Goal: Task Accomplishment & Management: Use online tool/utility

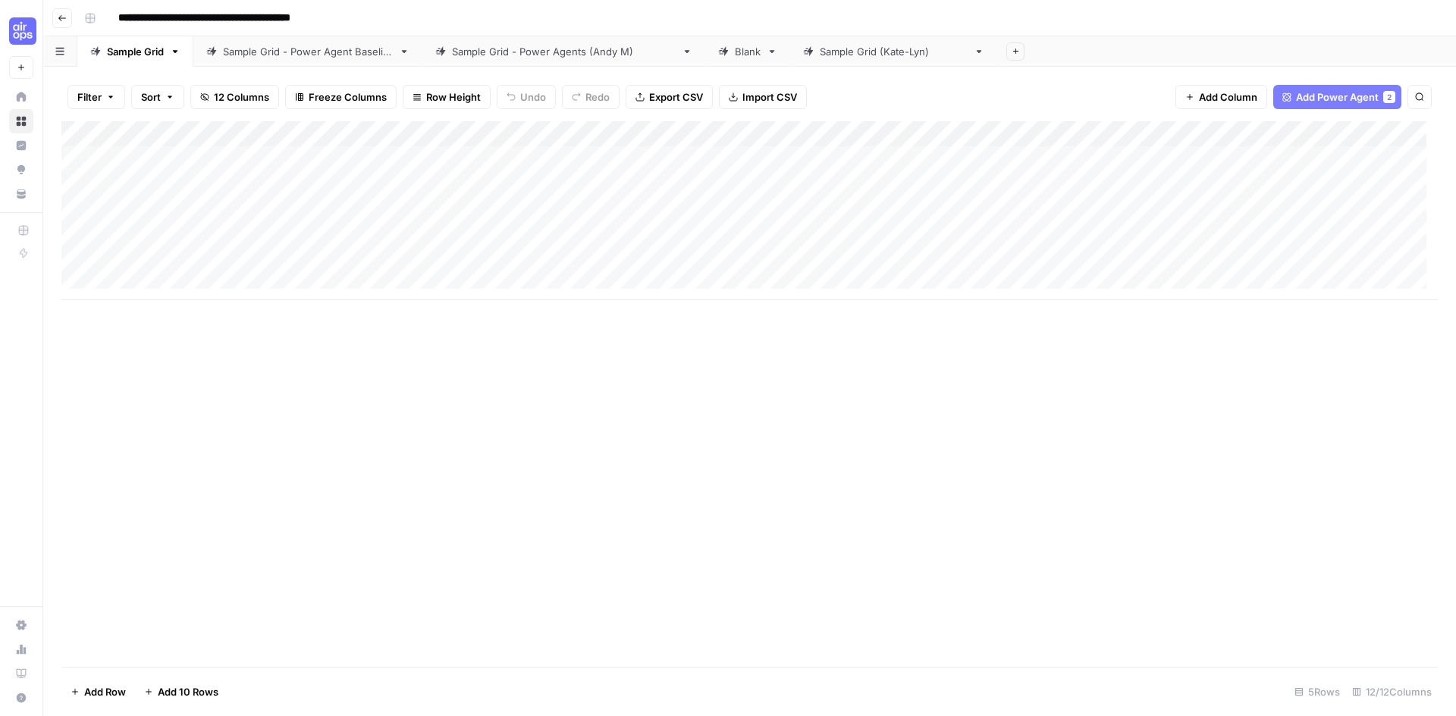
click at [178, 52] on icon "button" at bounding box center [175, 51] width 5 height 3
click at [215, 103] on span "Duplicate Sheet" at bounding box center [237, 101] width 73 height 15
click at [1322, 53] on icon "button" at bounding box center [1327, 51] width 11 height 11
click at [1273, 81] on div "Rename Sheet" at bounding box center [1310, 80] width 96 height 15
type input "**********"
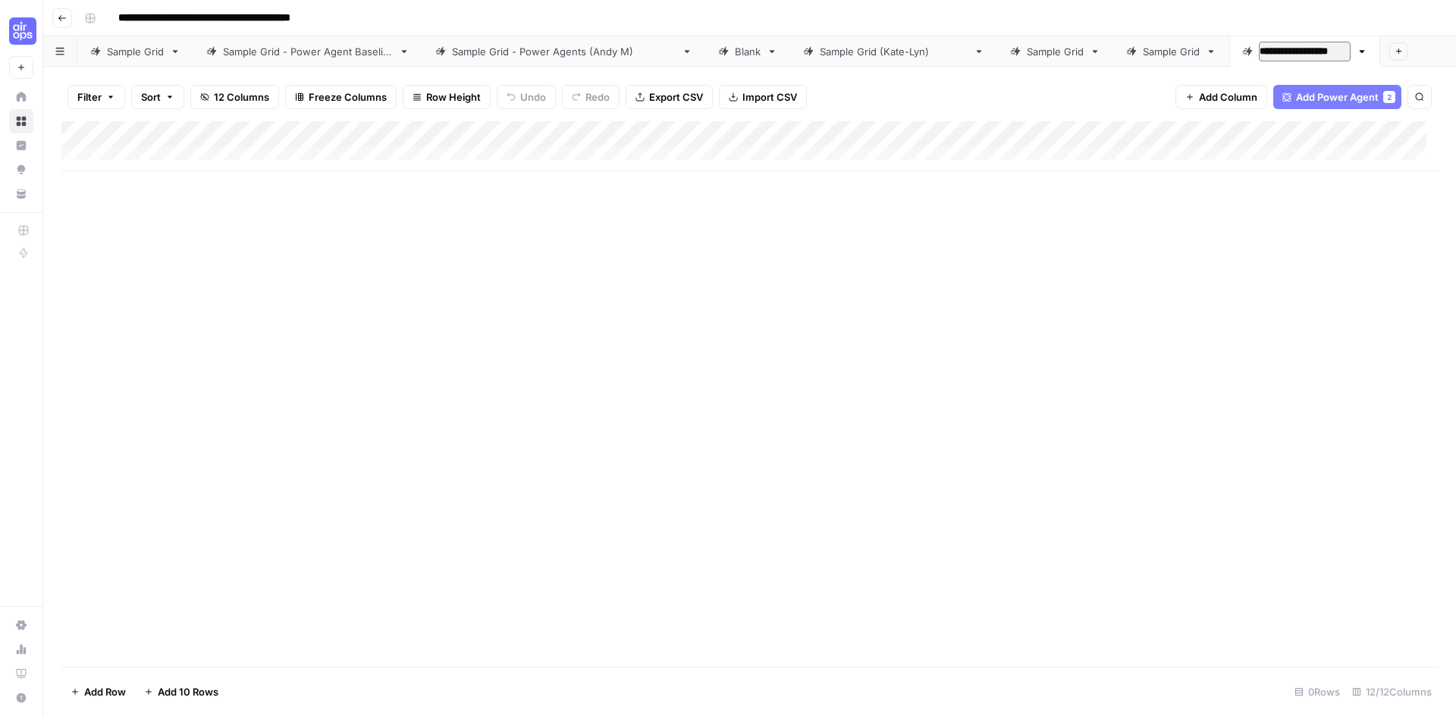
click at [1243, 286] on div "Add Column" at bounding box center [749, 394] width 1376 height 546
click at [586, 129] on div "Add Column" at bounding box center [749, 146] width 1376 height 50
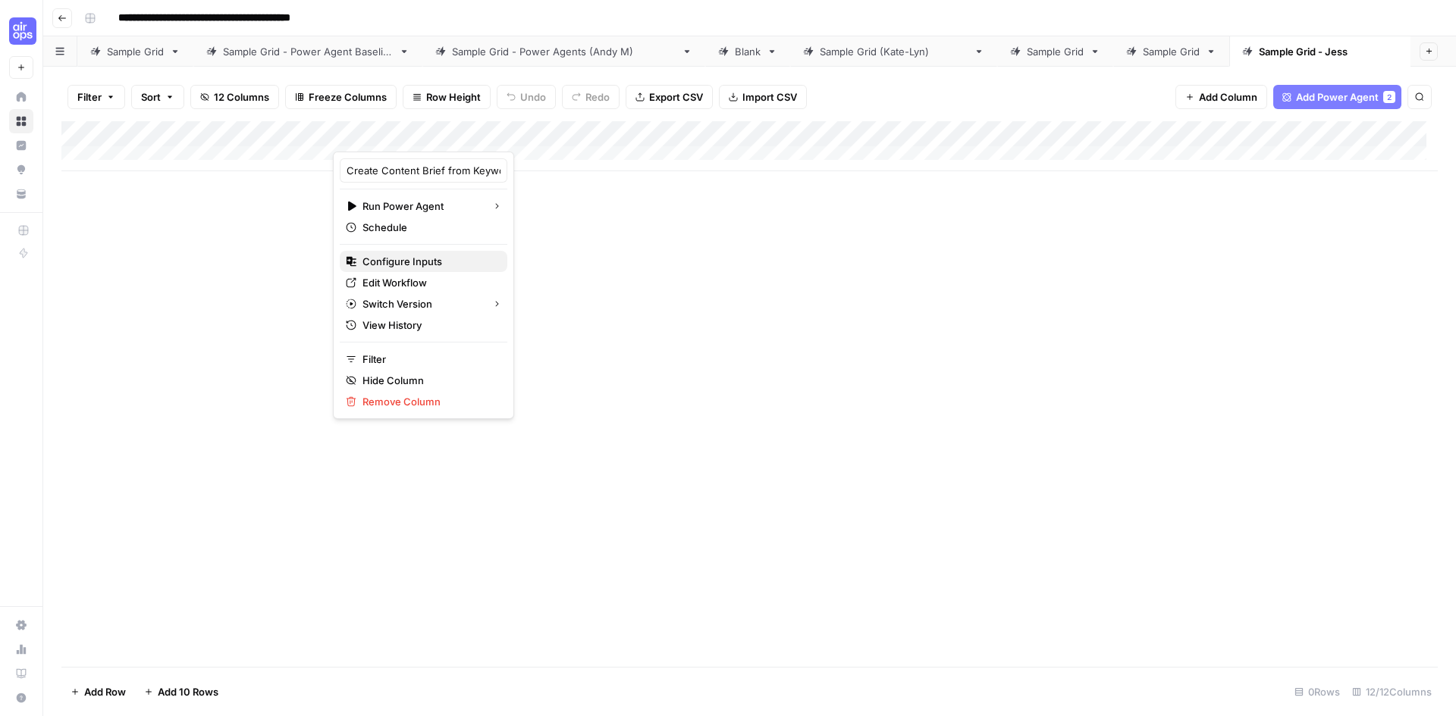
click at [393, 260] on span "Configure Inputs" at bounding box center [428, 261] width 133 height 15
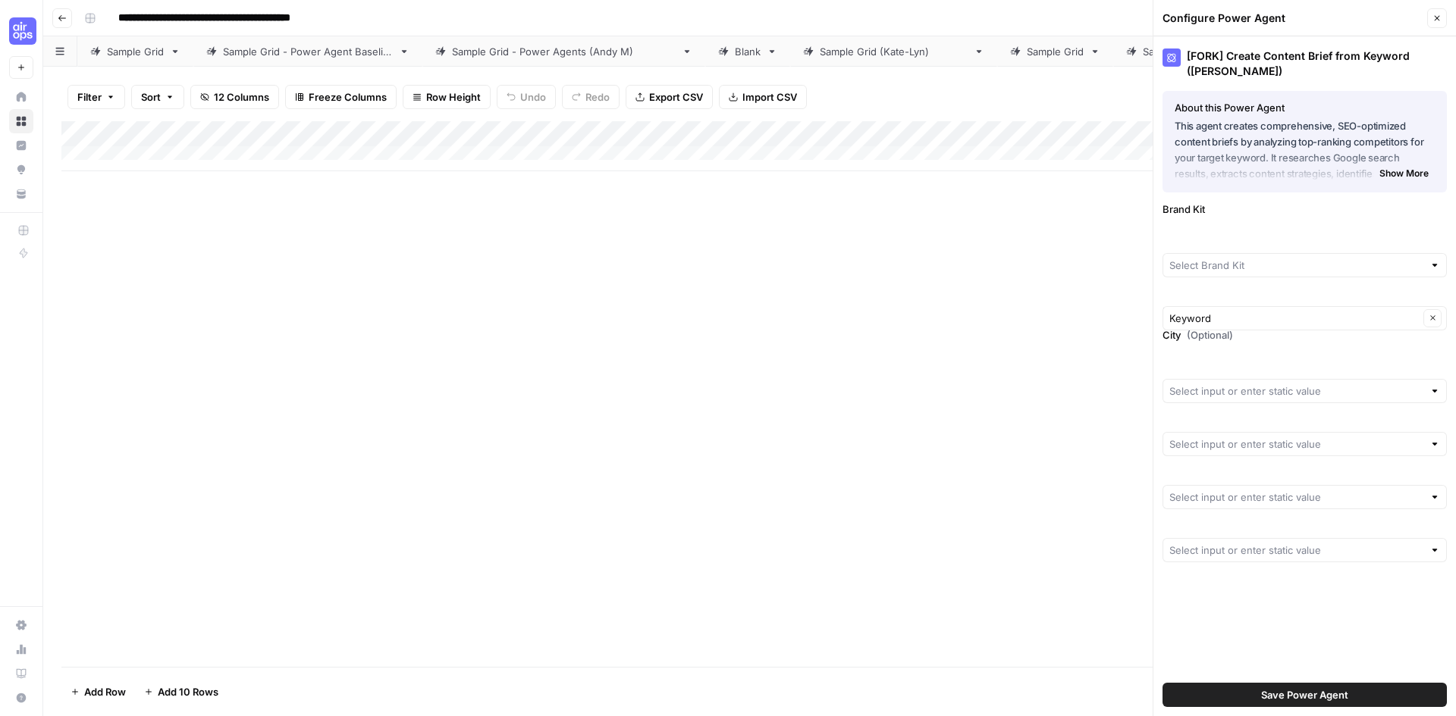
type input "AirOps"
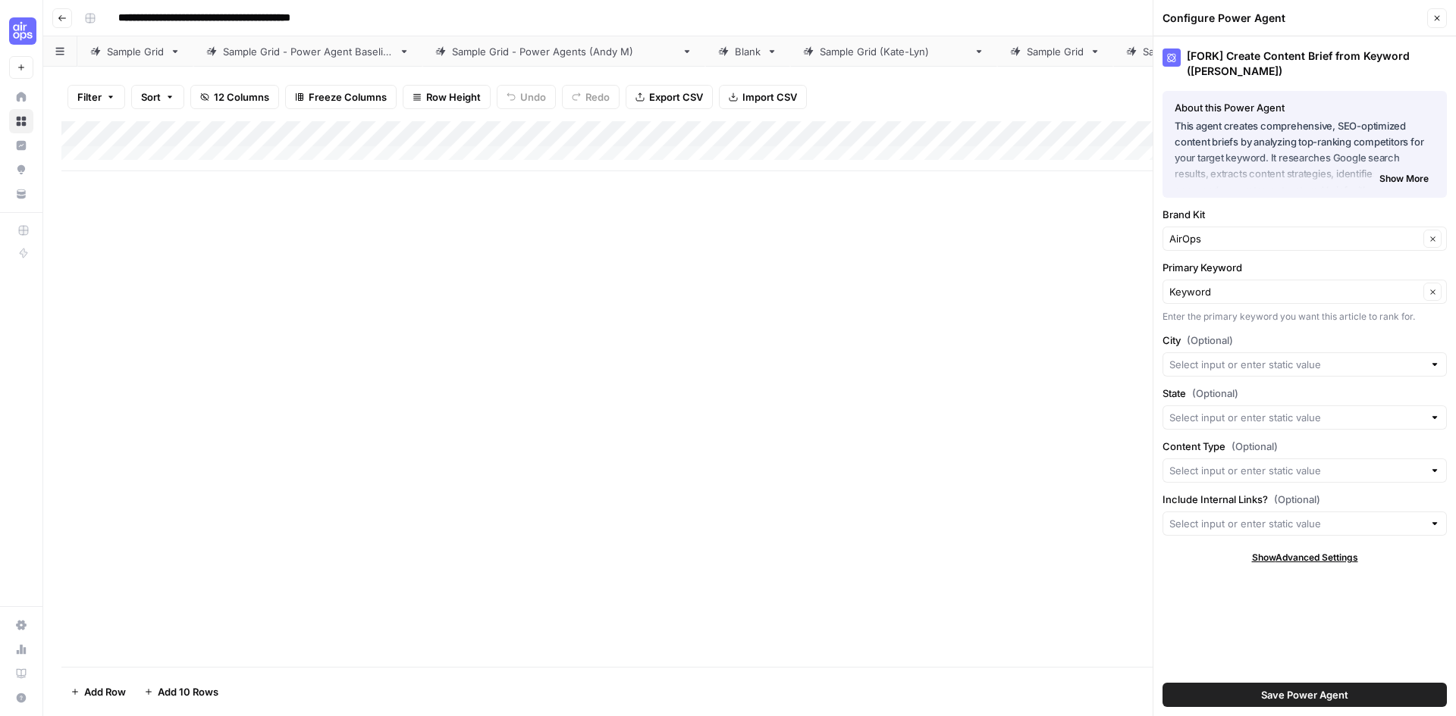
click at [572, 429] on div "Add Column" at bounding box center [749, 394] width 1376 height 546
click at [1431, 14] on button "Close" at bounding box center [1437, 18] width 20 height 20
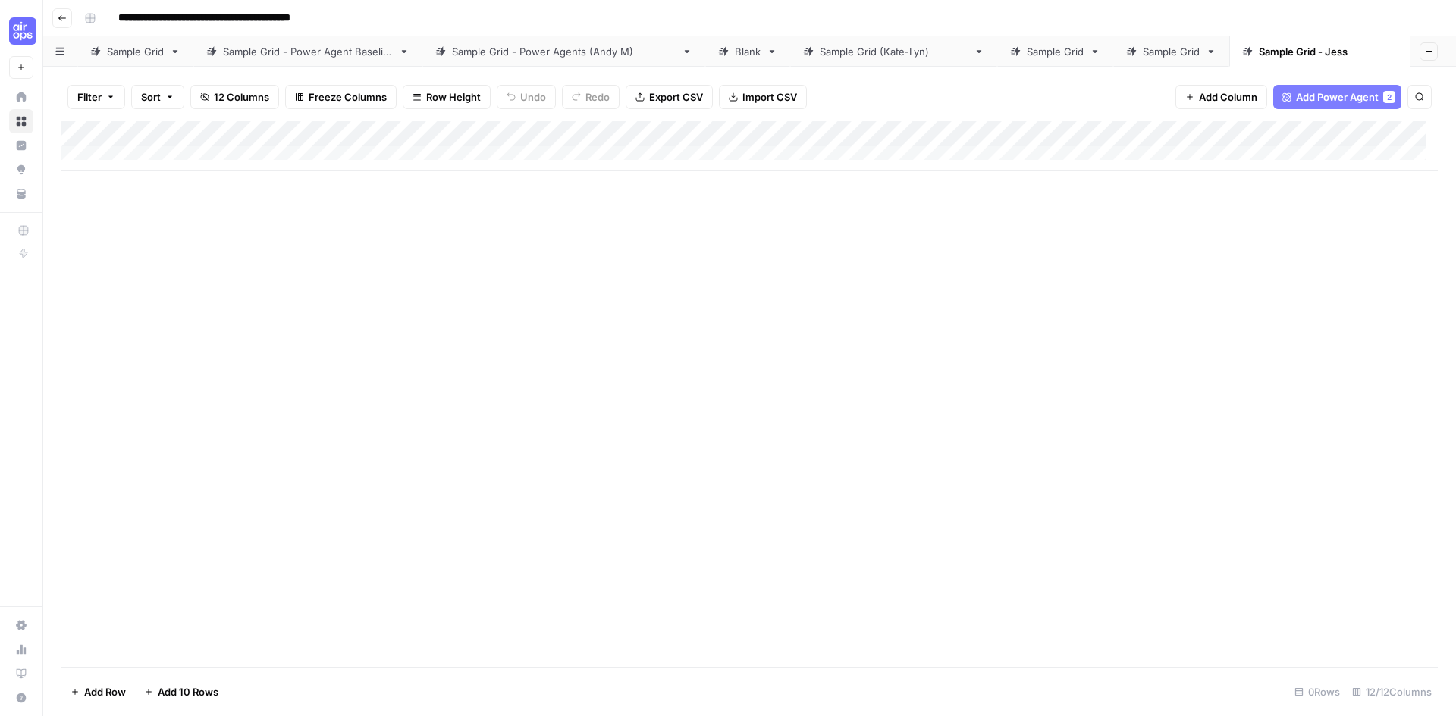
click at [372, 221] on div "Add Column" at bounding box center [749, 394] width 1376 height 546
click at [584, 133] on div "Add Column" at bounding box center [749, 146] width 1376 height 50
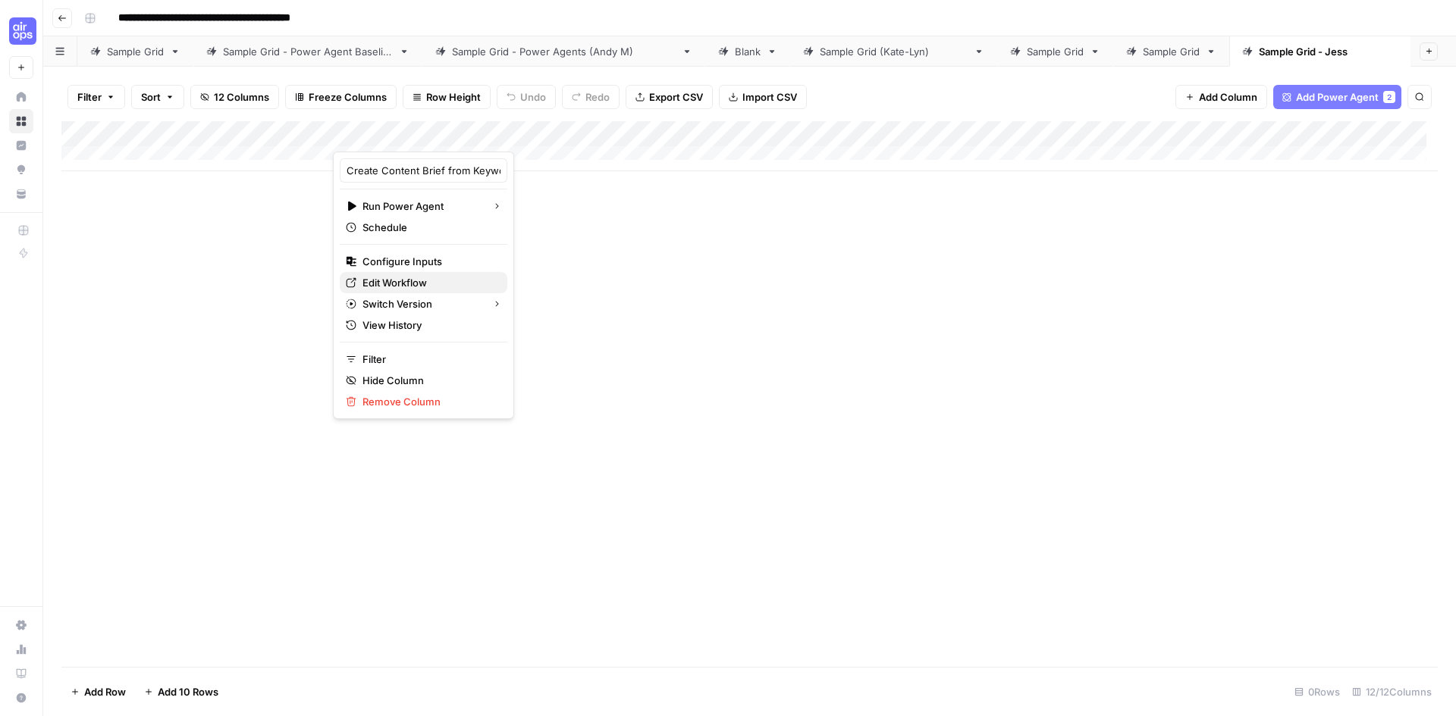
click at [406, 283] on span "Edit Workflow" at bounding box center [428, 282] width 133 height 15
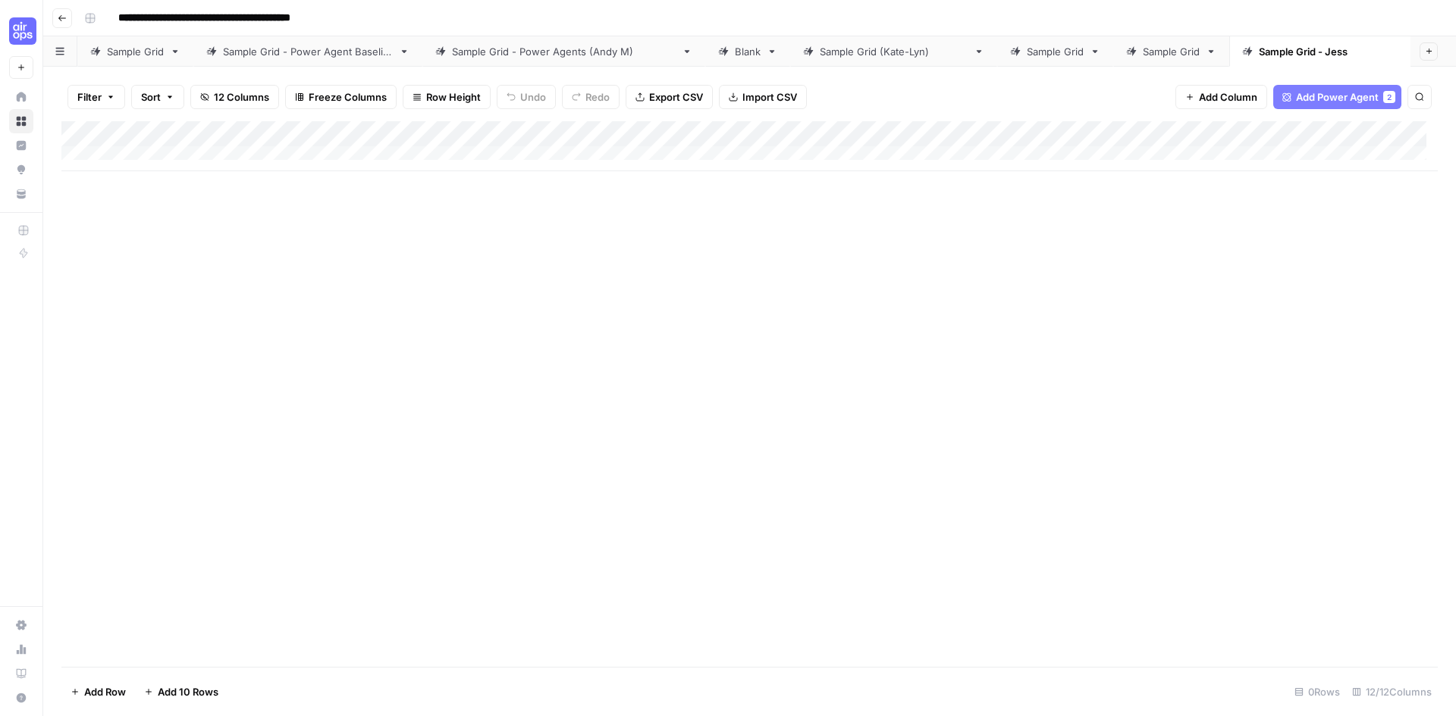
click at [120, 53] on div "Sample Grid" at bounding box center [135, 51] width 57 height 15
click at [582, 180] on div "Add Column" at bounding box center [749, 210] width 1376 height 179
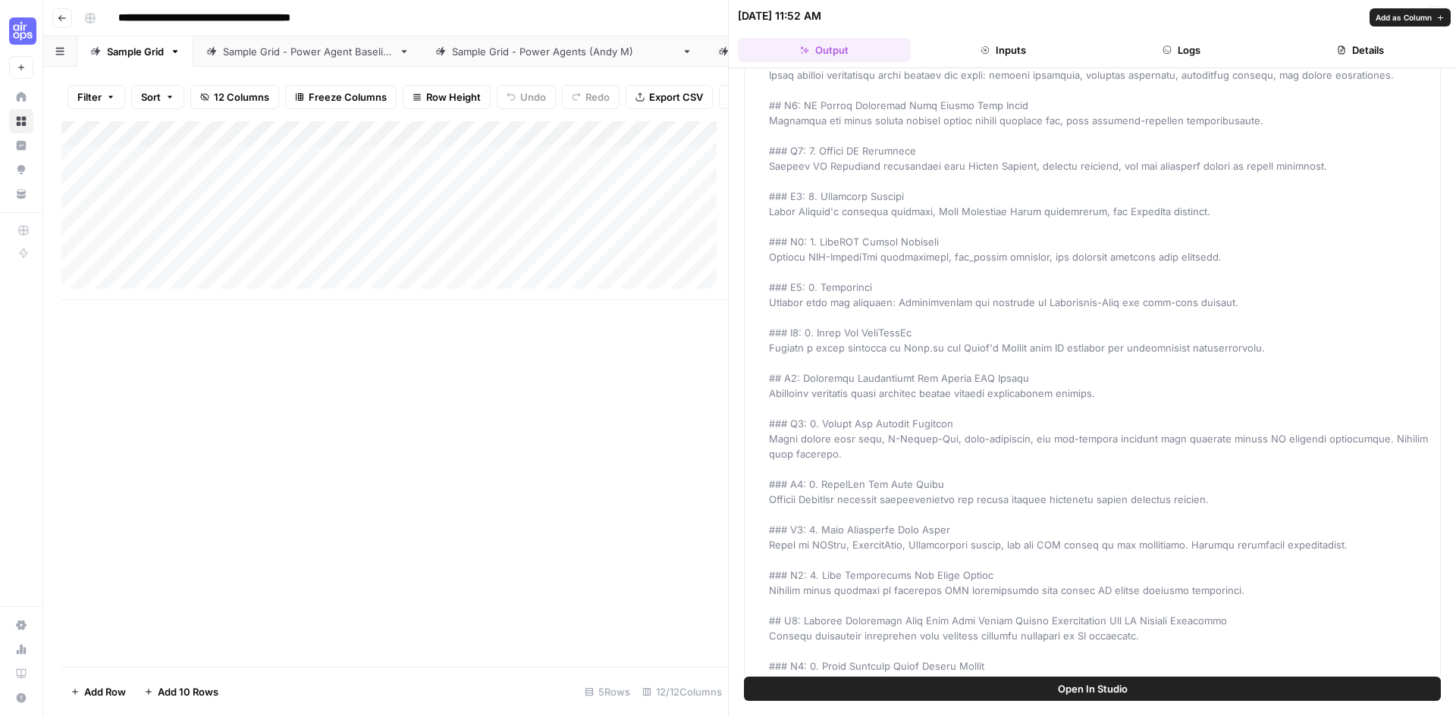
scroll to position [531, 0]
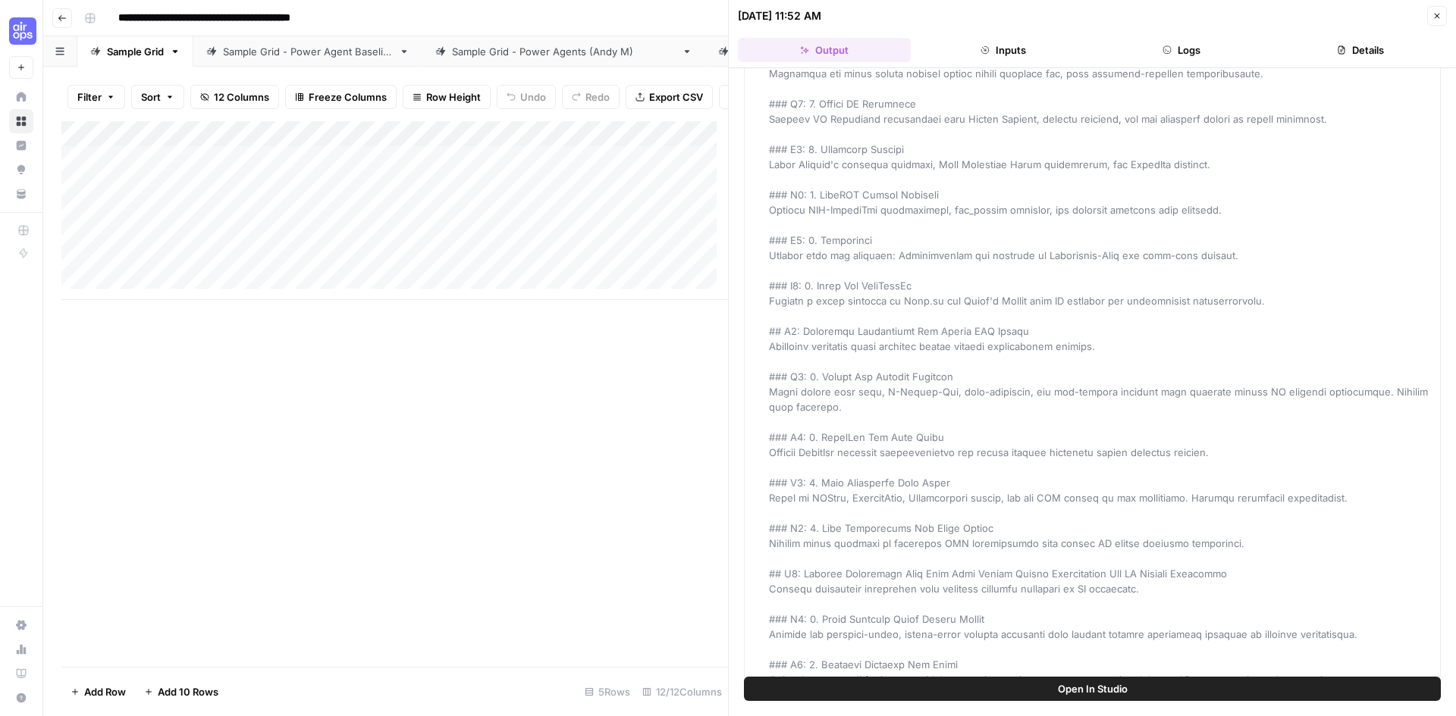
click at [1430, 11] on button "Close" at bounding box center [1437, 16] width 20 height 20
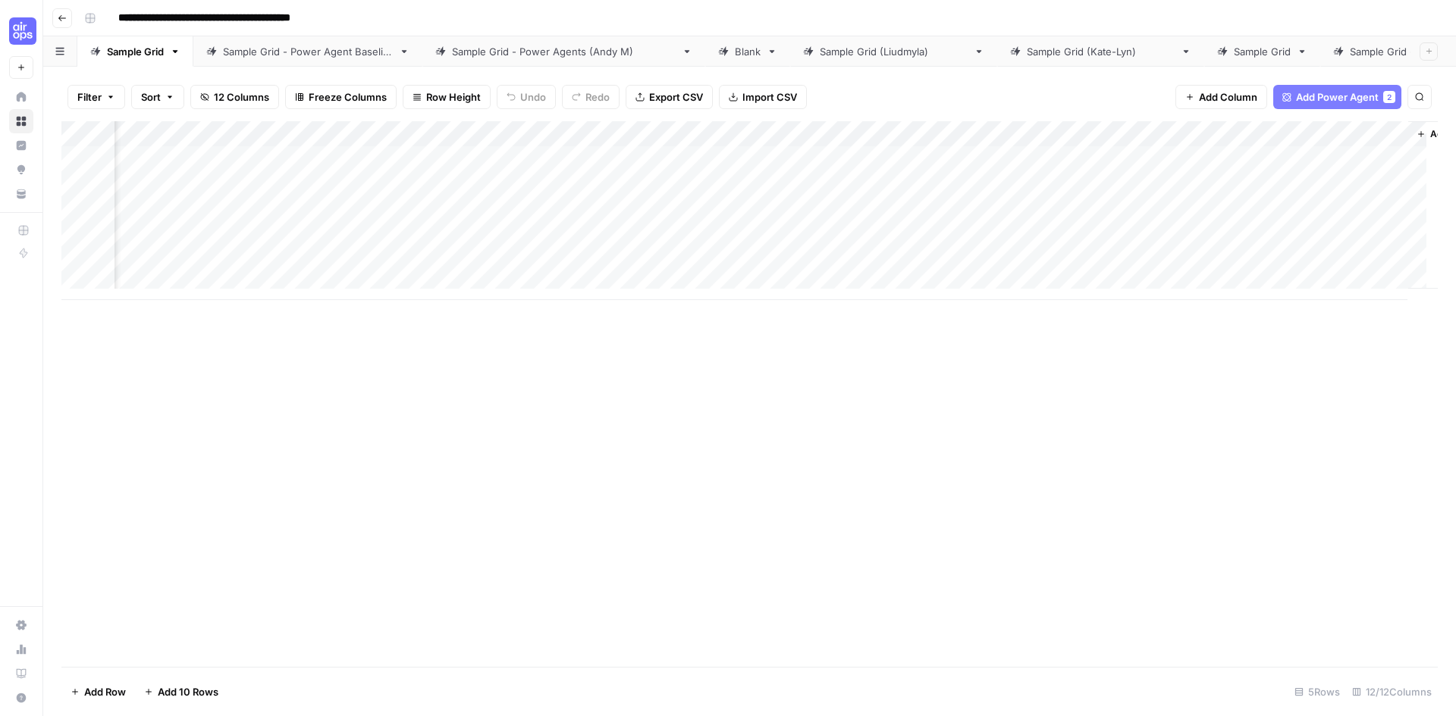
scroll to position [0, 697]
click at [1236, 136] on div "Add Column" at bounding box center [749, 210] width 1376 height 179
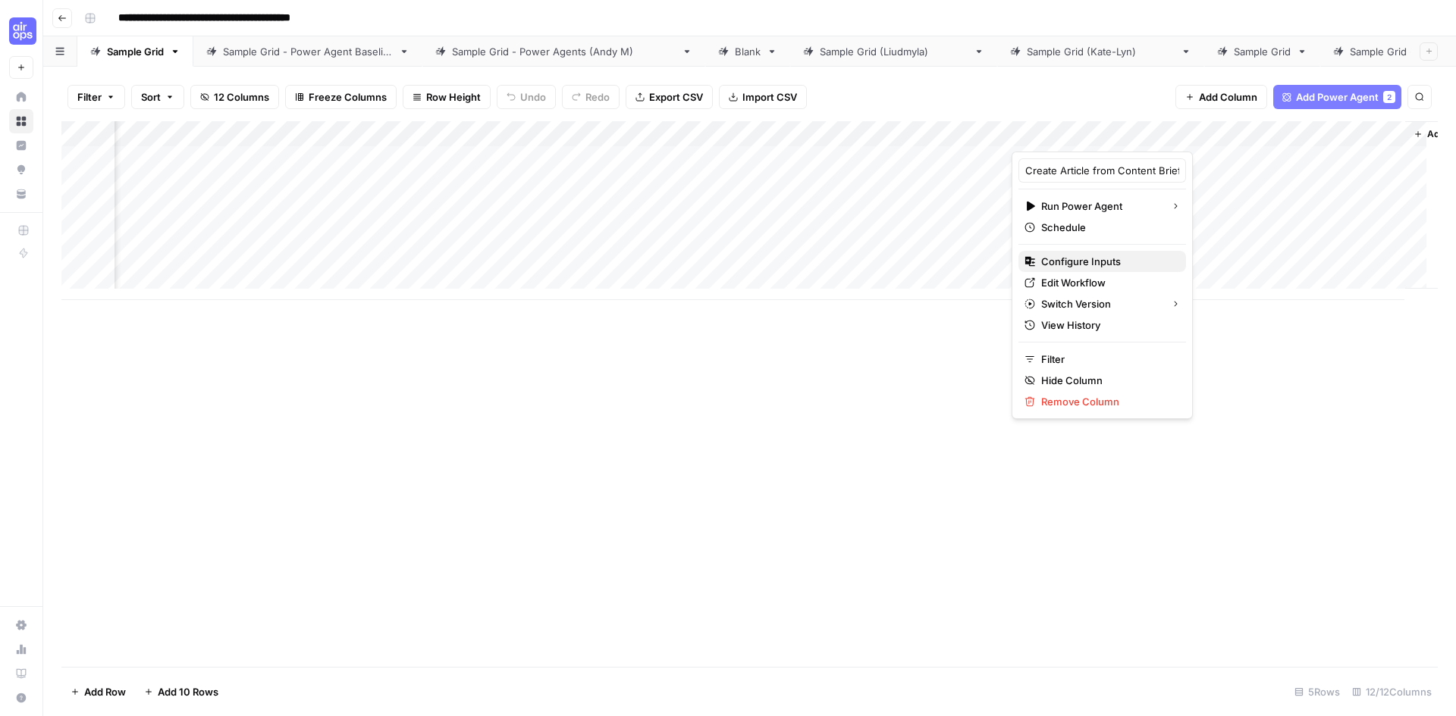
click at [1093, 263] on span "Configure Inputs" at bounding box center [1107, 261] width 133 height 15
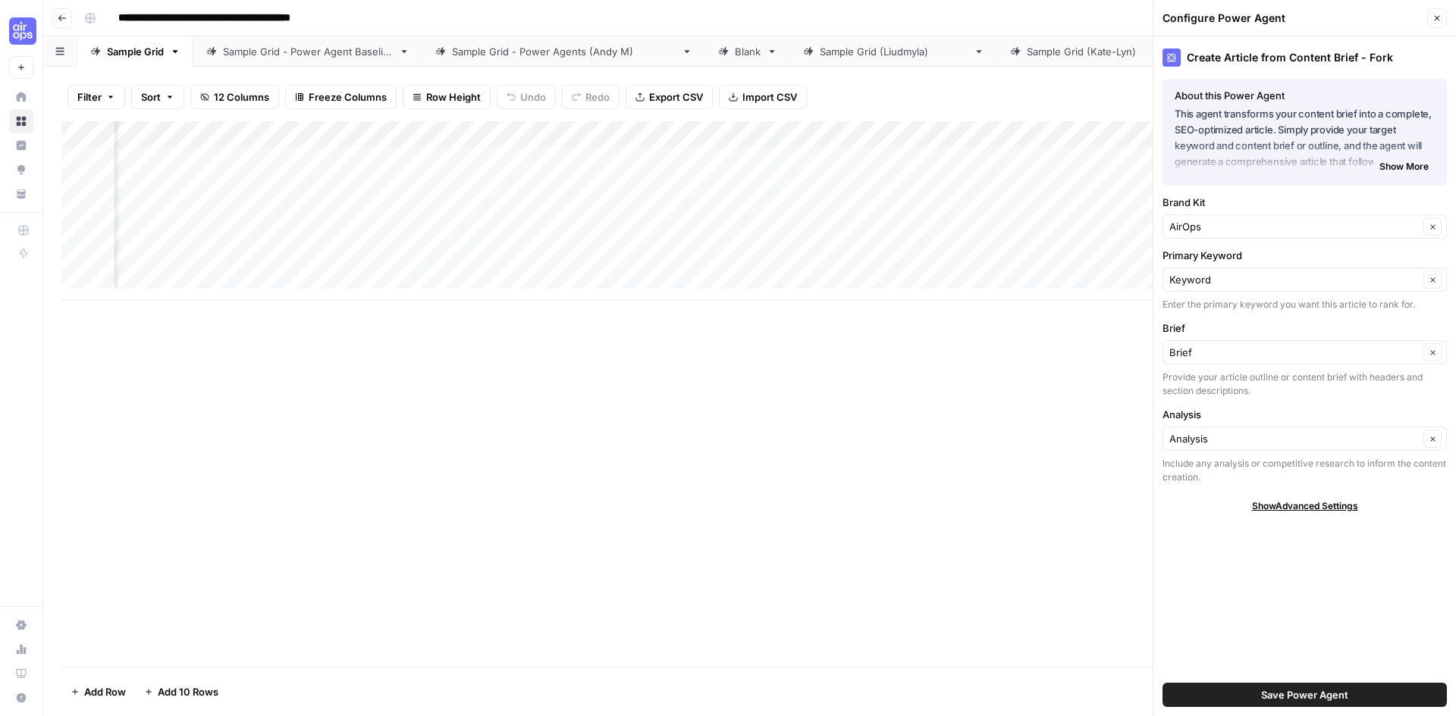
click at [1432, 14] on icon "button" at bounding box center [1436, 18] width 9 height 9
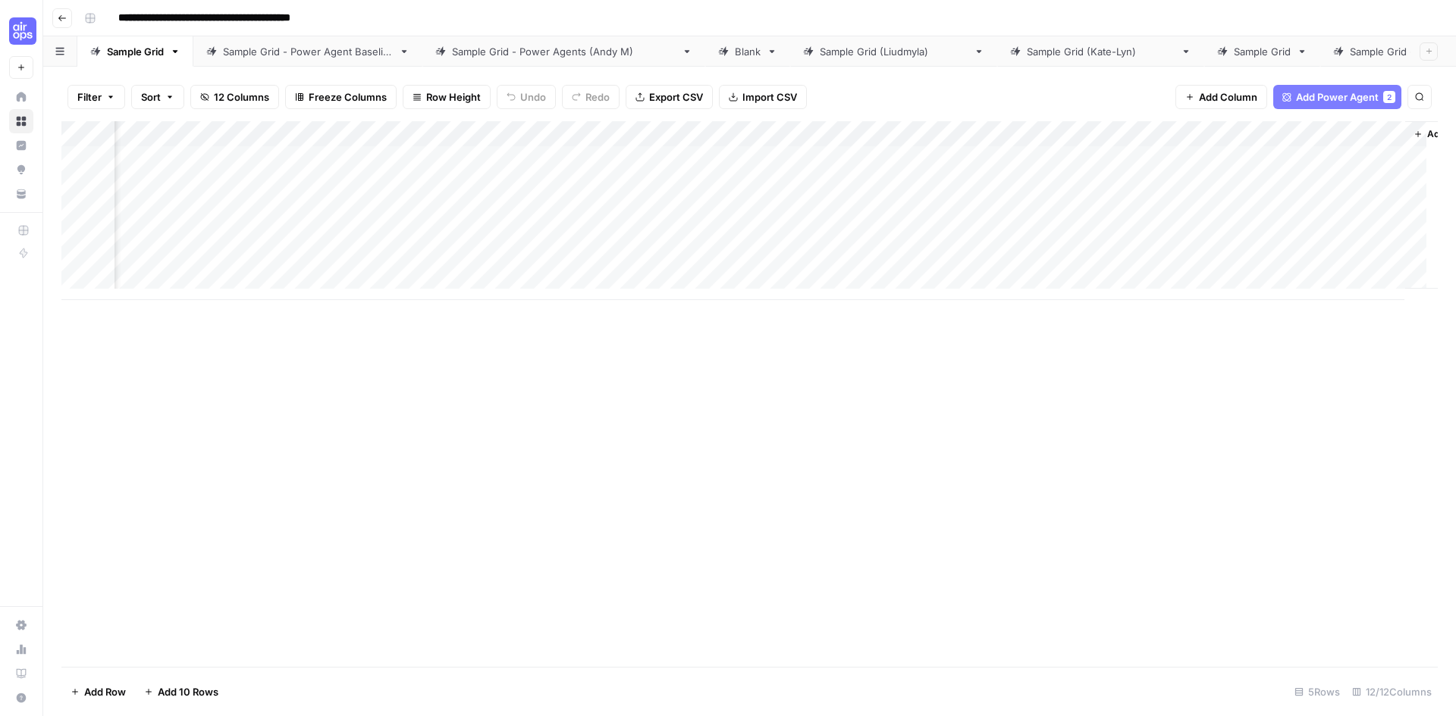
click at [1350, 48] on div "Sample Grid - Jess" at bounding box center [1423, 51] width 147 height 15
click at [315, 154] on div "Add Column" at bounding box center [749, 146] width 1376 height 50
click at [300, 184] on div "Add Column" at bounding box center [749, 159] width 1376 height 76
click at [293, 153] on div "Add Column" at bounding box center [749, 184] width 1376 height 127
type textarea "**********"
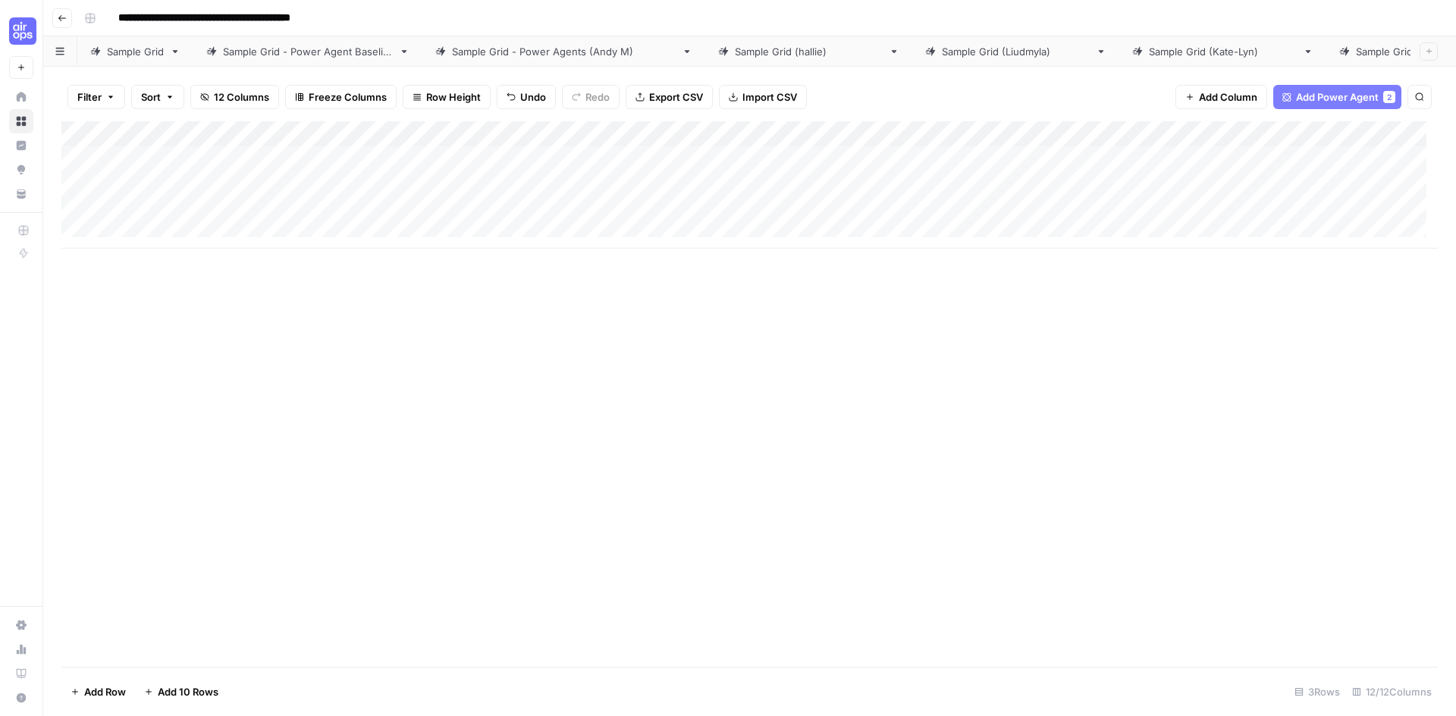
click at [289, 321] on div "Add Column" at bounding box center [749, 394] width 1376 height 546
click at [469, 156] on div "Add Column" at bounding box center [749, 184] width 1376 height 127
click at [603, 160] on div "Add Column" at bounding box center [749, 184] width 1376 height 127
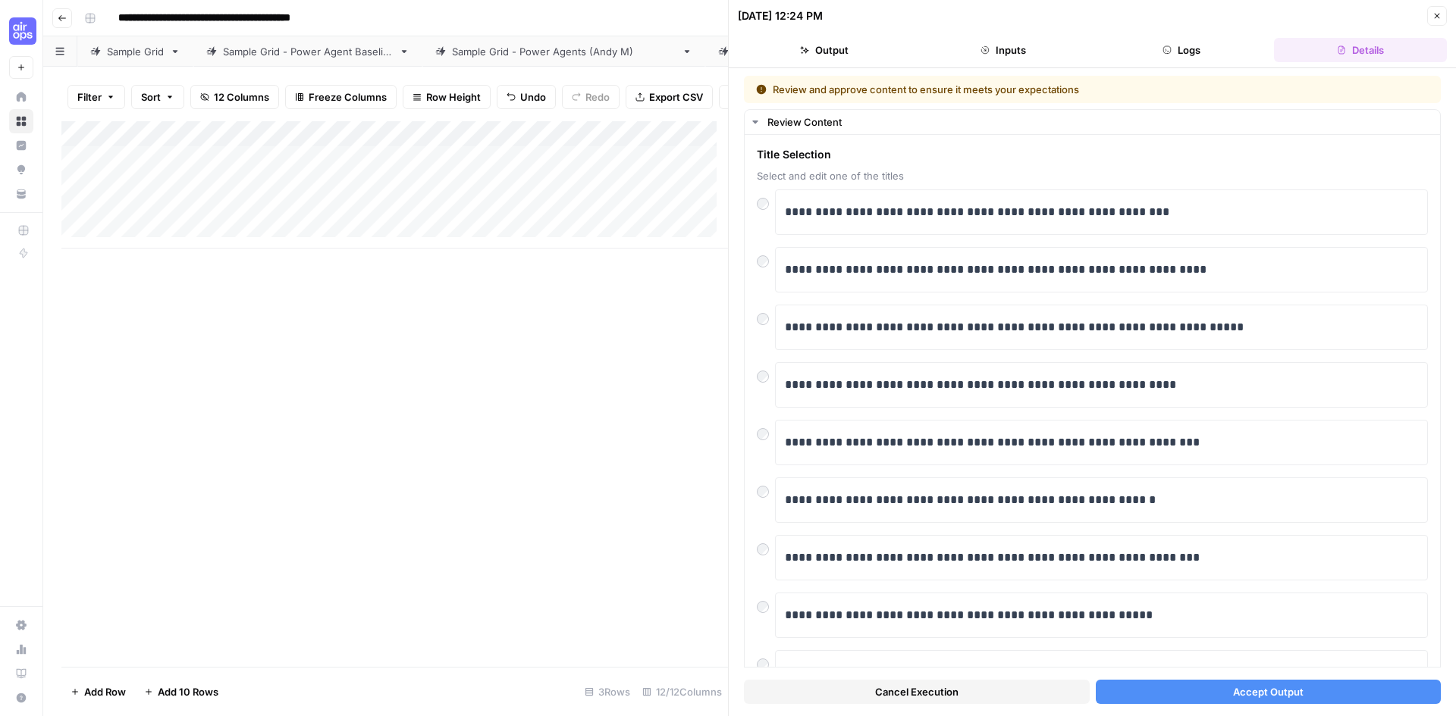
click at [916, 695] on span "Cancel Execution" at bounding box center [916, 692] width 83 height 15
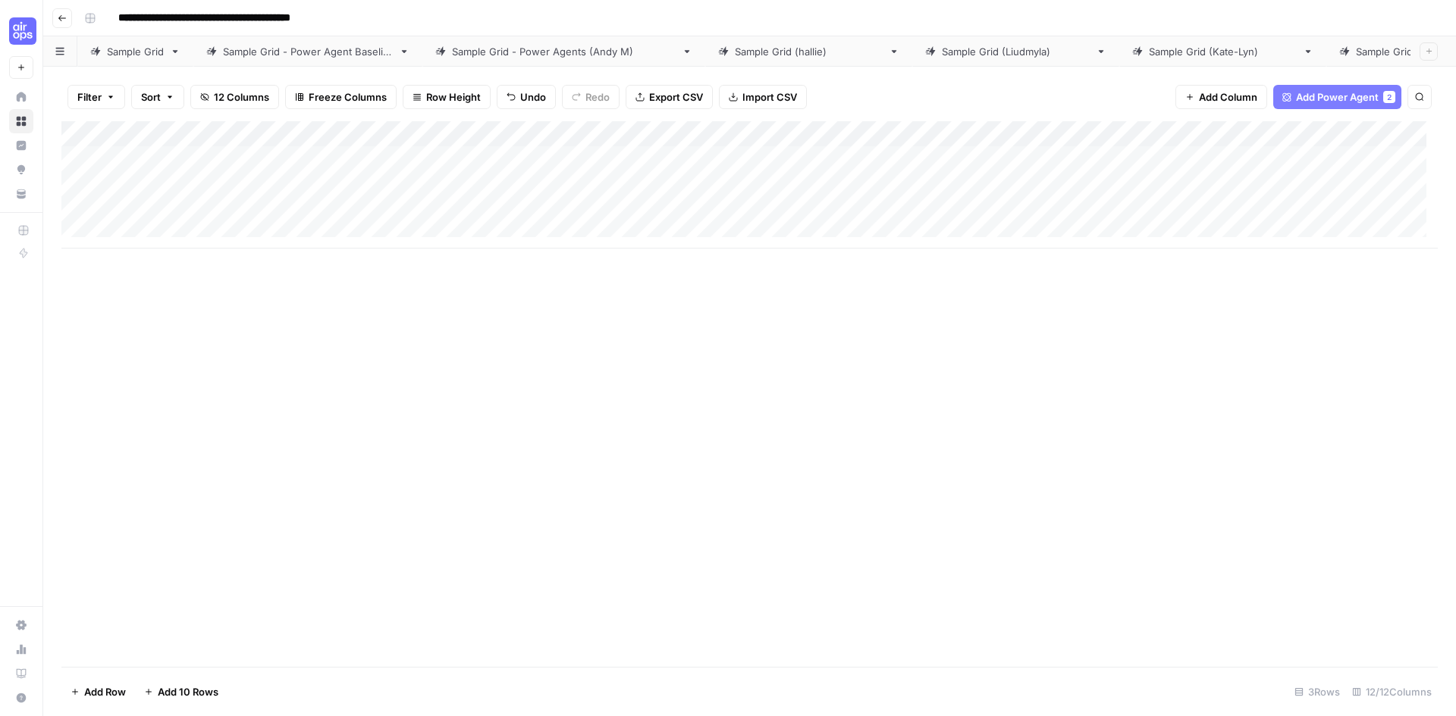
click at [283, 184] on div "Add Column" at bounding box center [749, 184] width 1376 height 127
type textarea "**********"
click at [348, 288] on div "Add Column" at bounding box center [749, 394] width 1376 height 546
click at [583, 129] on div "Add Column" at bounding box center [749, 184] width 1376 height 127
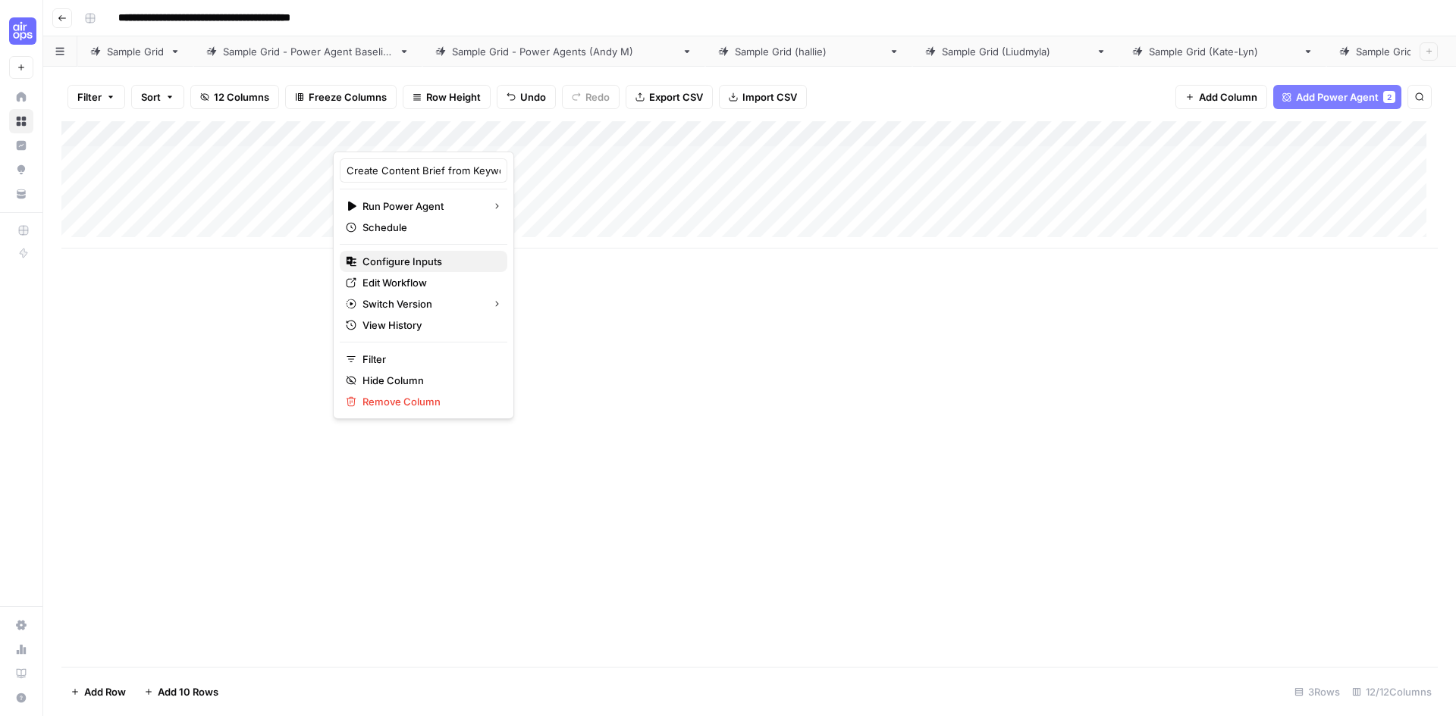
click at [407, 260] on span "Configure Inputs" at bounding box center [428, 261] width 133 height 15
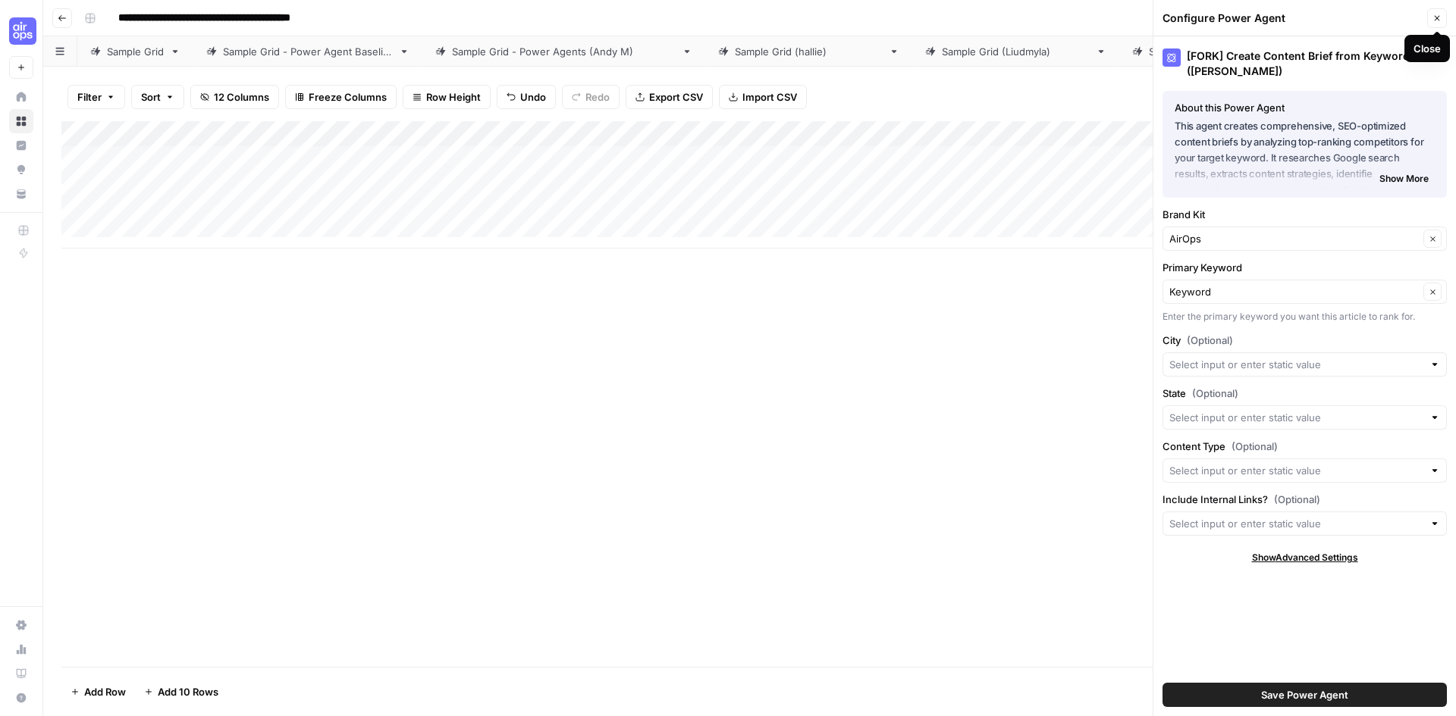
click at [1431, 18] on button "Close" at bounding box center [1437, 18] width 20 height 20
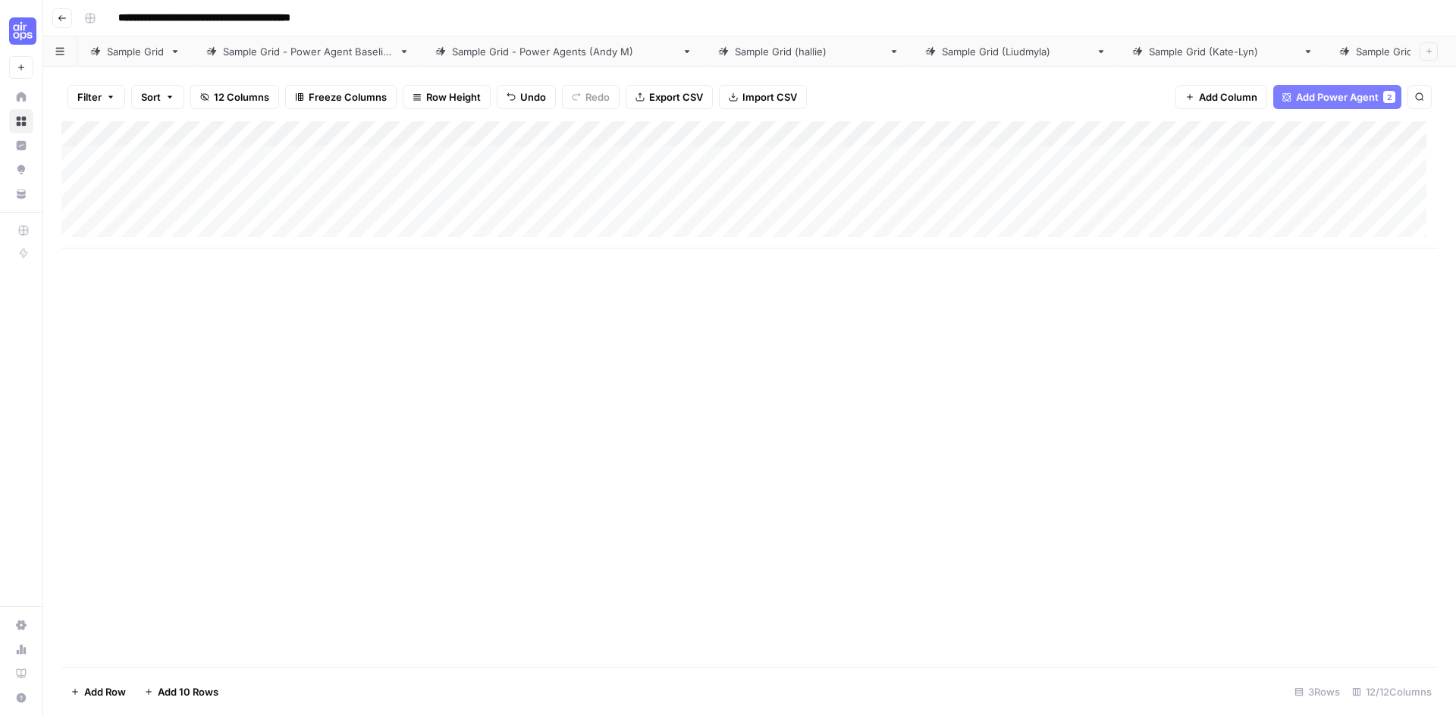
click at [583, 131] on div "Add Column" at bounding box center [749, 184] width 1376 height 127
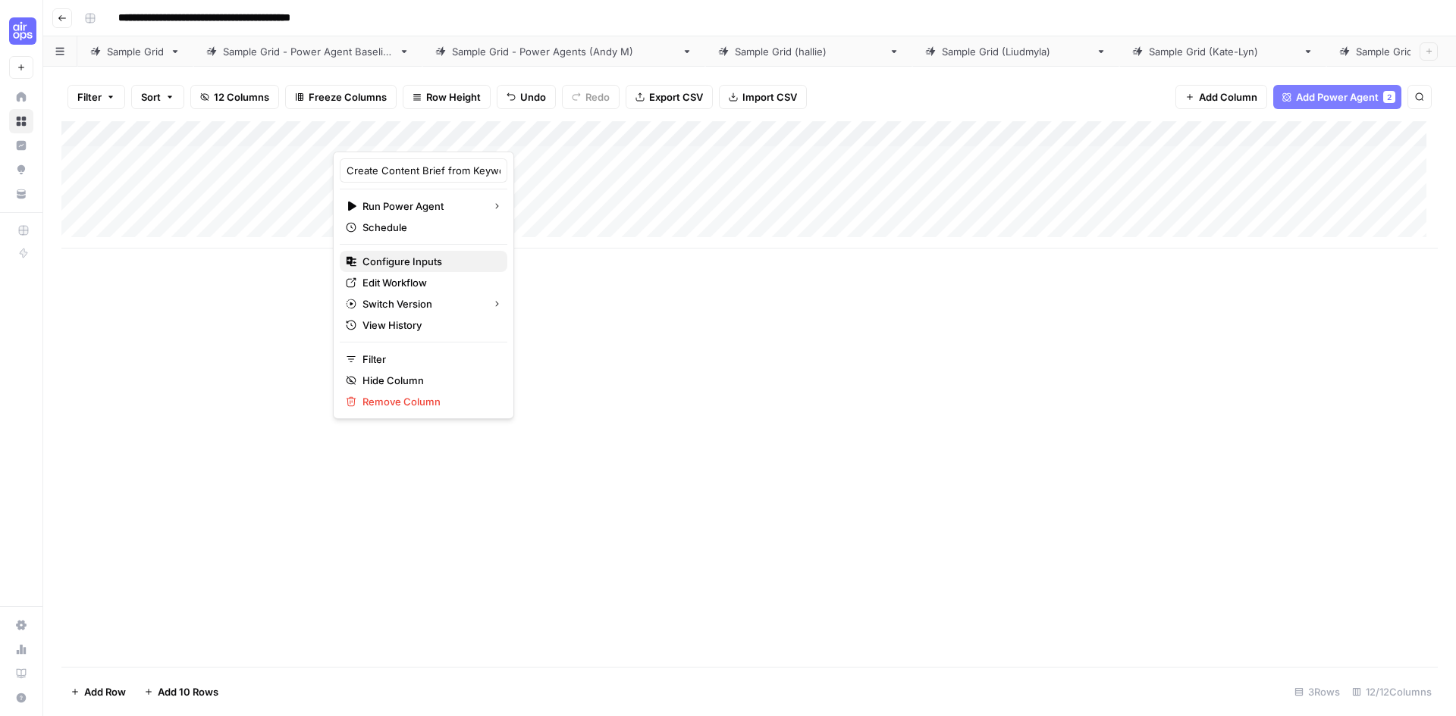
click at [416, 259] on span "Configure Inputs" at bounding box center [428, 261] width 133 height 15
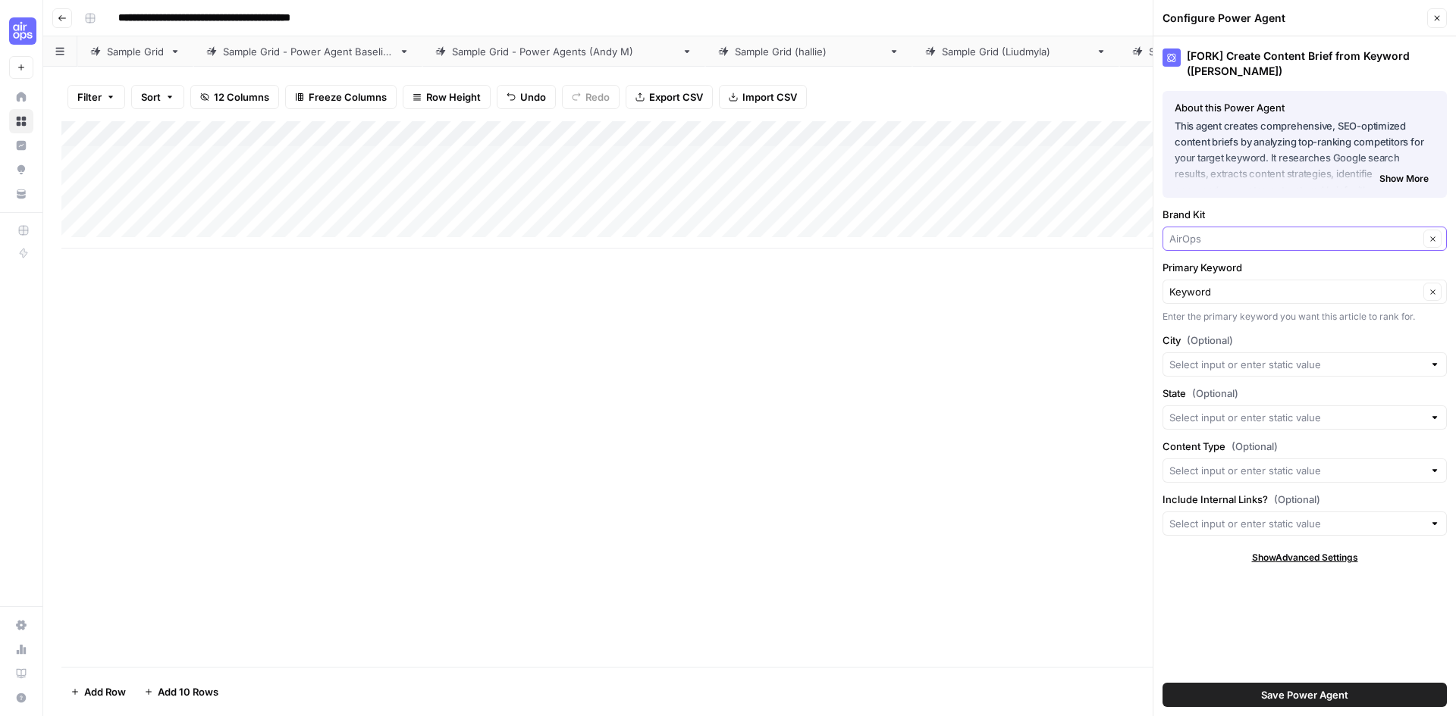
click at [1380, 238] on input "Brand Kit" at bounding box center [1293, 238] width 249 height 15
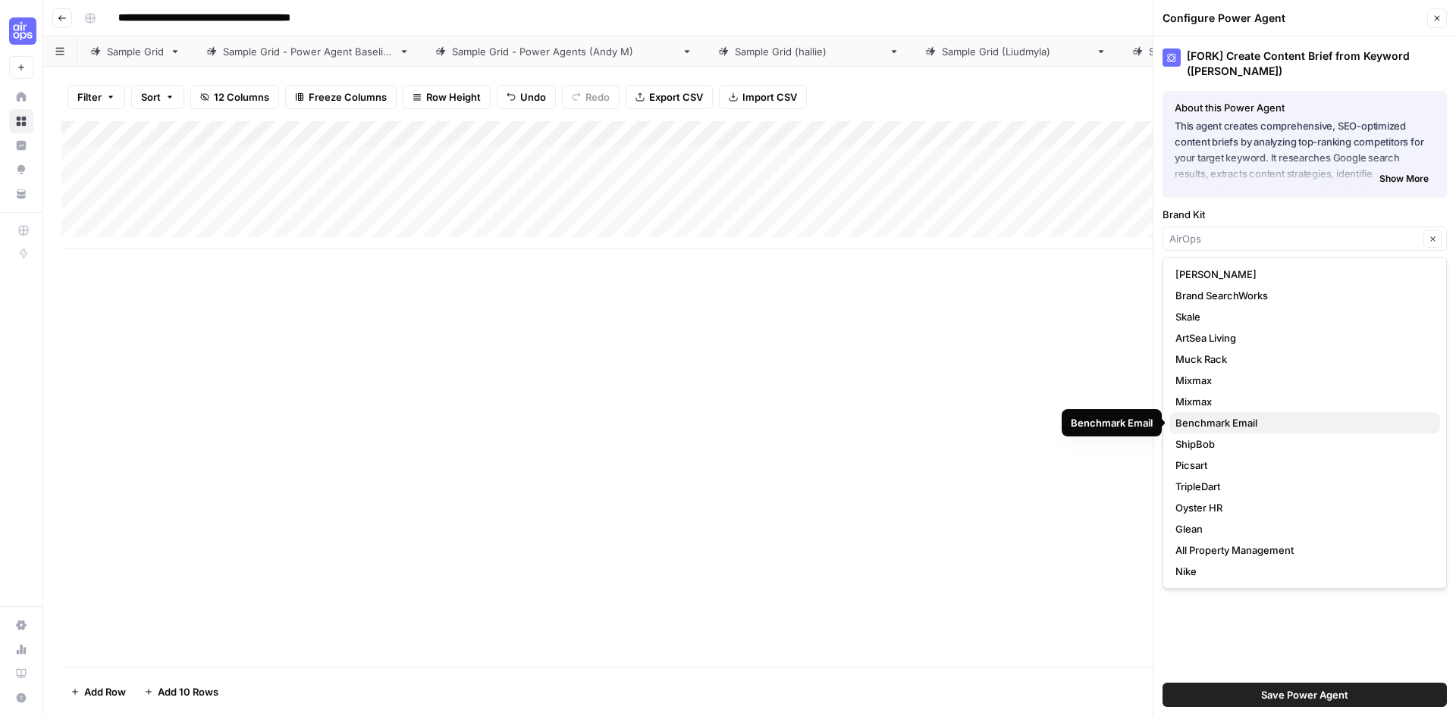
click at [1233, 418] on span "Benchmark Email" at bounding box center [1301, 422] width 252 height 15
type input "Benchmark Email"
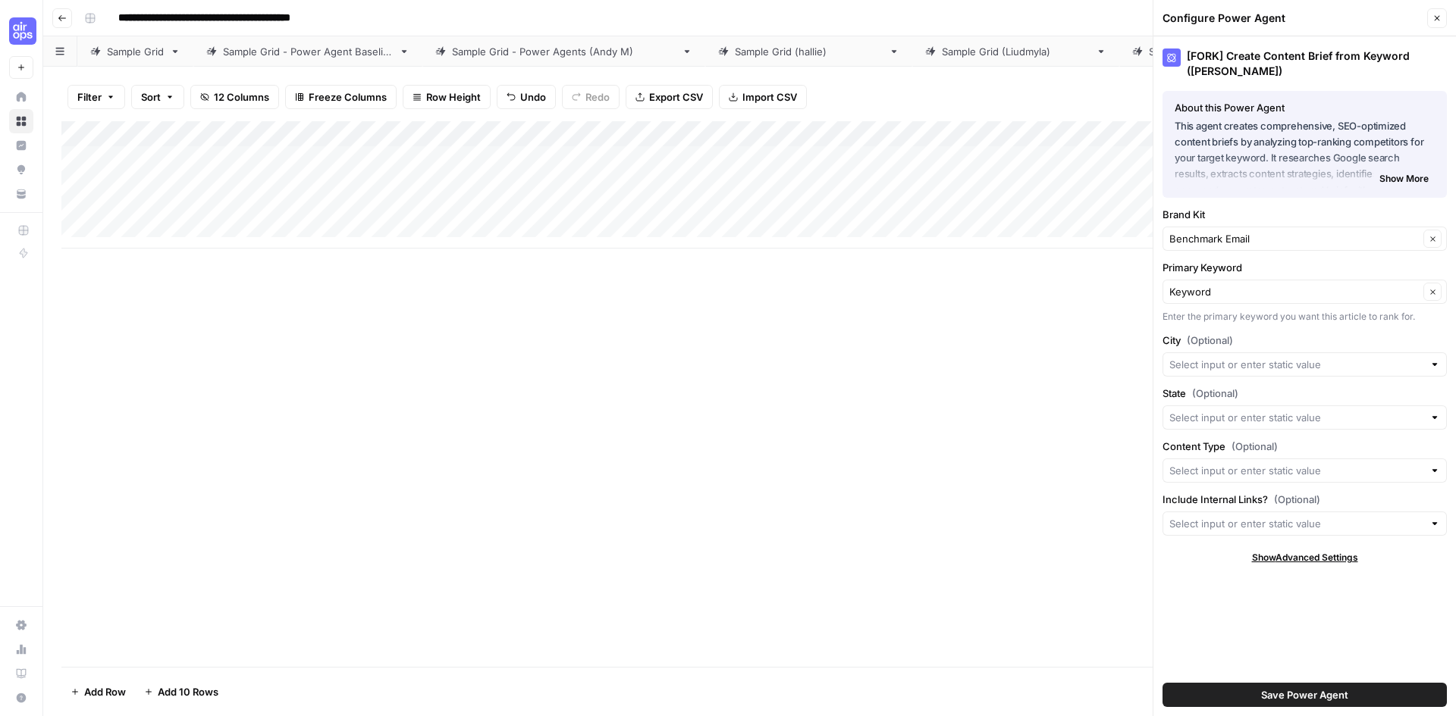
click at [1281, 701] on span "Save Power Agent" at bounding box center [1304, 695] width 87 height 15
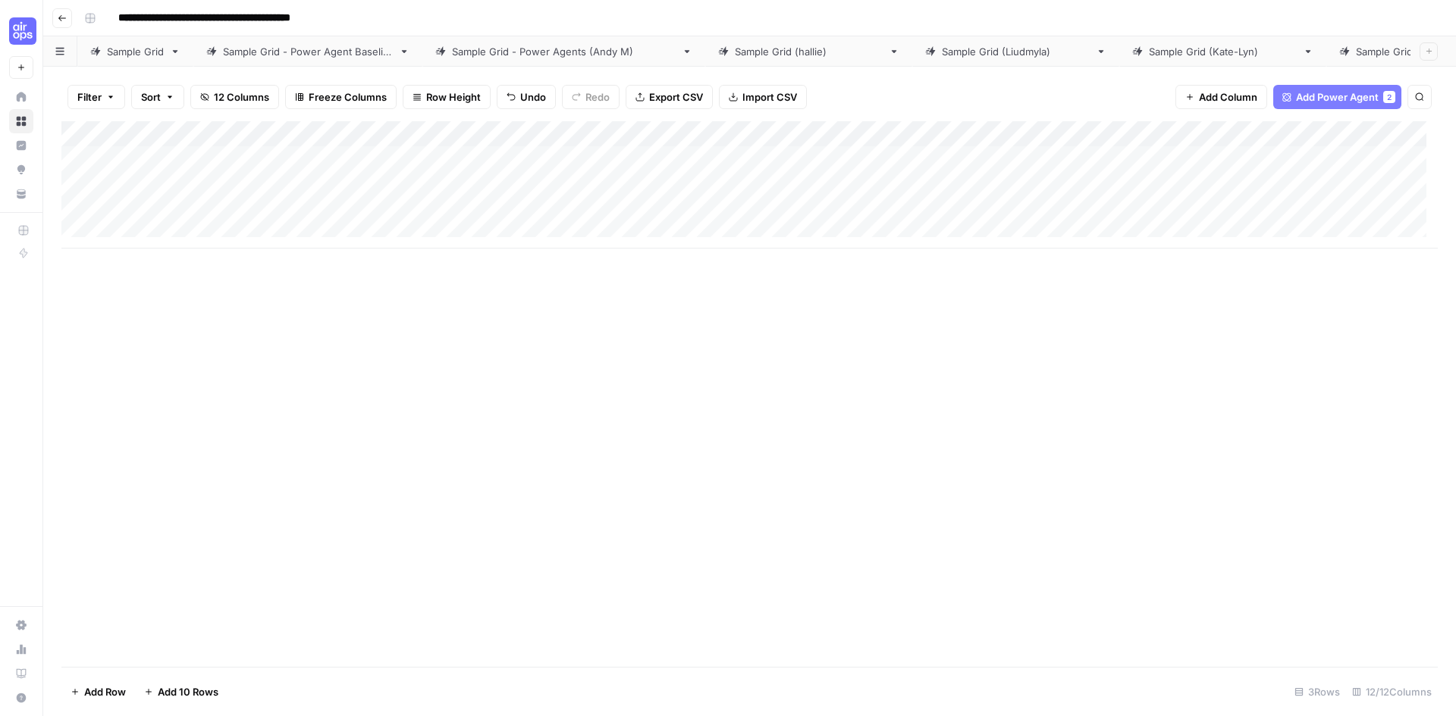
click at [473, 186] on div "Add Column" at bounding box center [749, 184] width 1376 height 127
click at [582, 131] on div "Add Column" at bounding box center [749, 184] width 1376 height 127
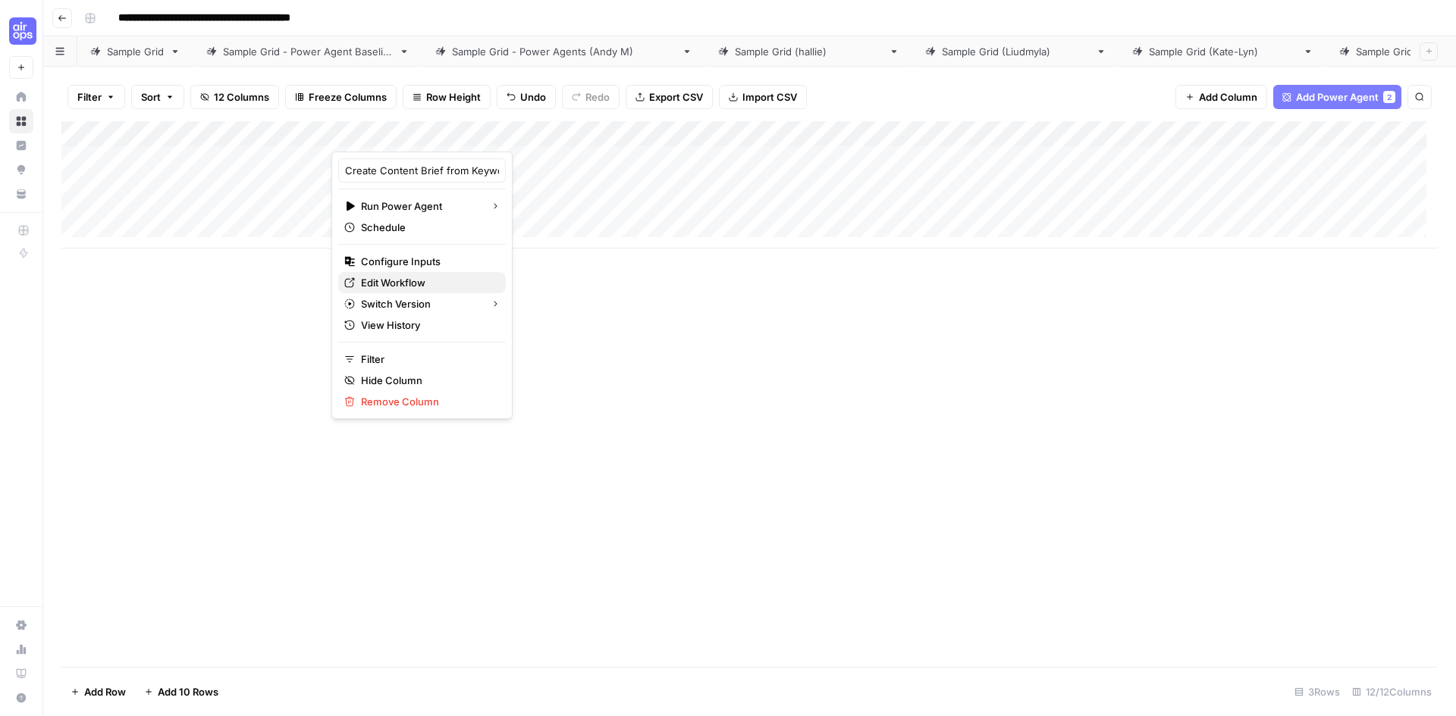
click at [392, 286] on span "Edit Workflow" at bounding box center [427, 282] width 133 height 15
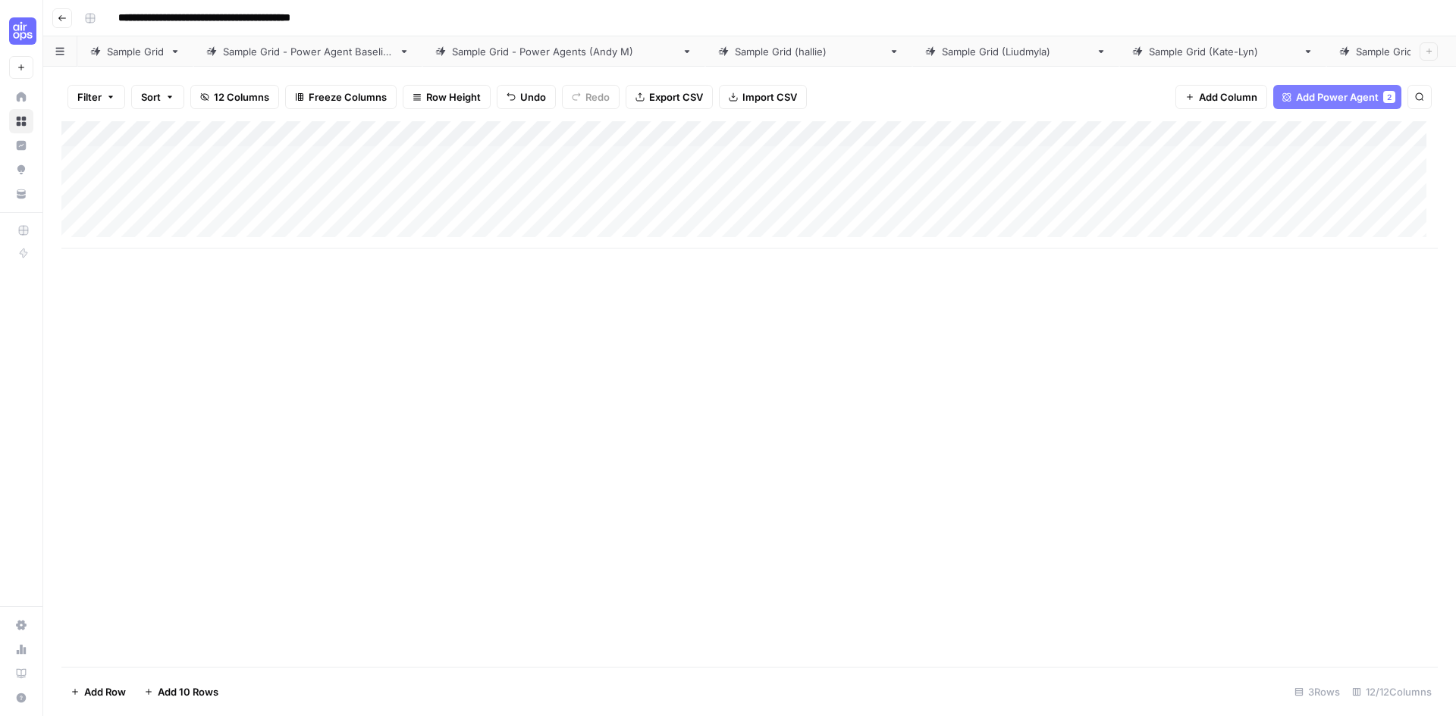
click at [438, 185] on div "Add Column" at bounding box center [749, 184] width 1376 height 127
click at [600, 184] on div "Add Column" at bounding box center [749, 184] width 1376 height 127
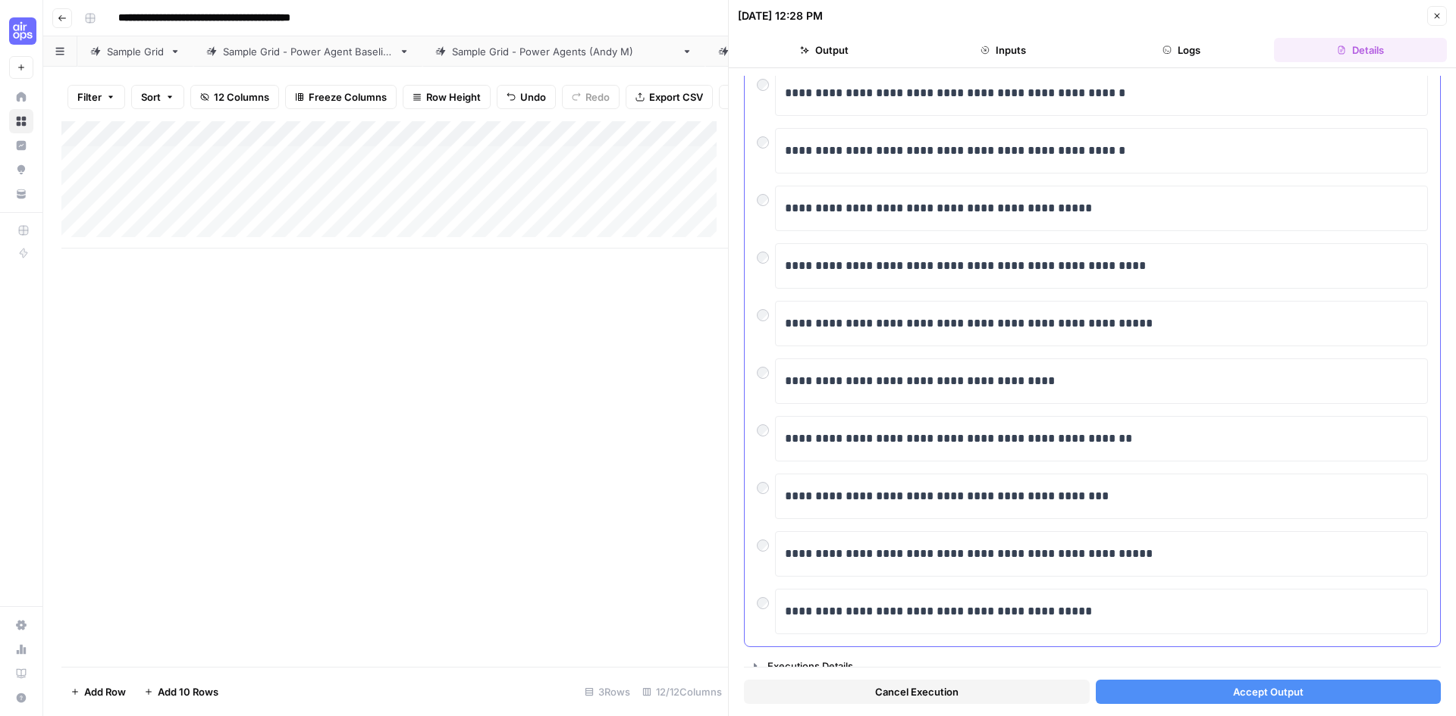
scroll to position [419, 0]
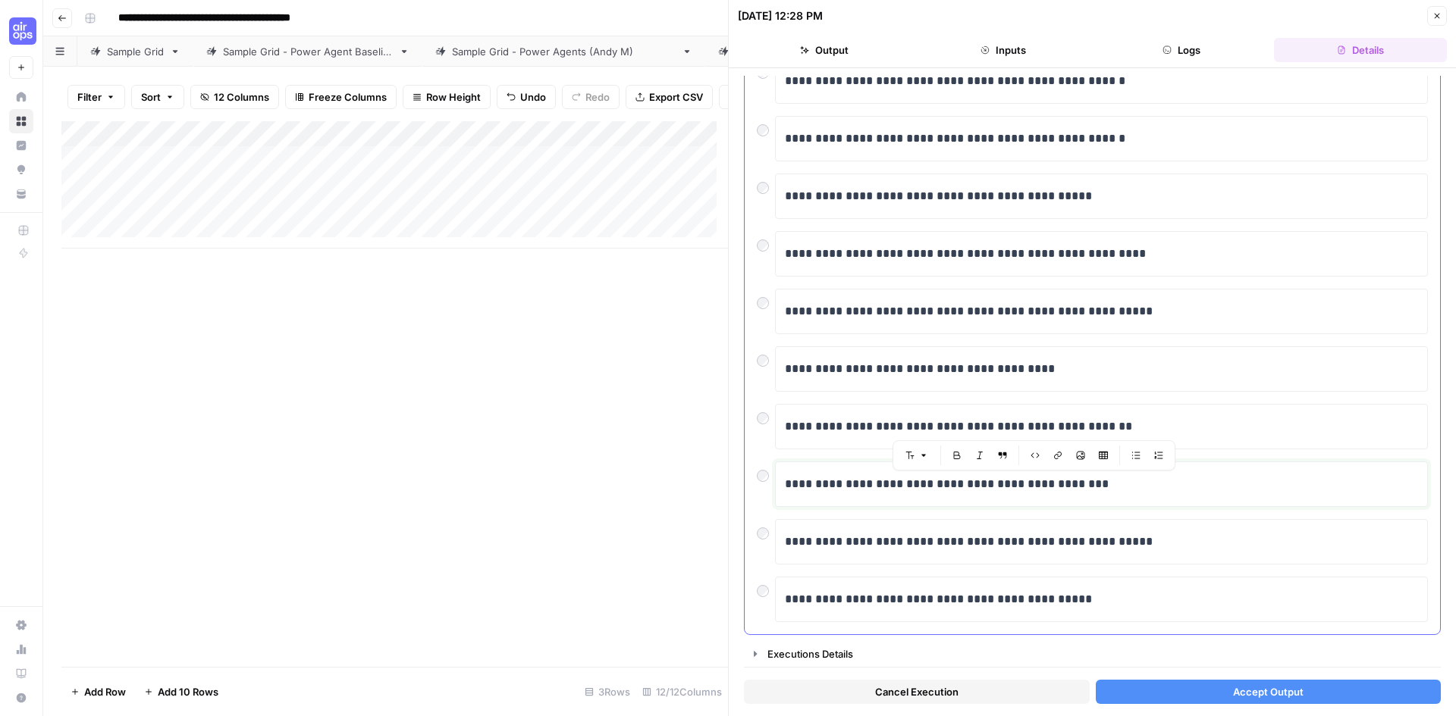
drag, startPoint x: 1013, startPoint y: 484, endPoint x: 1052, endPoint y: 486, distance: 39.5
click at [1052, 486] on p "**********" at bounding box center [1096, 485] width 622 height 20
drag, startPoint x: 981, startPoint y: 484, endPoint x: 1054, endPoint y: 484, distance: 72.8
click at [1054, 484] on p "**********" at bounding box center [1096, 485] width 622 height 20
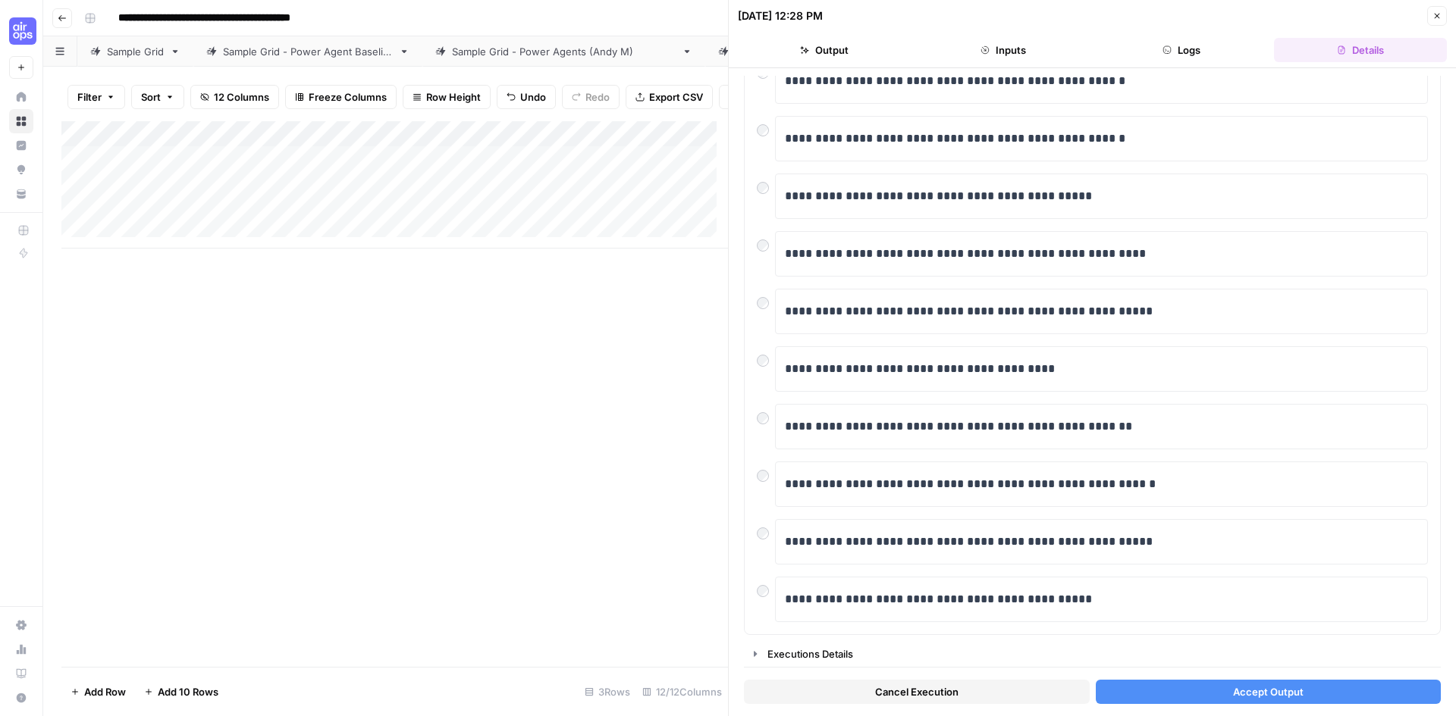
click at [1267, 695] on span "Accept Output" at bounding box center [1268, 692] width 71 height 15
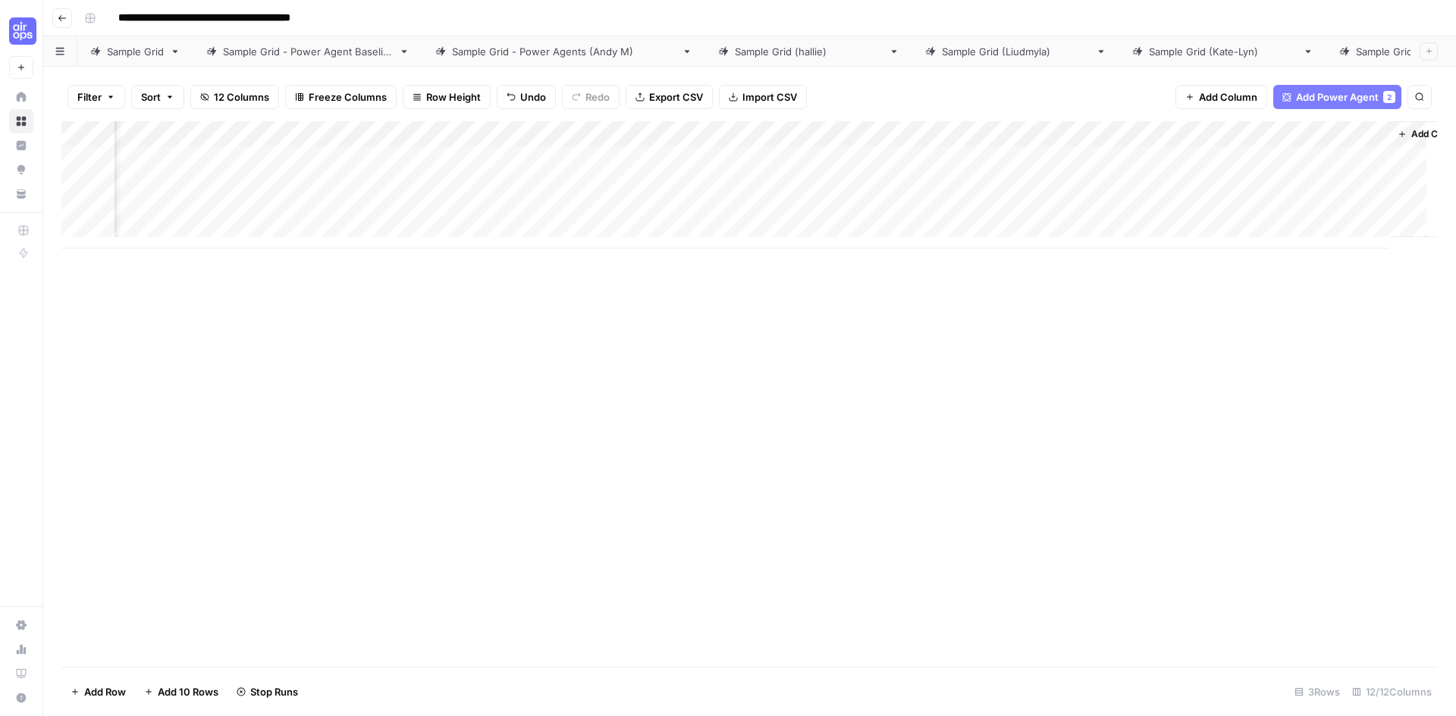
scroll to position [0, 760]
click at [1173, 134] on div "Add Column" at bounding box center [749, 184] width 1376 height 127
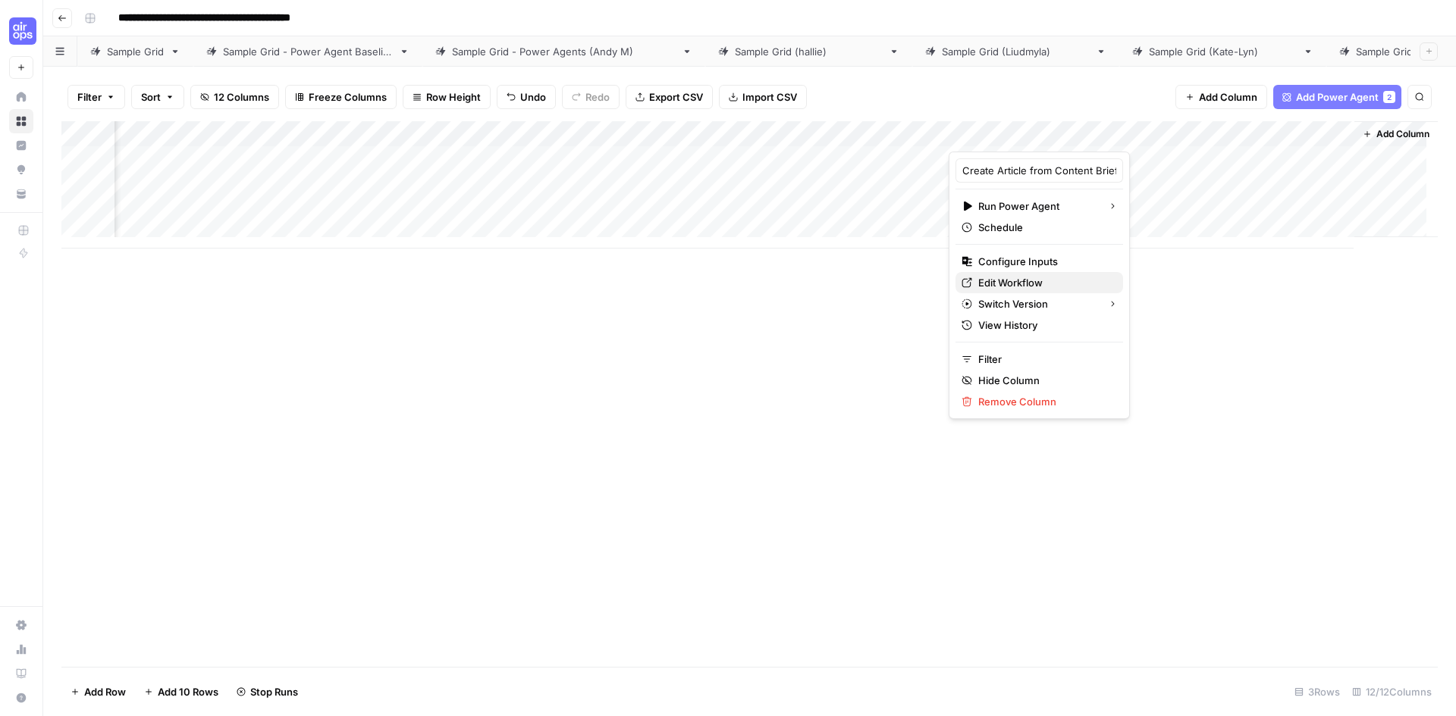
click at [1014, 279] on span "Edit Workflow" at bounding box center [1044, 282] width 133 height 15
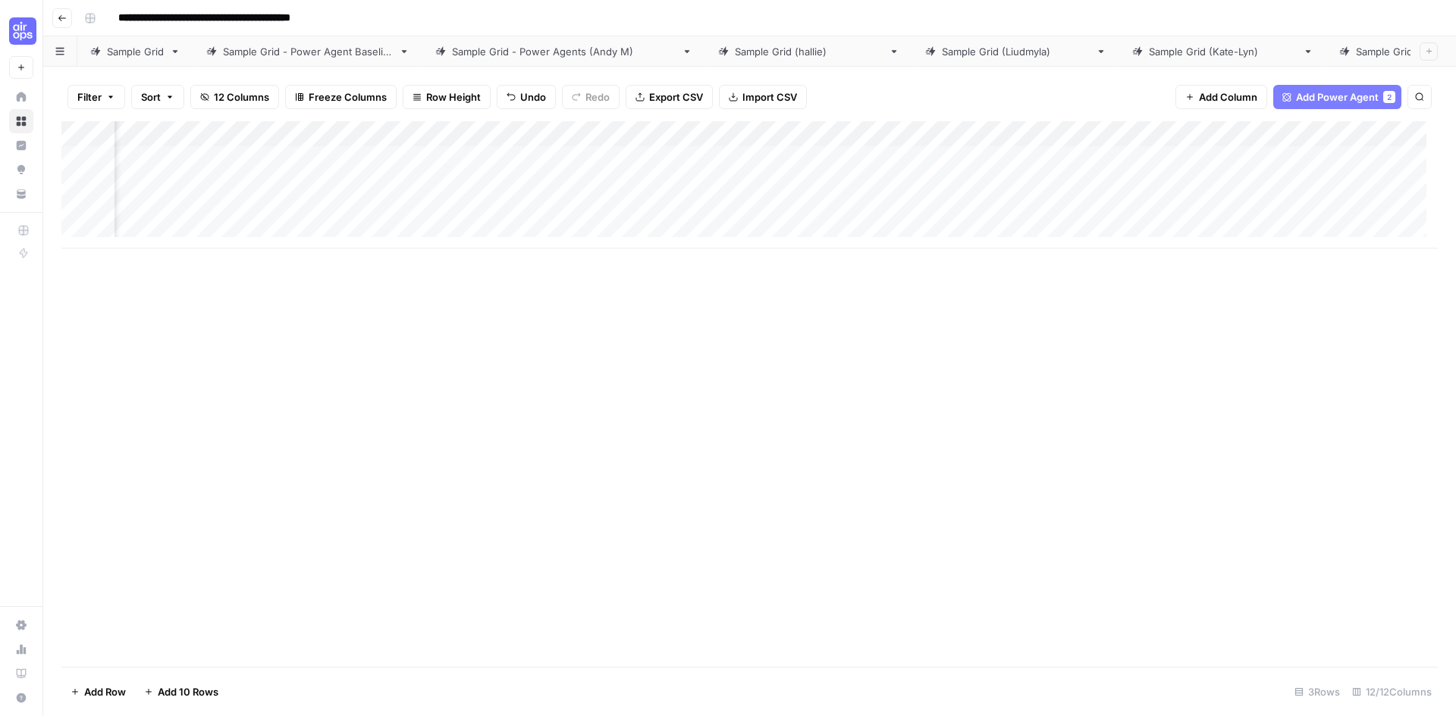
scroll to position [0, 0]
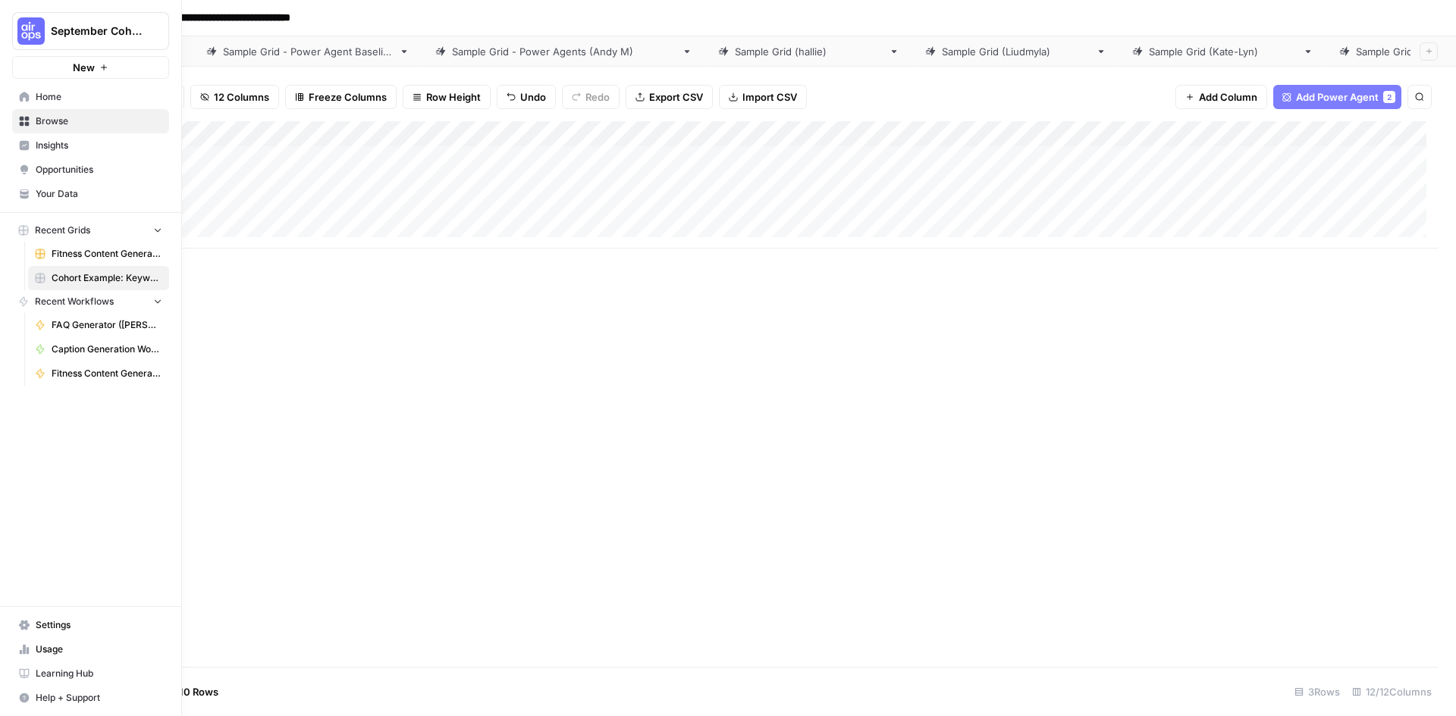
click at [32, 118] on link "Browse" at bounding box center [90, 121] width 157 height 24
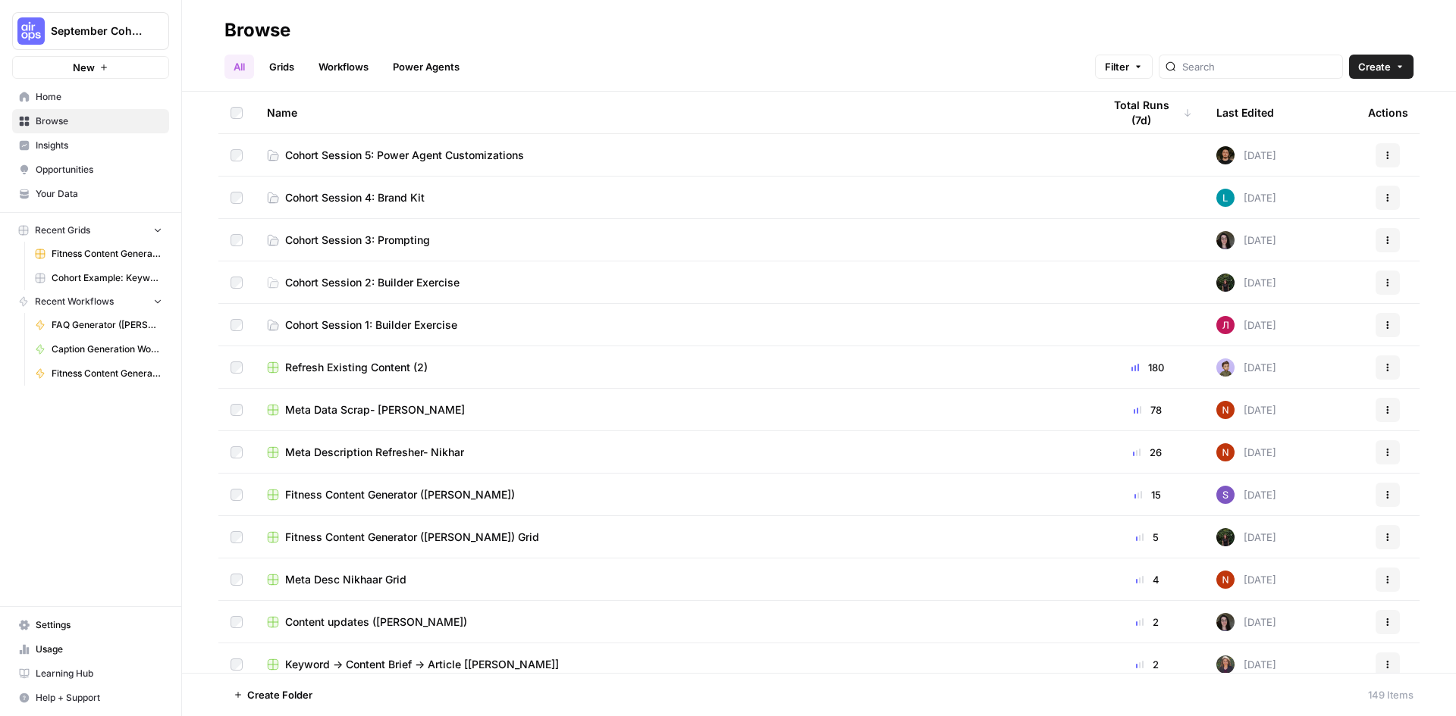
click at [488, 157] on span "Cohort Session 5: Power Agent Customizations" at bounding box center [404, 155] width 239 height 15
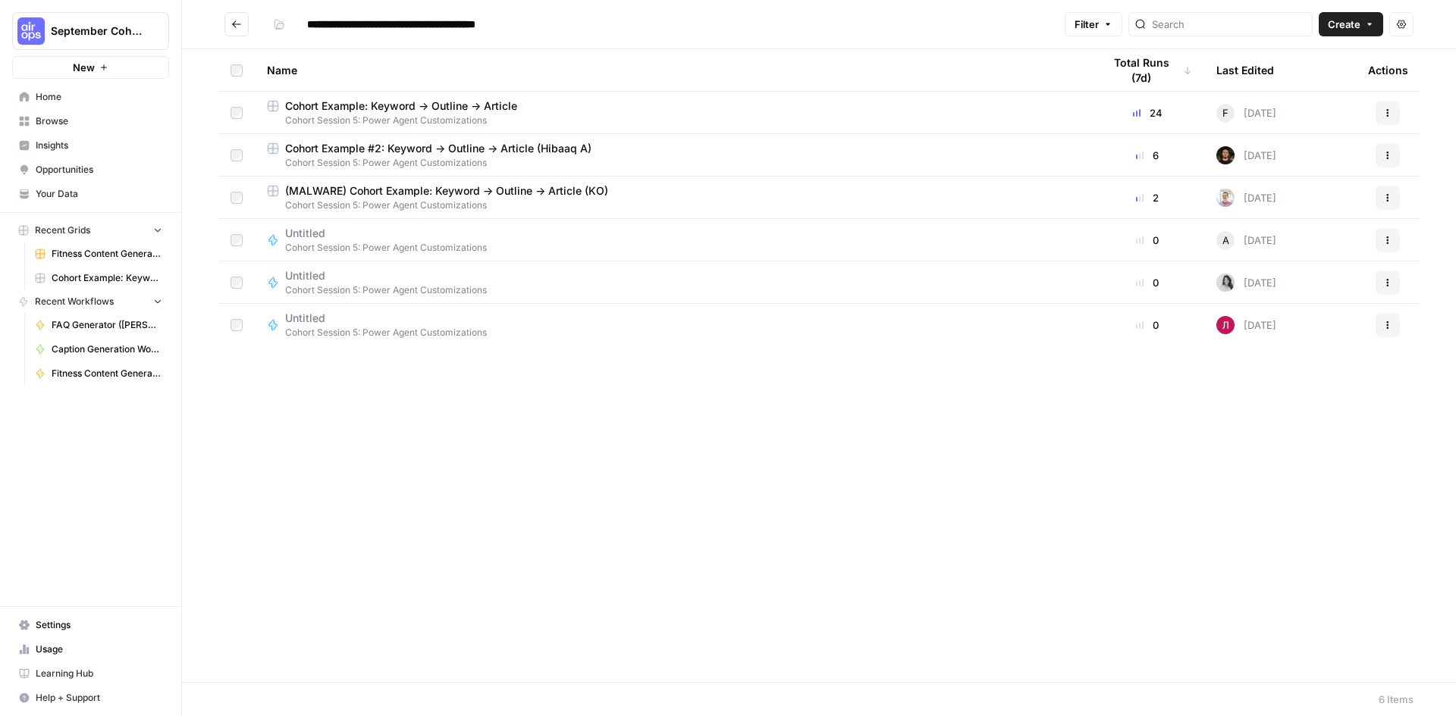
type input "**********"
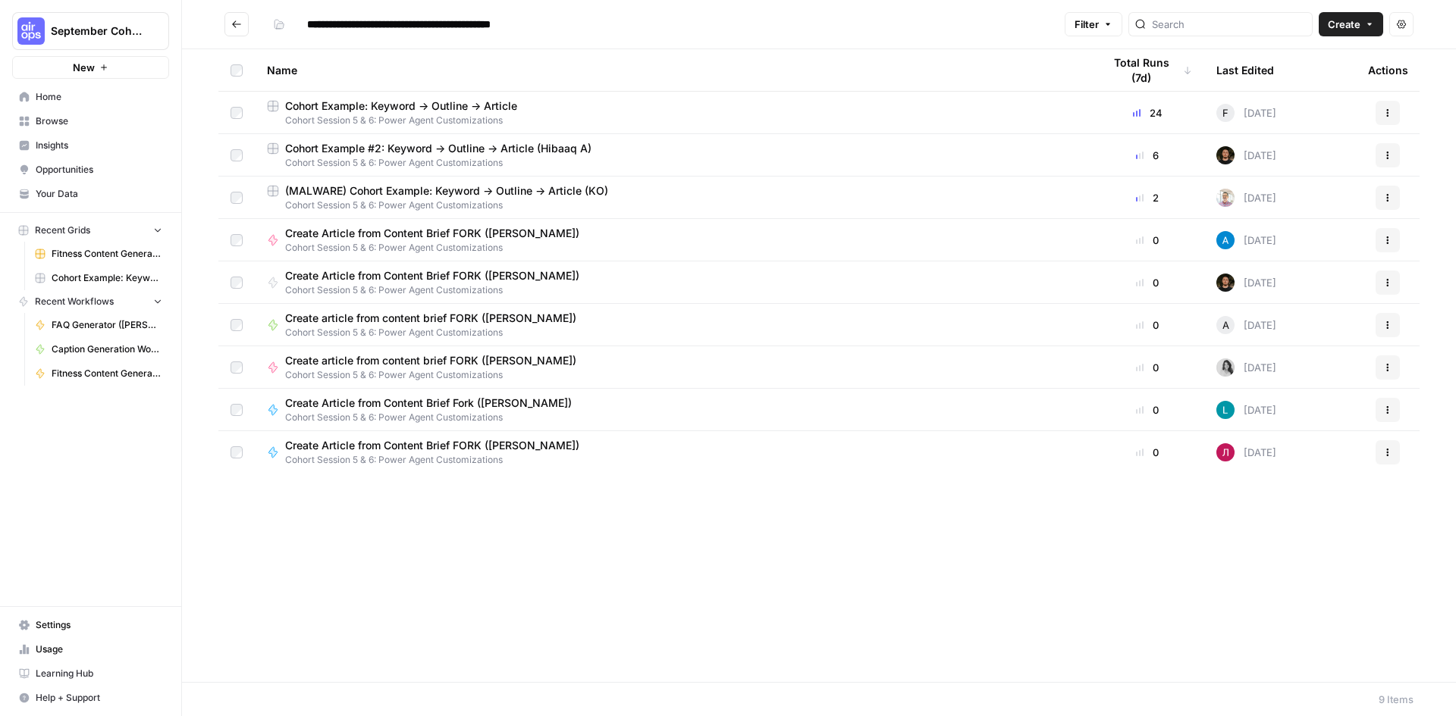
click at [1388, 240] on icon "button" at bounding box center [1387, 240] width 9 height 9
click at [1282, 378] on span "Duplicate" at bounding box center [1319, 373] width 121 height 15
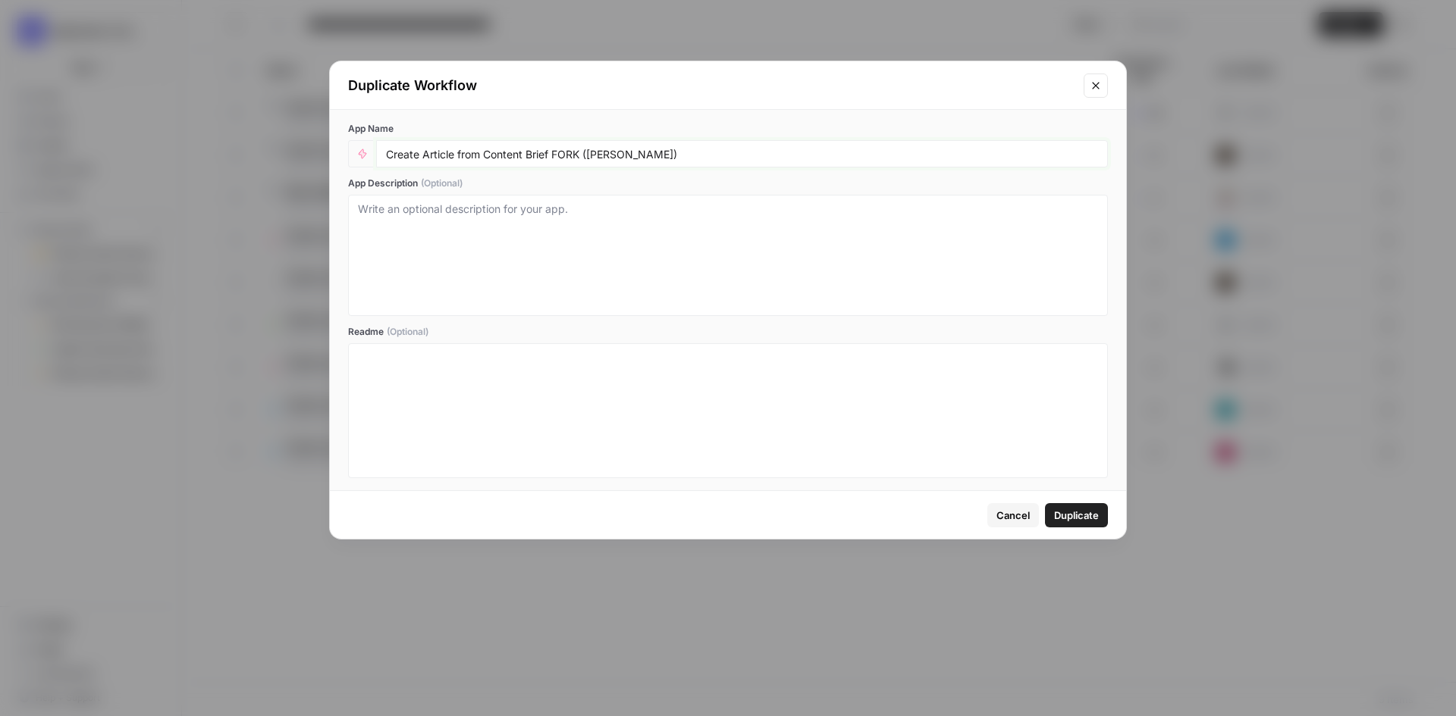
drag, startPoint x: 591, startPoint y: 155, endPoint x: 626, endPoint y: 152, distance: 35.8
click at [626, 152] on input "Create Article from Content Brief FORK (Andrea)" at bounding box center [742, 154] width 712 height 14
type input "Create Article from Content Brief FORK (Jess)"
click at [1075, 517] on span "Duplicate" at bounding box center [1076, 515] width 45 height 15
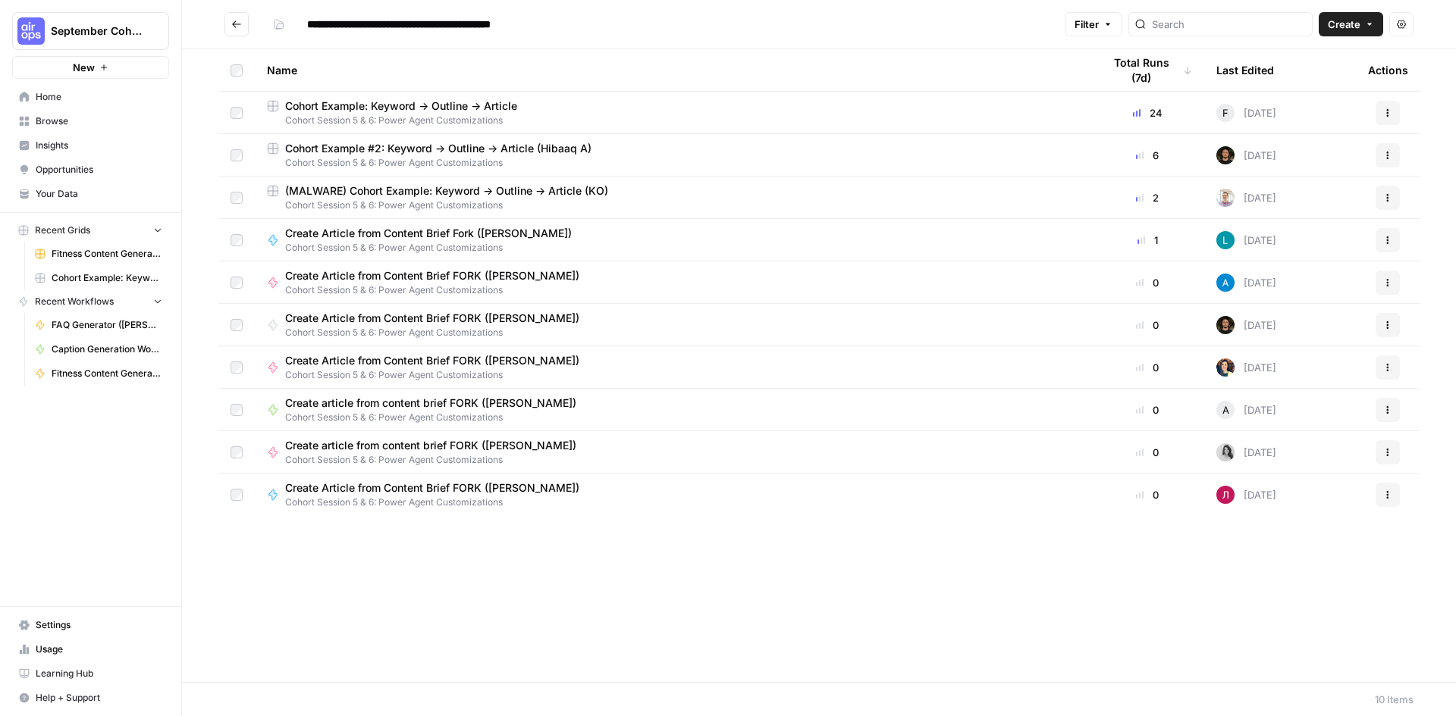
click at [376, 365] on span "Create Article from Content Brief FORK (Jess)" at bounding box center [432, 360] width 294 height 15
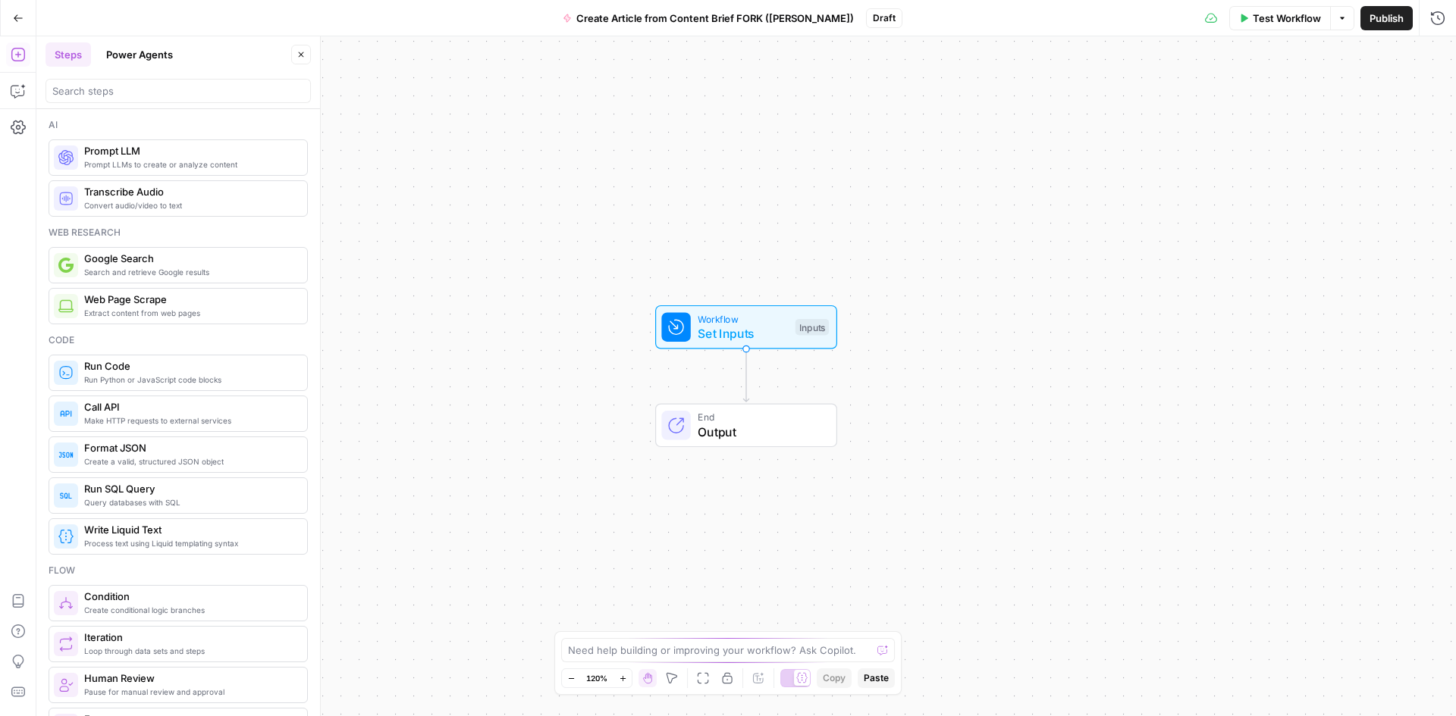
click at [118, 55] on button "Power Agents" at bounding box center [139, 54] width 85 height 24
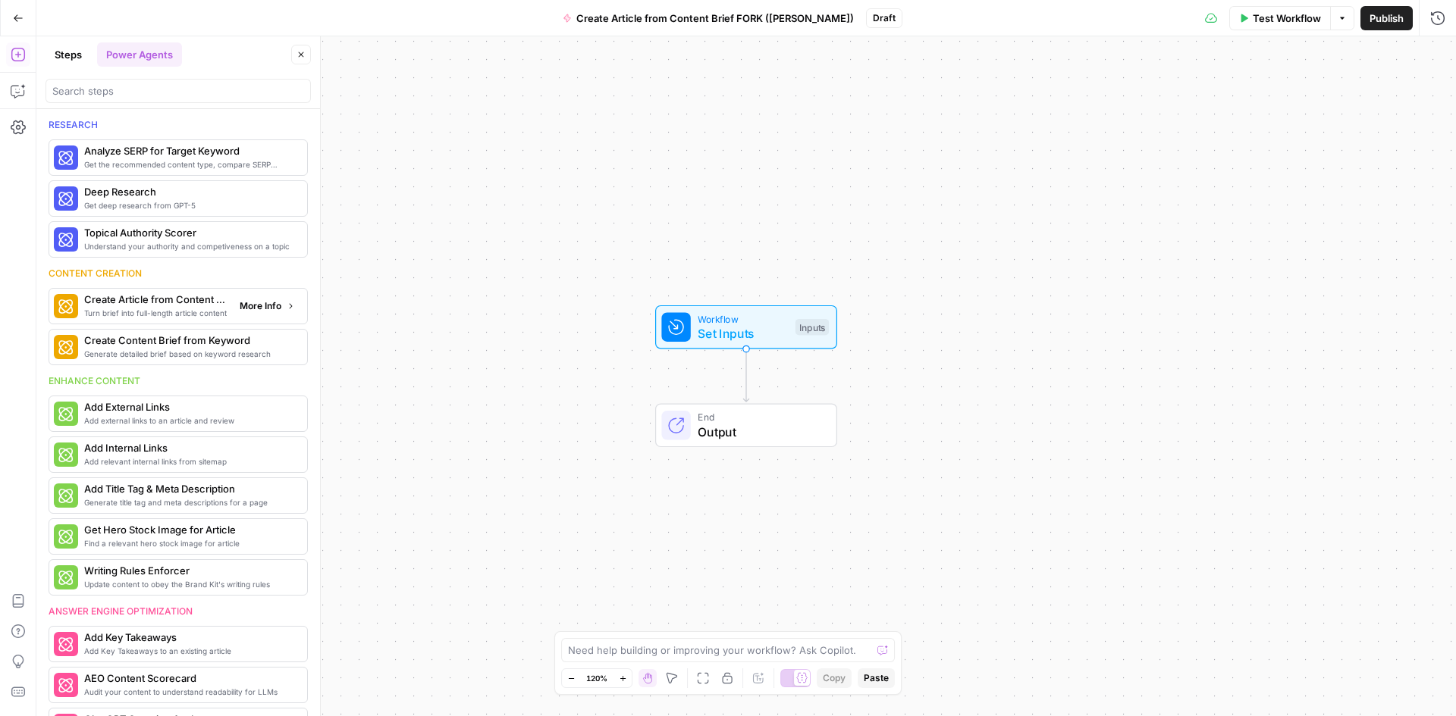
click at [203, 308] on span "Turn brief into full-length article content" at bounding box center [155, 313] width 143 height 12
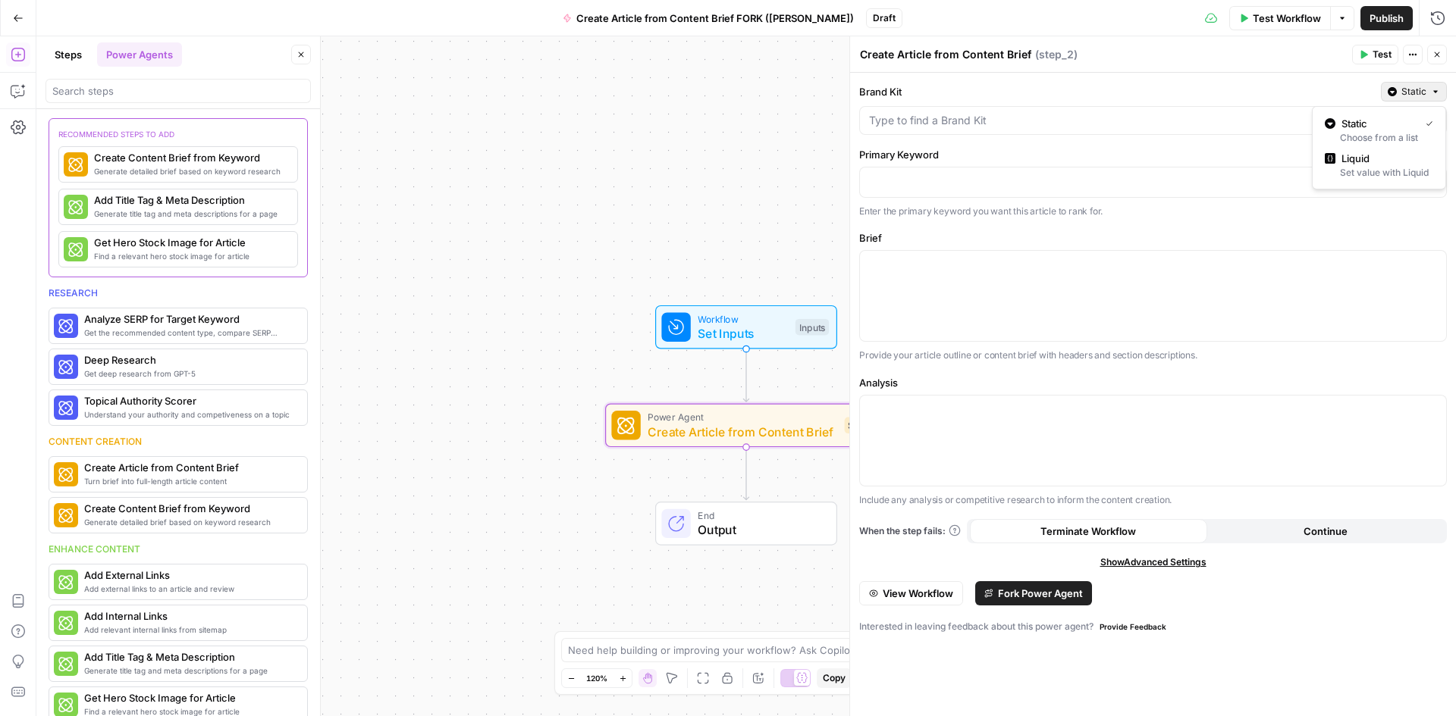
click at [1432, 86] on button "Static" at bounding box center [1414, 92] width 66 height 20
click at [1374, 155] on span "Liquid" at bounding box center [1384, 158] width 86 height 15
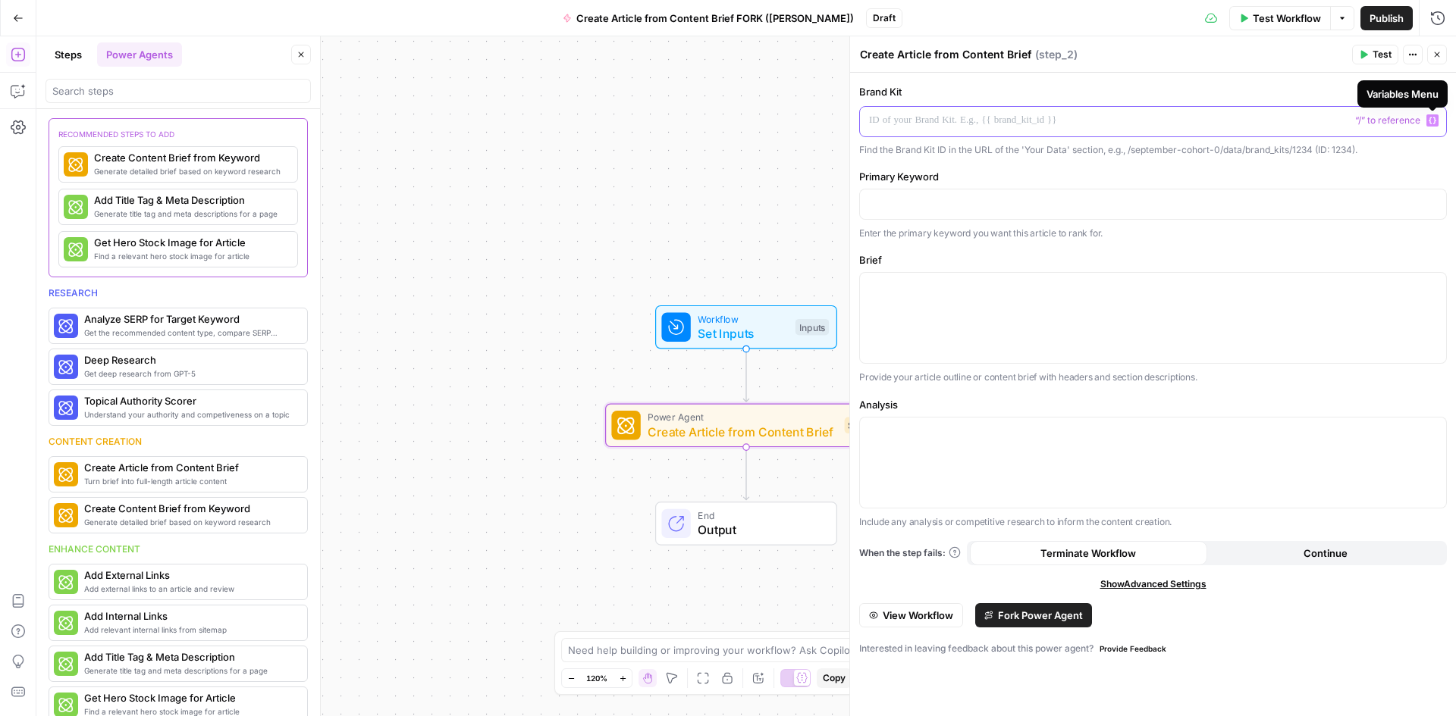
click at [1247, 121] on p at bounding box center [1141, 120] width 544 height 15
click at [1429, 124] on icon "button" at bounding box center [1432, 121] width 8 height 8
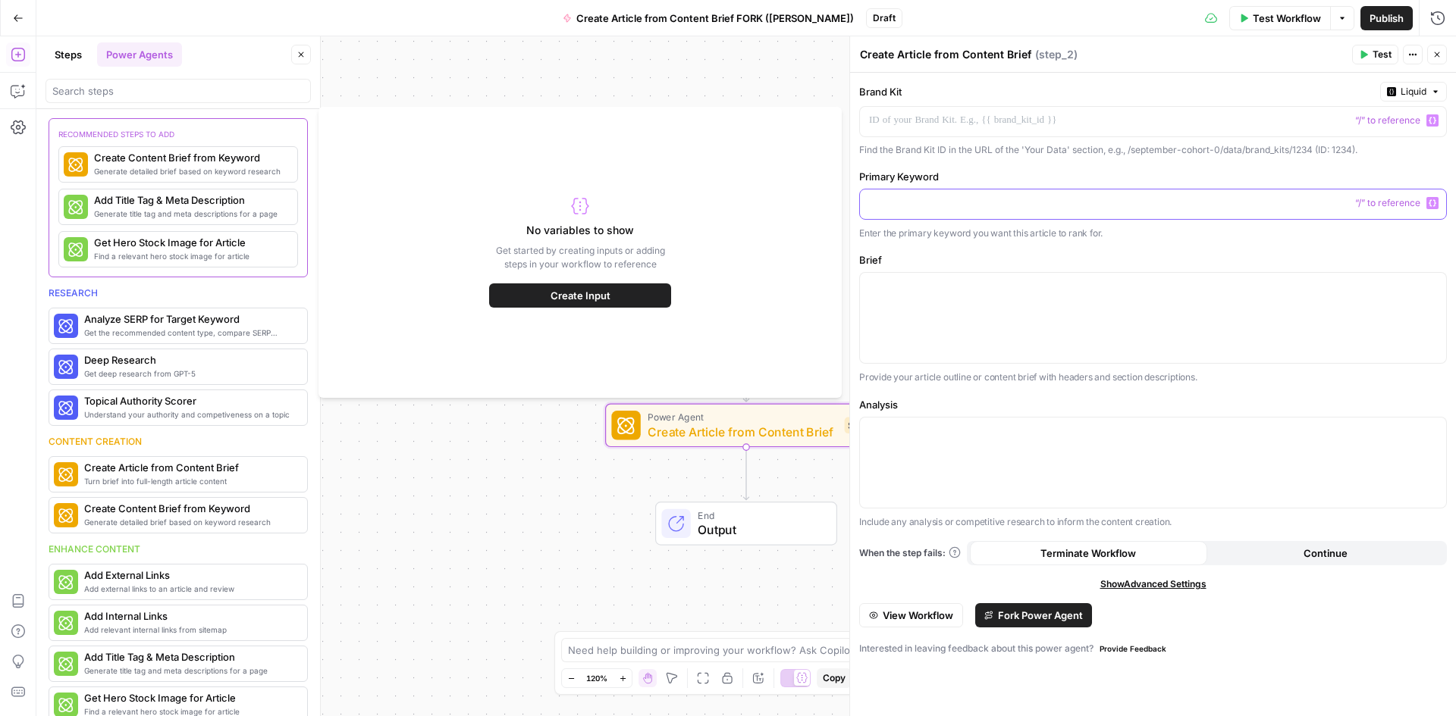
click at [997, 207] on p at bounding box center [1153, 203] width 568 height 15
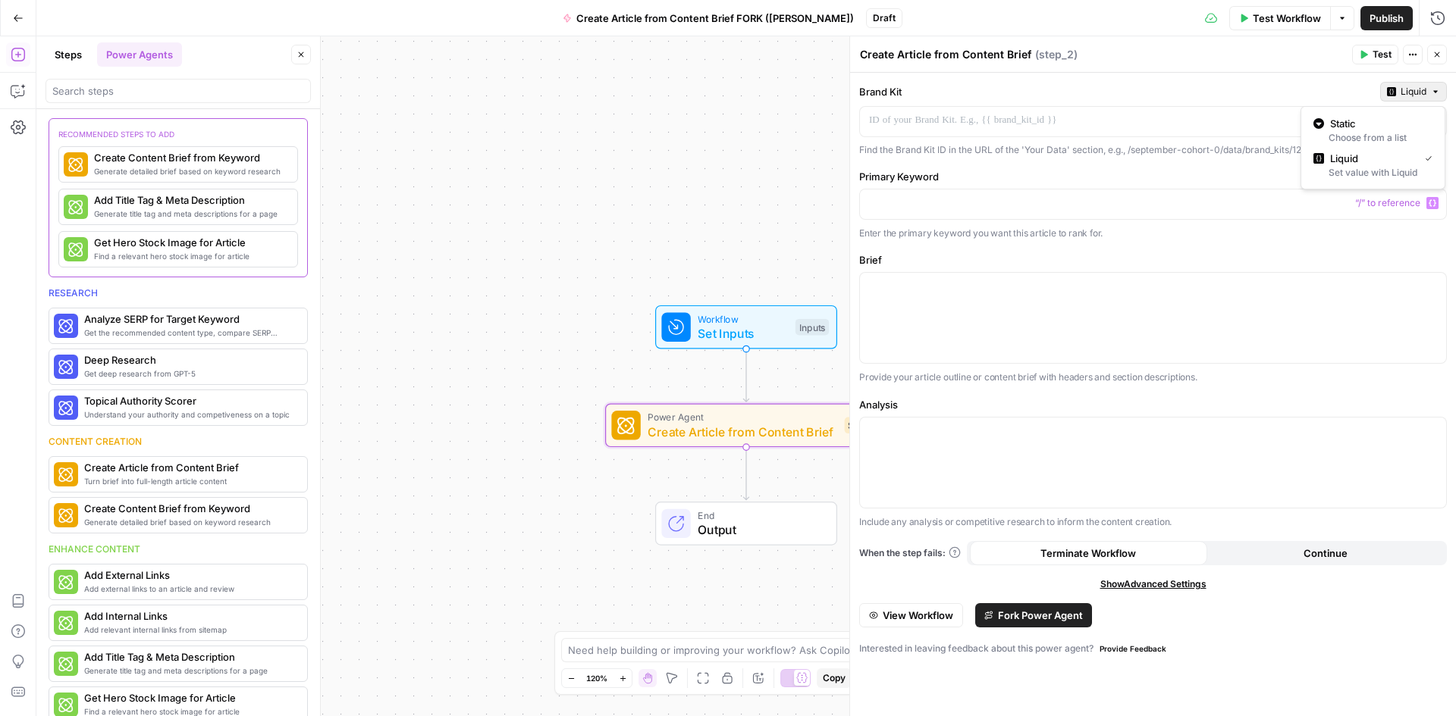
click at [1418, 92] on span "Liquid" at bounding box center [1413, 92] width 26 height 14
click at [1381, 124] on span "Static" at bounding box center [1378, 123] width 96 height 15
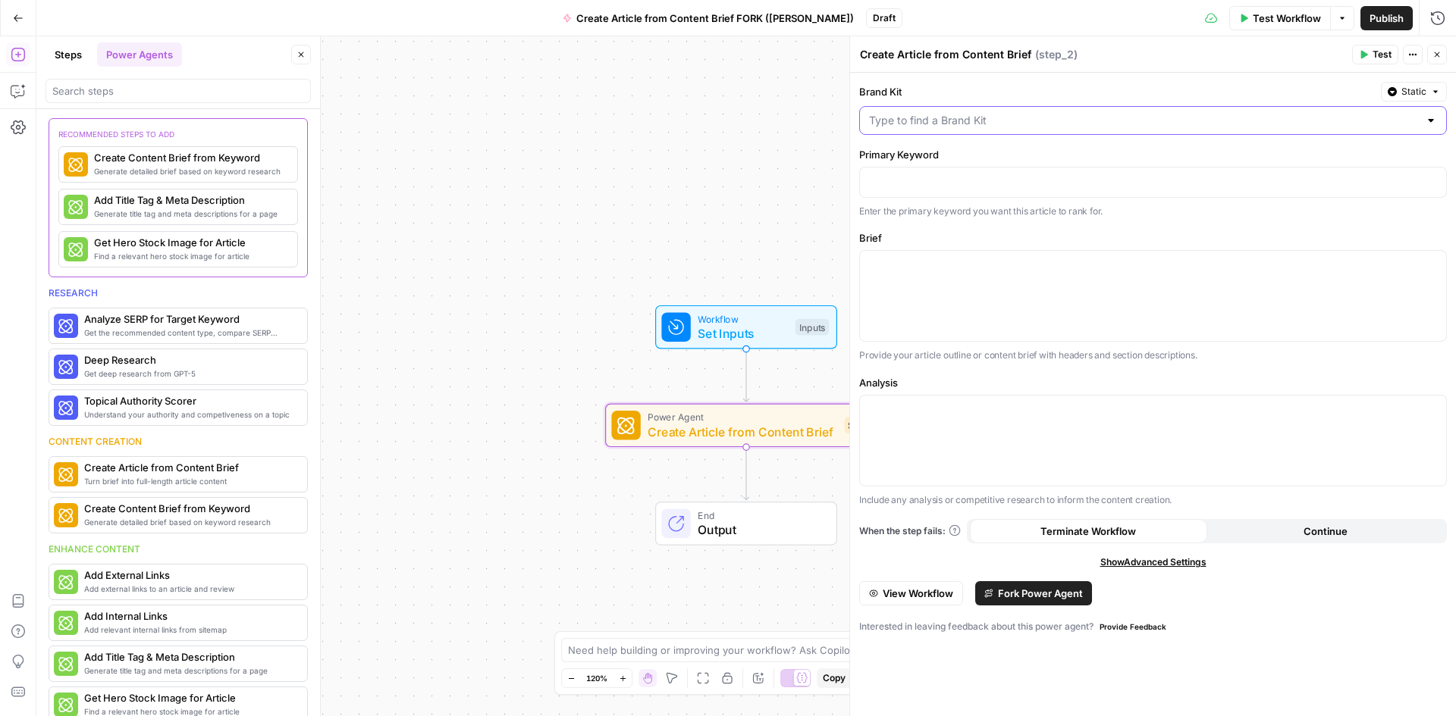
click at [1332, 121] on input "Brand Kit" at bounding box center [1144, 120] width 550 height 15
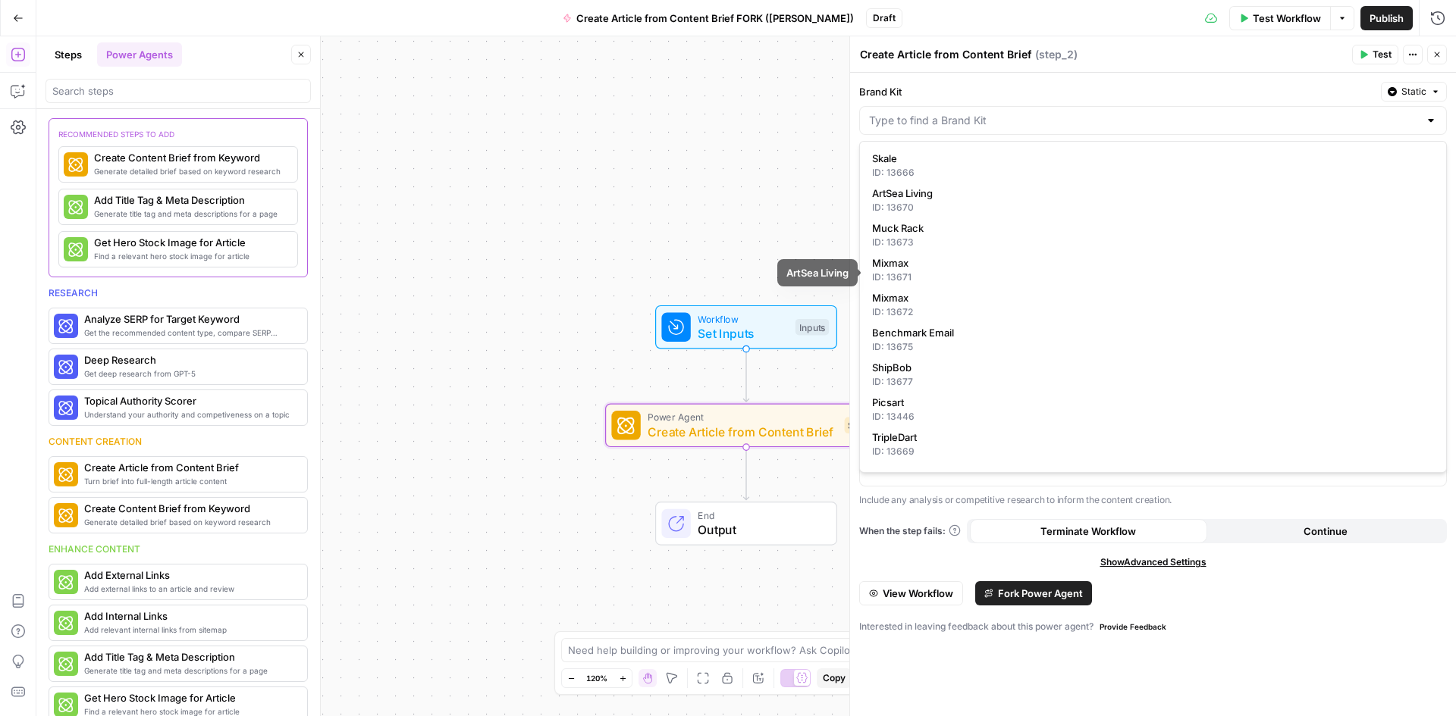
scroll to position [152, 0]
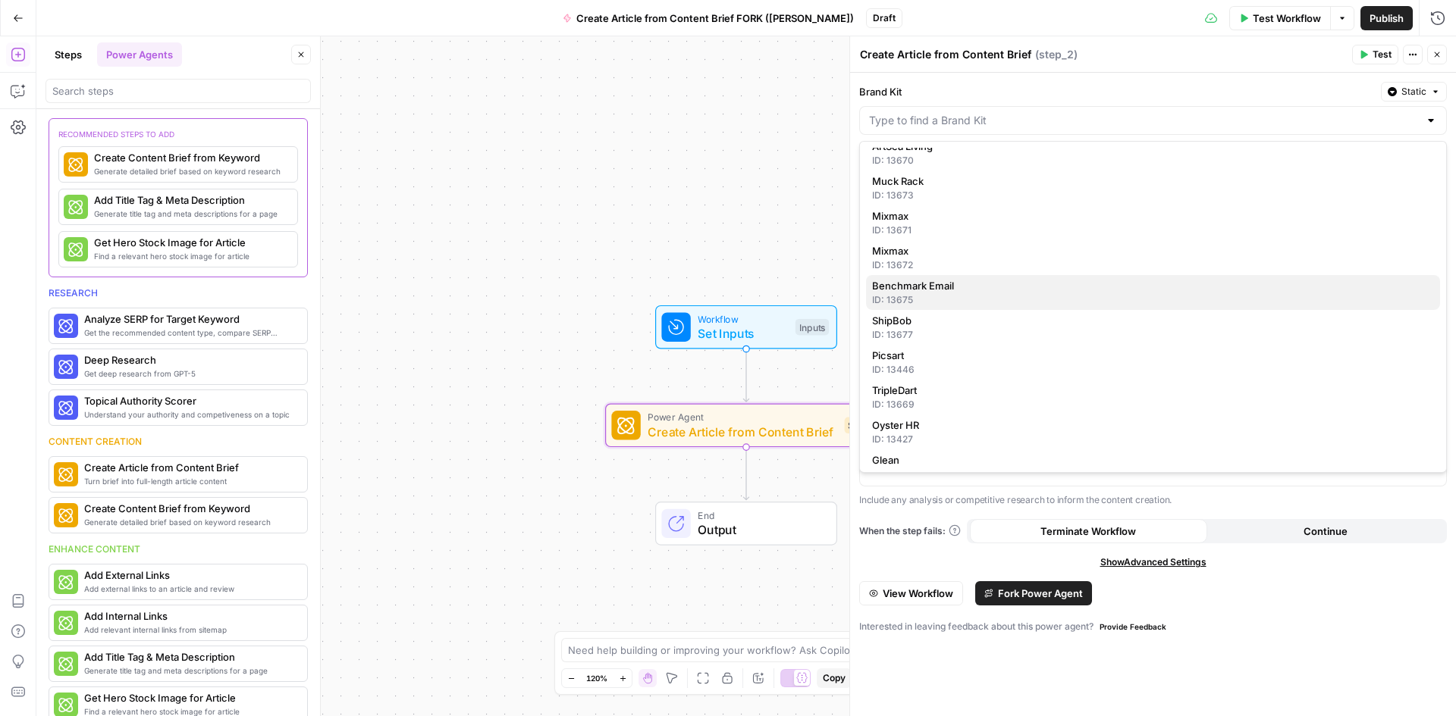
click at [1184, 301] on div "ID: 13675" at bounding box center [1153, 300] width 562 height 14
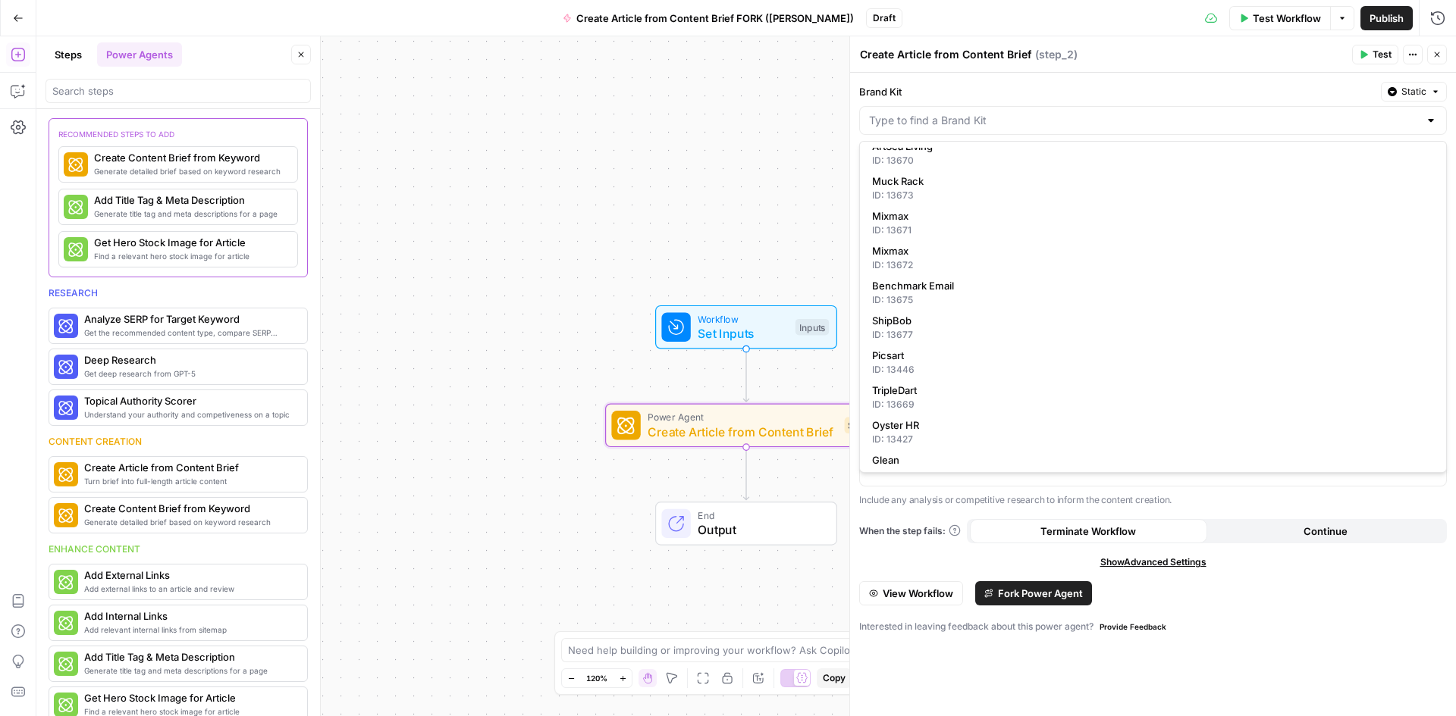
type input "Benchmark Email"
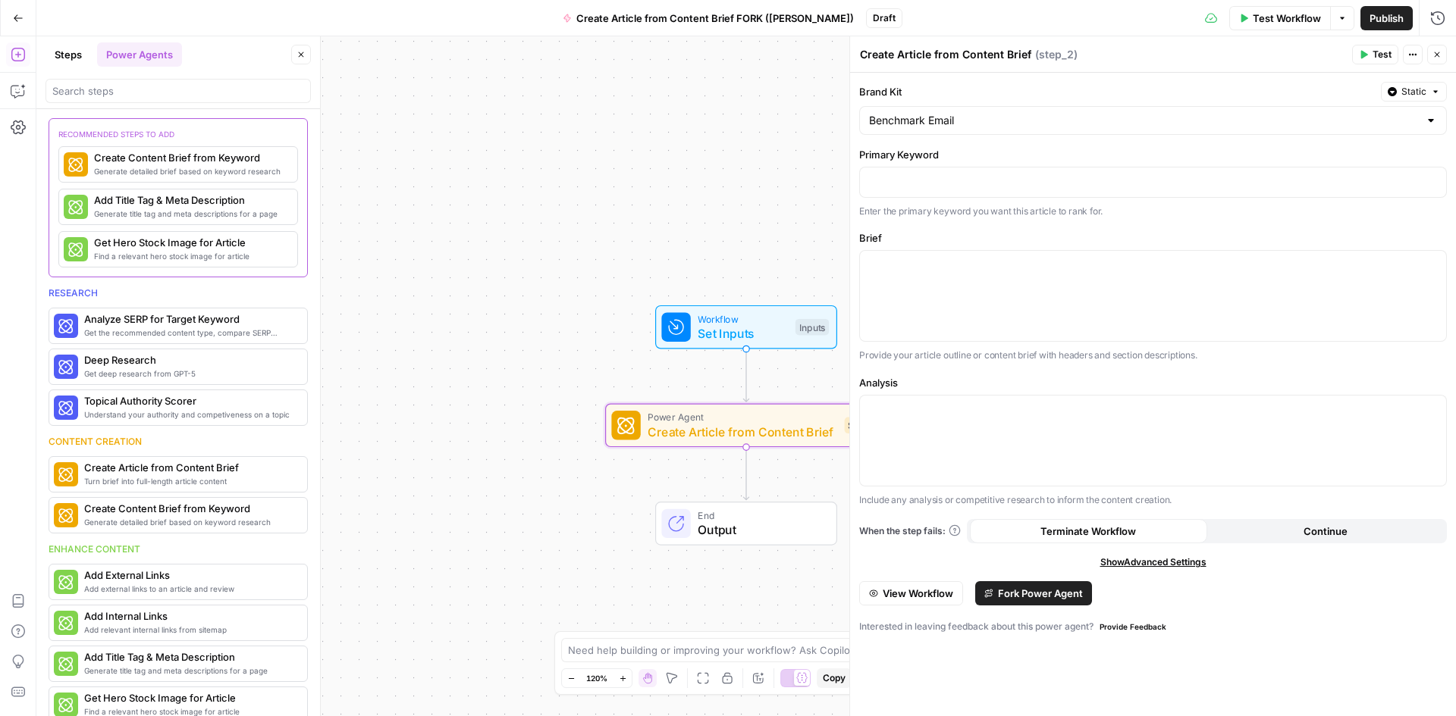
click at [1380, 57] on span "Test" at bounding box center [1381, 55] width 19 height 14
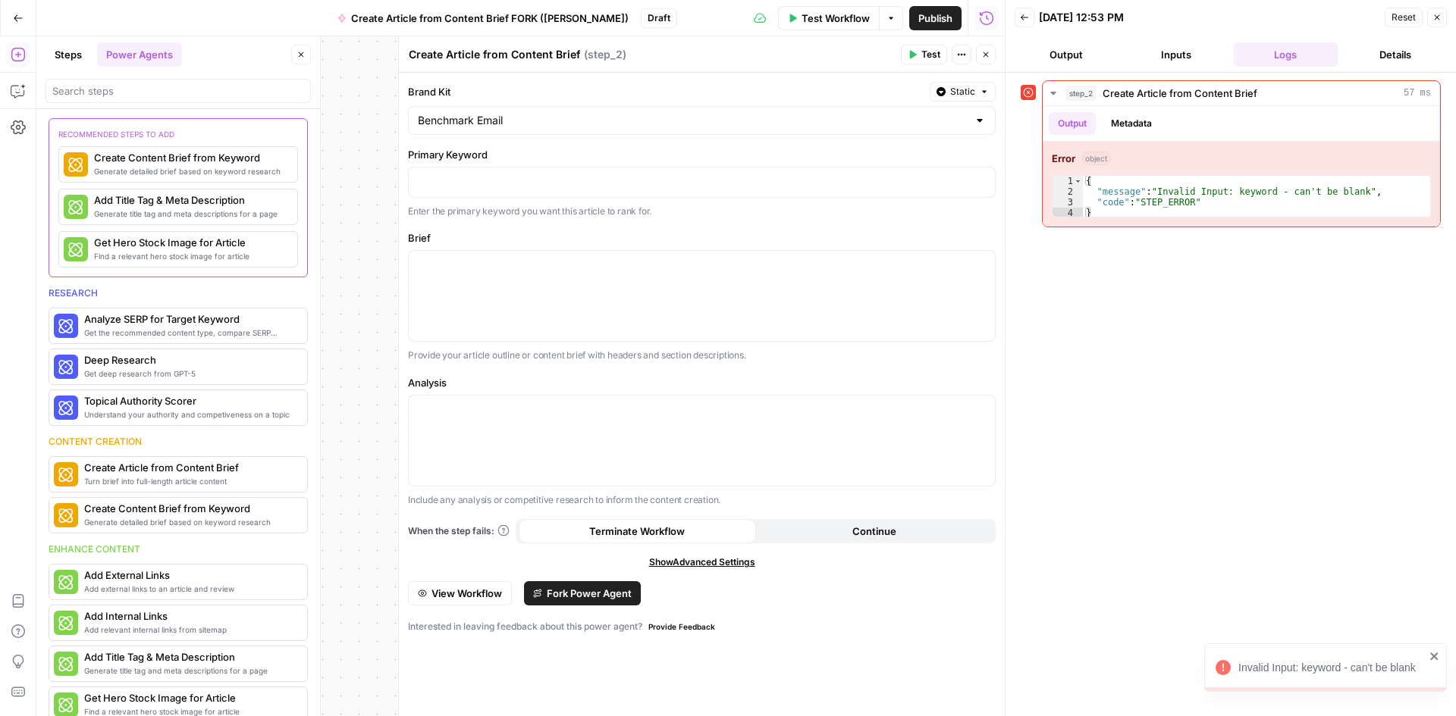
click at [988, 58] on icon "button" at bounding box center [985, 54] width 9 height 9
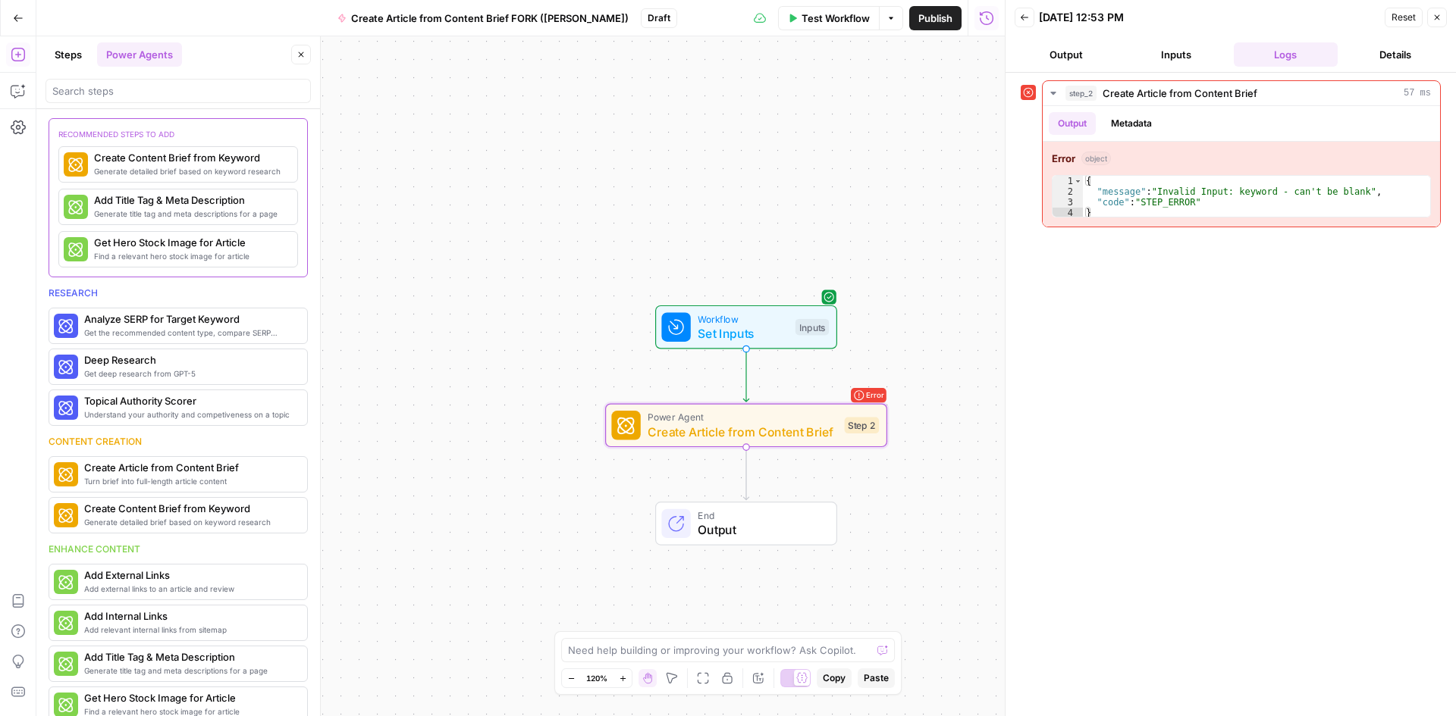
click at [1432, 17] on icon "button" at bounding box center [1436, 17] width 9 height 9
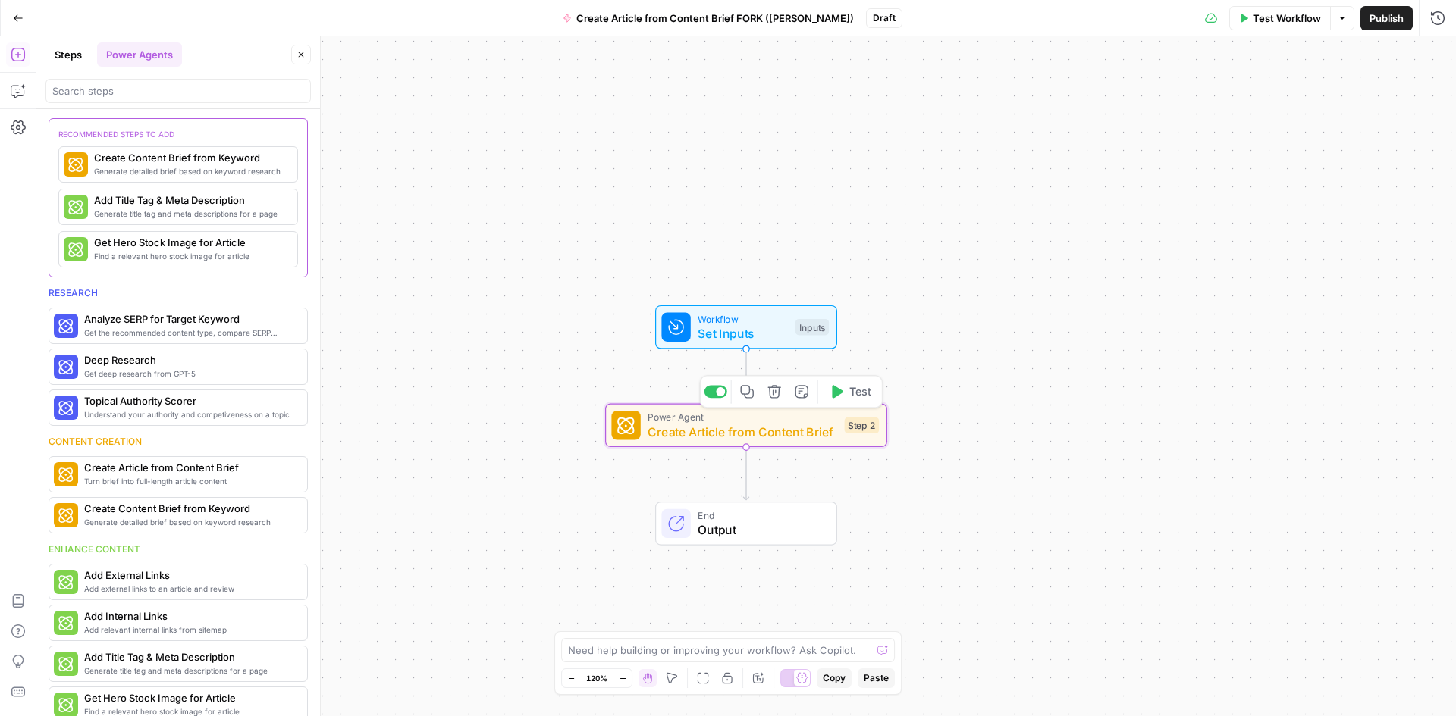
click at [803, 435] on span "Create Article from Content Brief" at bounding box center [742, 432] width 190 height 18
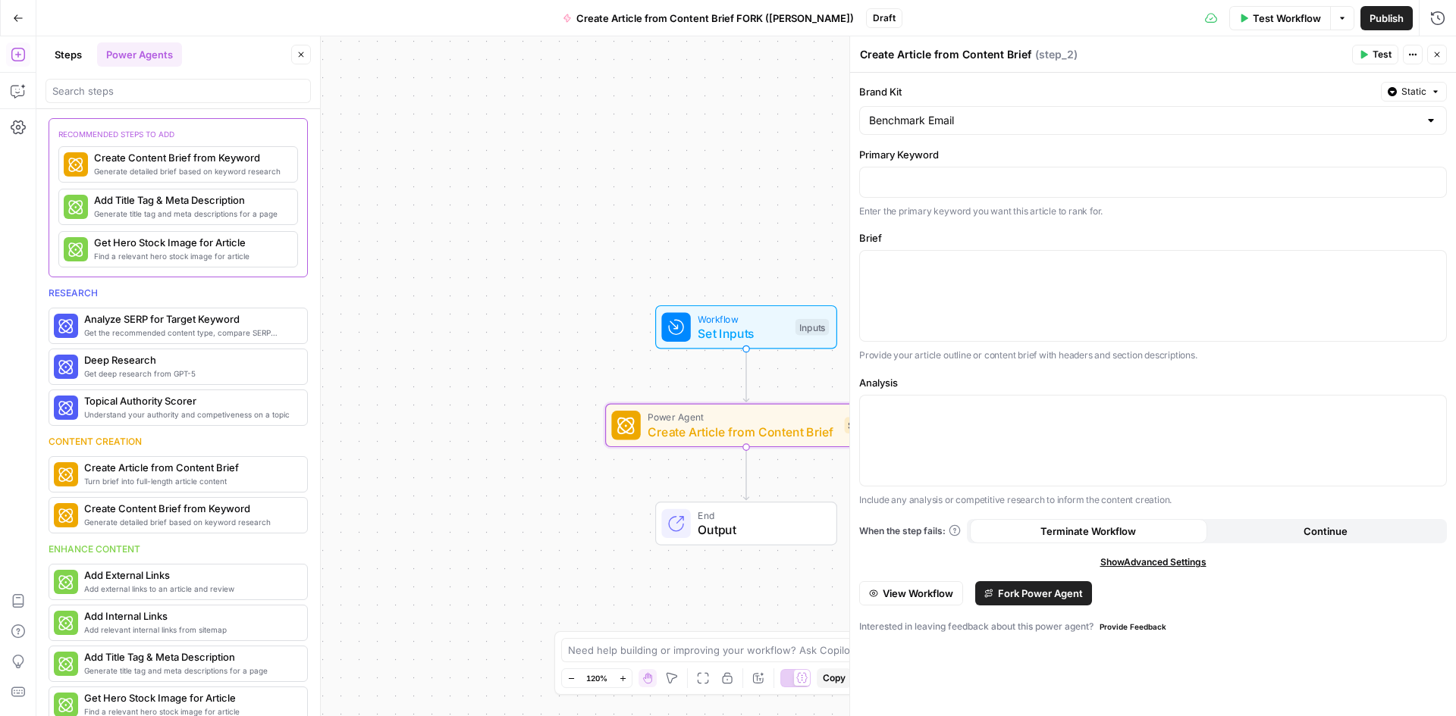
click at [1422, 91] on span "Static" at bounding box center [1413, 92] width 25 height 14
click at [1370, 159] on span "Liquid" at bounding box center [1384, 158] width 86 height 15
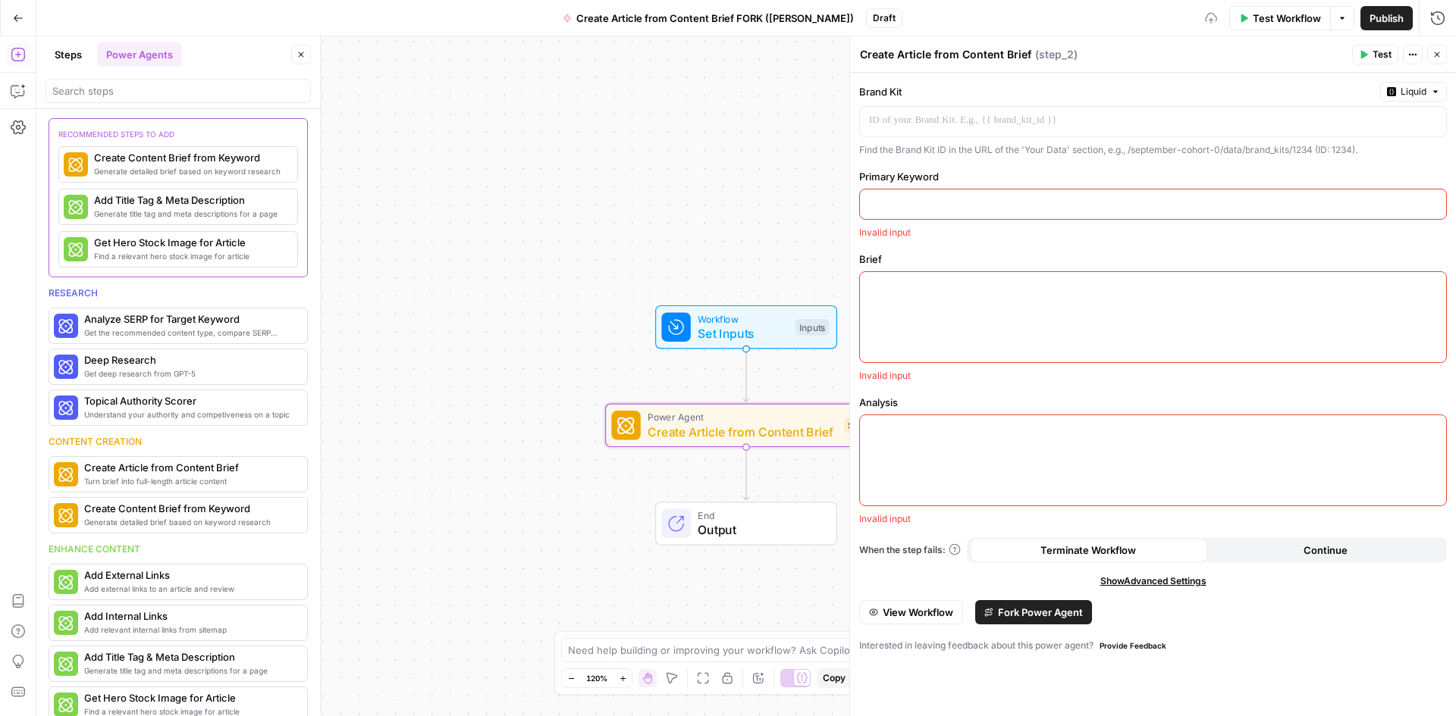
click at [1367, 122] on span "“/” to reference" at bounding box center [1387, 120] width 77 height 12
click at [1429, 118] on icon "button" at bounding box center [1432, 121] width 8 height 8
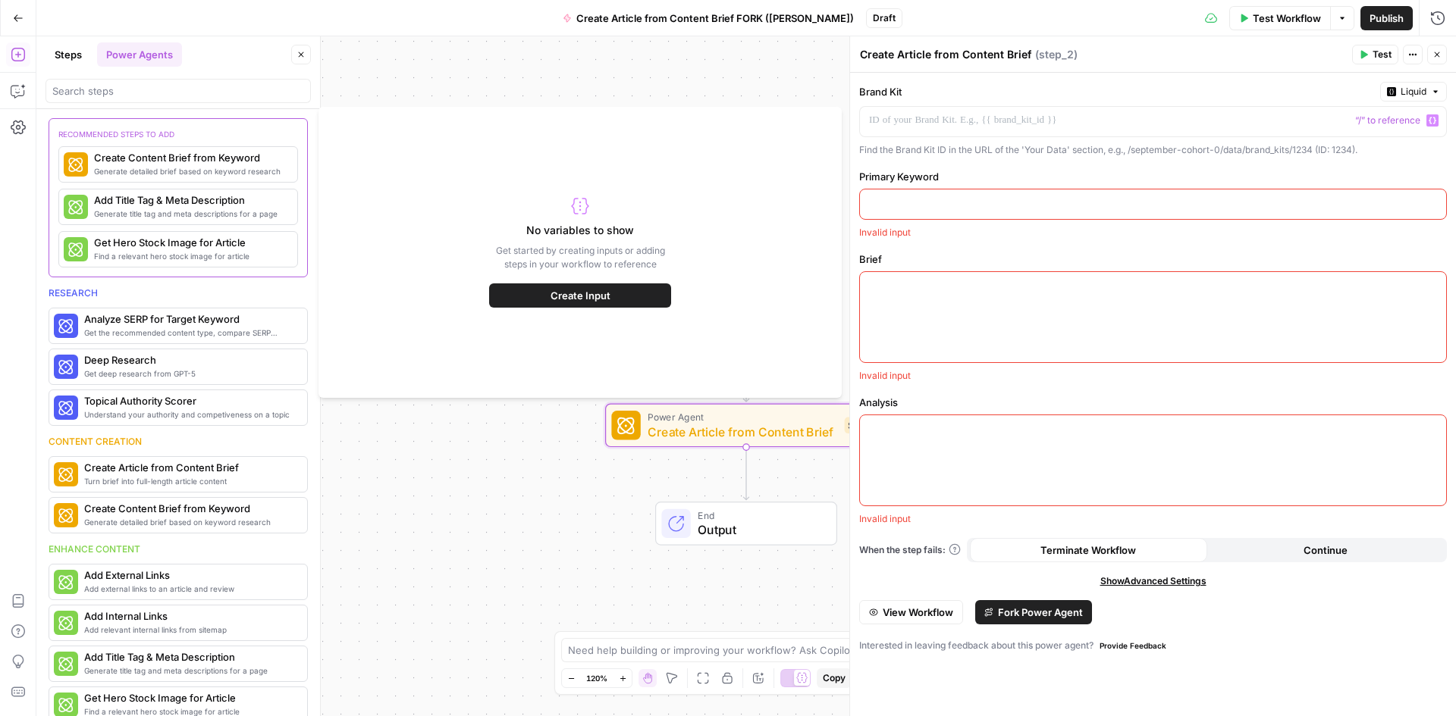
click at [616, 303] on button "Create Input" at bounding box center [580, 296] width 182 height 24
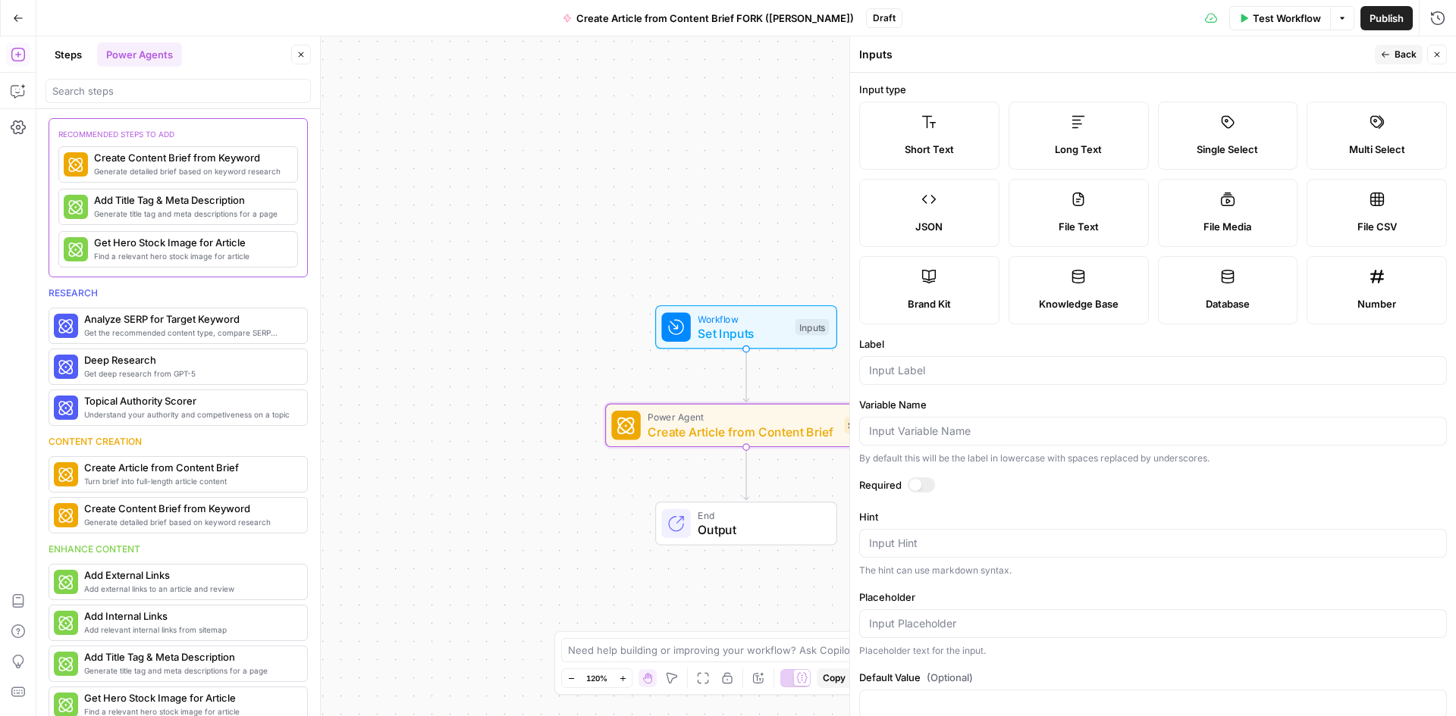
click at [914, 310] on span "Brand Kit" at bounding box center [929, 303] width 43 height 15
click at [920, 368] on input "Label" at bounding box center [1153, 370] width 568 height 15
type input "brand kit"
click at [1099, 662] on form "Input type Short Text Long Text Single Select Multi Select JSON File Text File …" at bounding box center [1153, 395] width 606 height 644
click at [1391, 60] on button "Back" at bounding box center [1399, 55] width 48 height 20
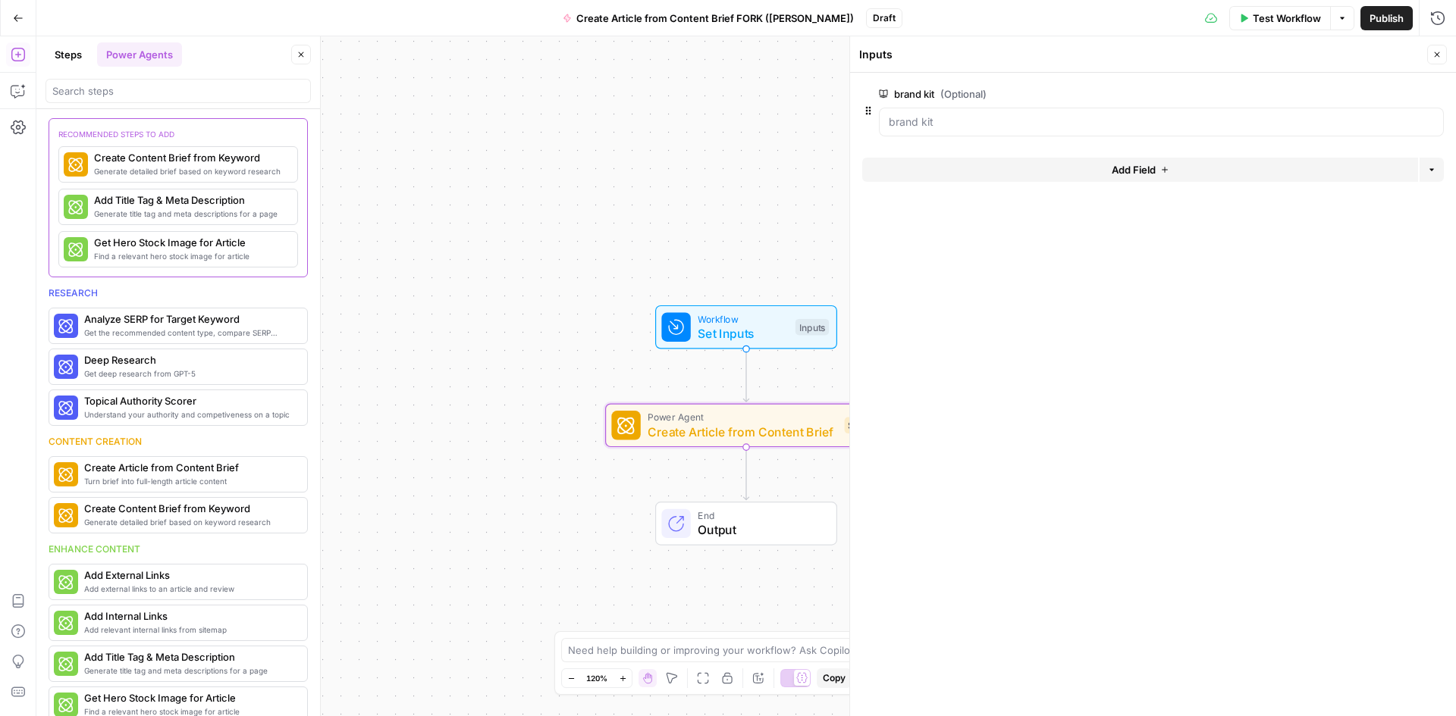
click at [1438, 55] on icon "button" at bounding box center [1436, 54] width 9 height 9
click at [748, 436] on span "Create Article from Content Brief" at bounding box center [742, 432] width 190 height 18
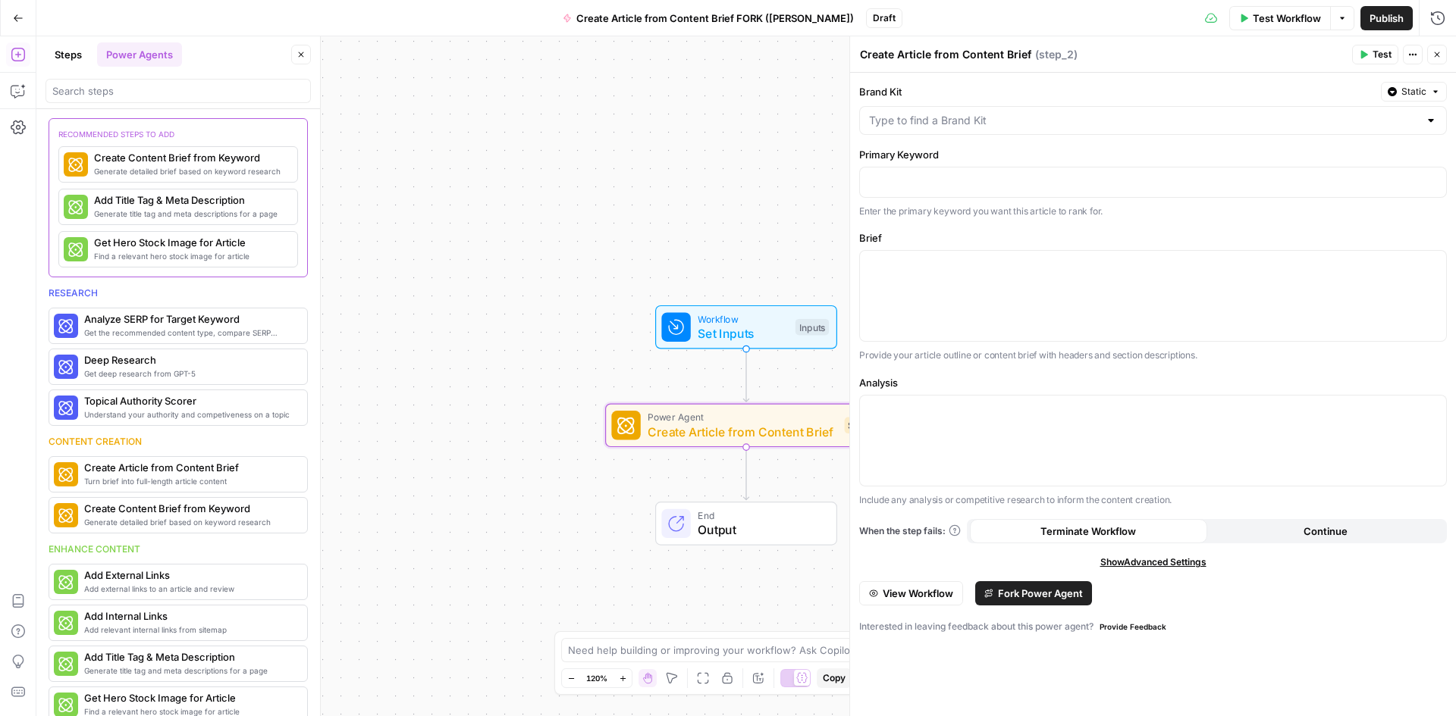
click at [1429, 118] on div at bounding box center [1431, 120] width 12 height 15
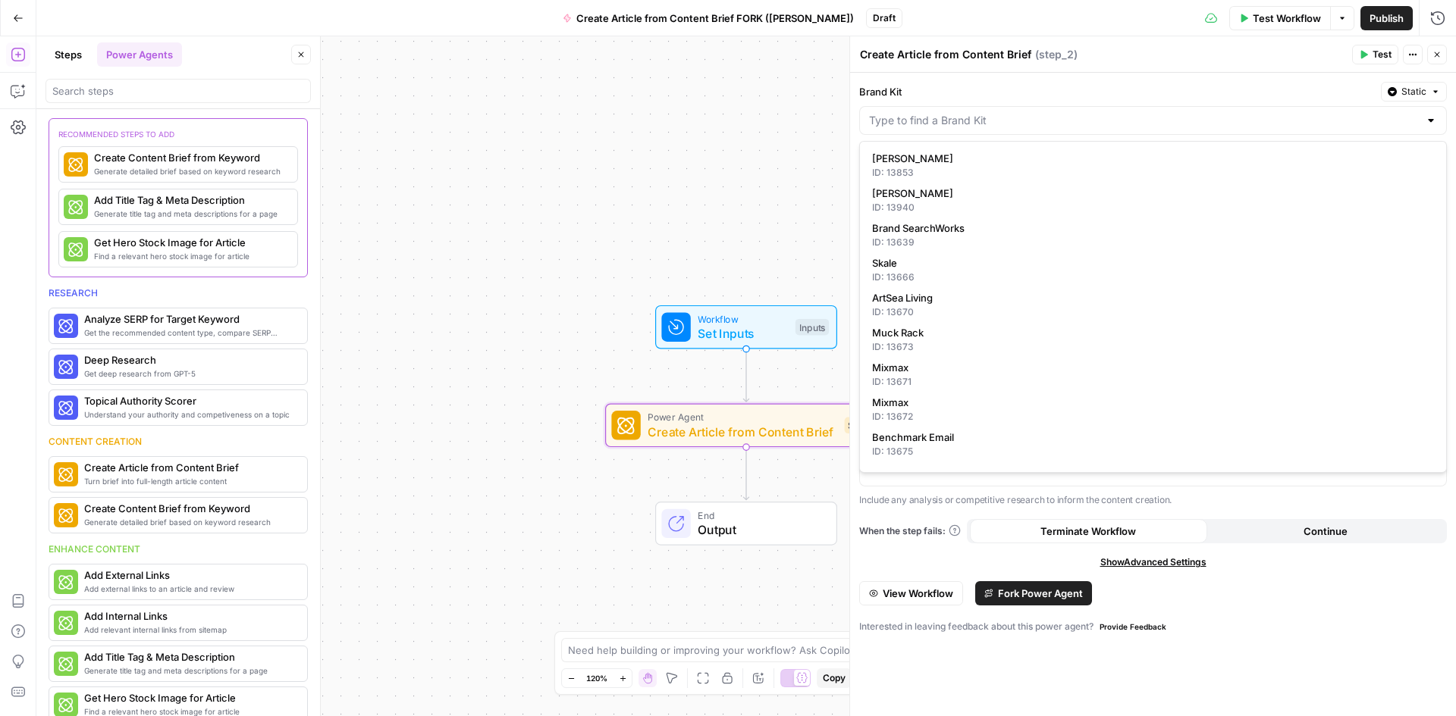
click at [1429, 118] on div at bounding box center [1431, 120] width 12 height 15
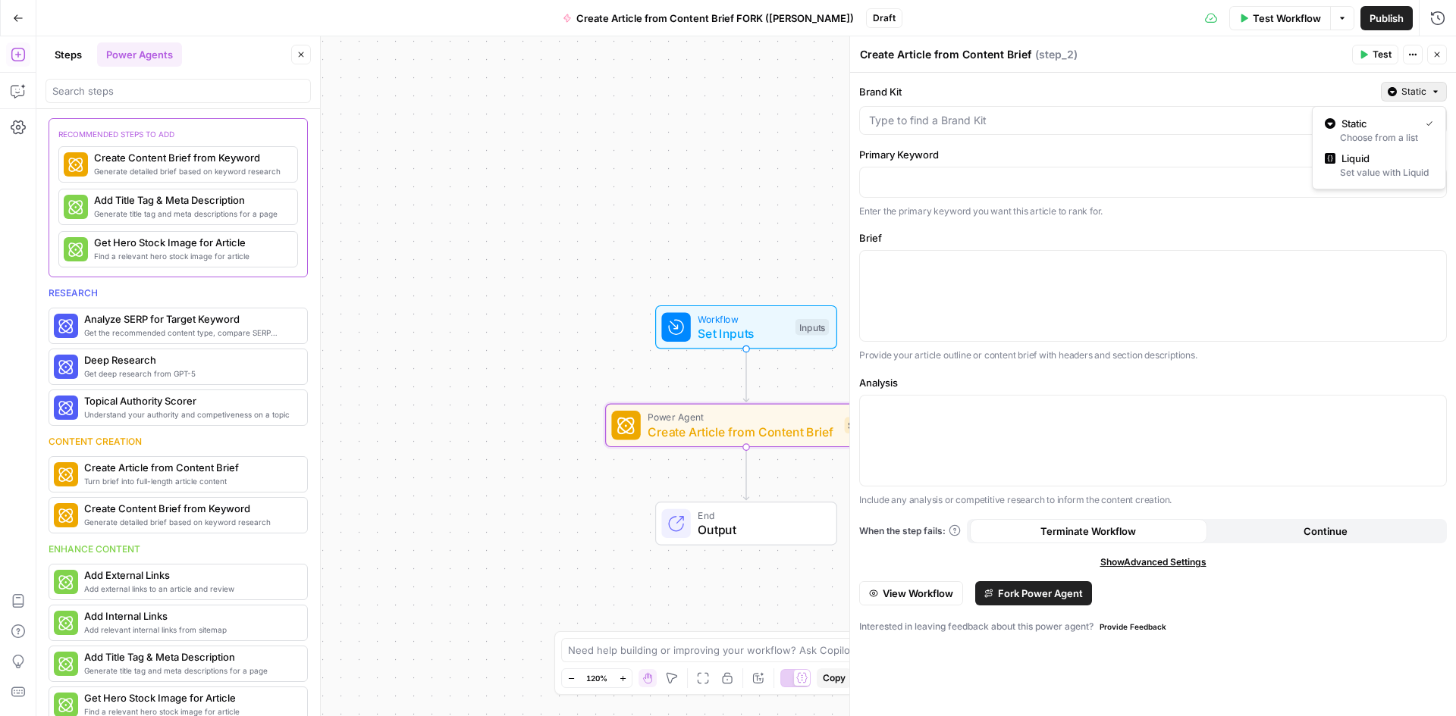
click at [1430, 93] on button "Static" at bounding box center [1414, 92] width 66 height 20
click at [1387, 169] on div "Set value with Liquid" at bounding box center [1379, 173] width 108 height 14
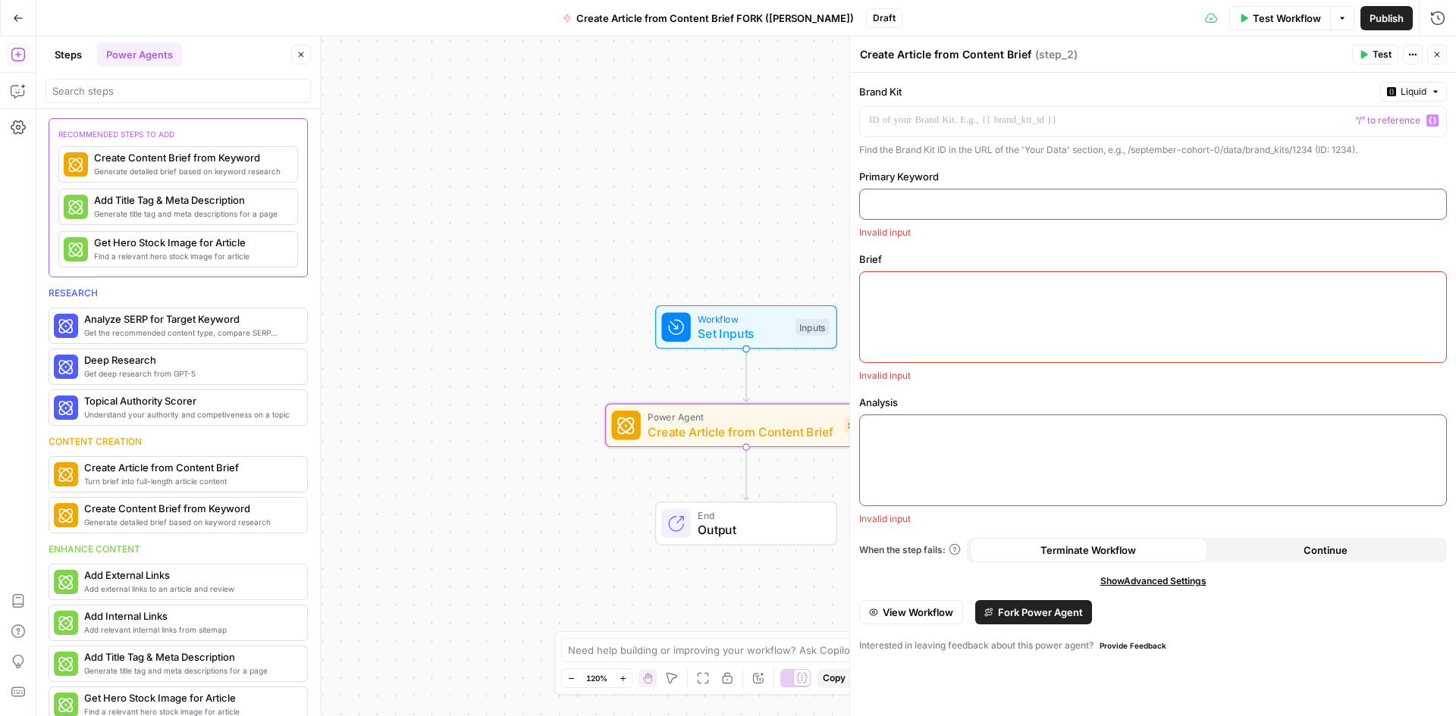
click at [1382, 117] on span "“/” to reference" at bounding box center [1387, 120] width 77 height 12
click at [1099, 126] on p at bounding box center [1141, 120] width 544 height 15
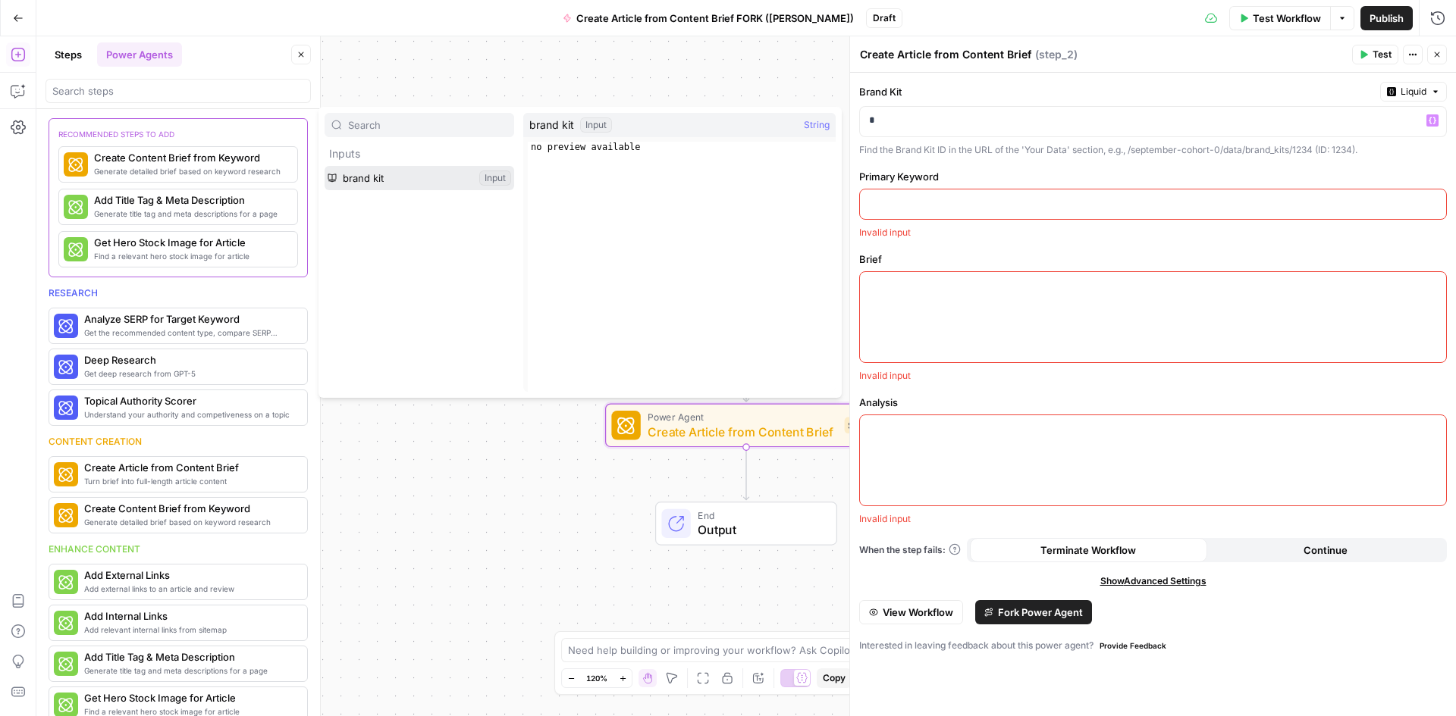
click at [397, 177] on button "Select variable brand kit" at bounding box center [420, 178] width 190 height 24
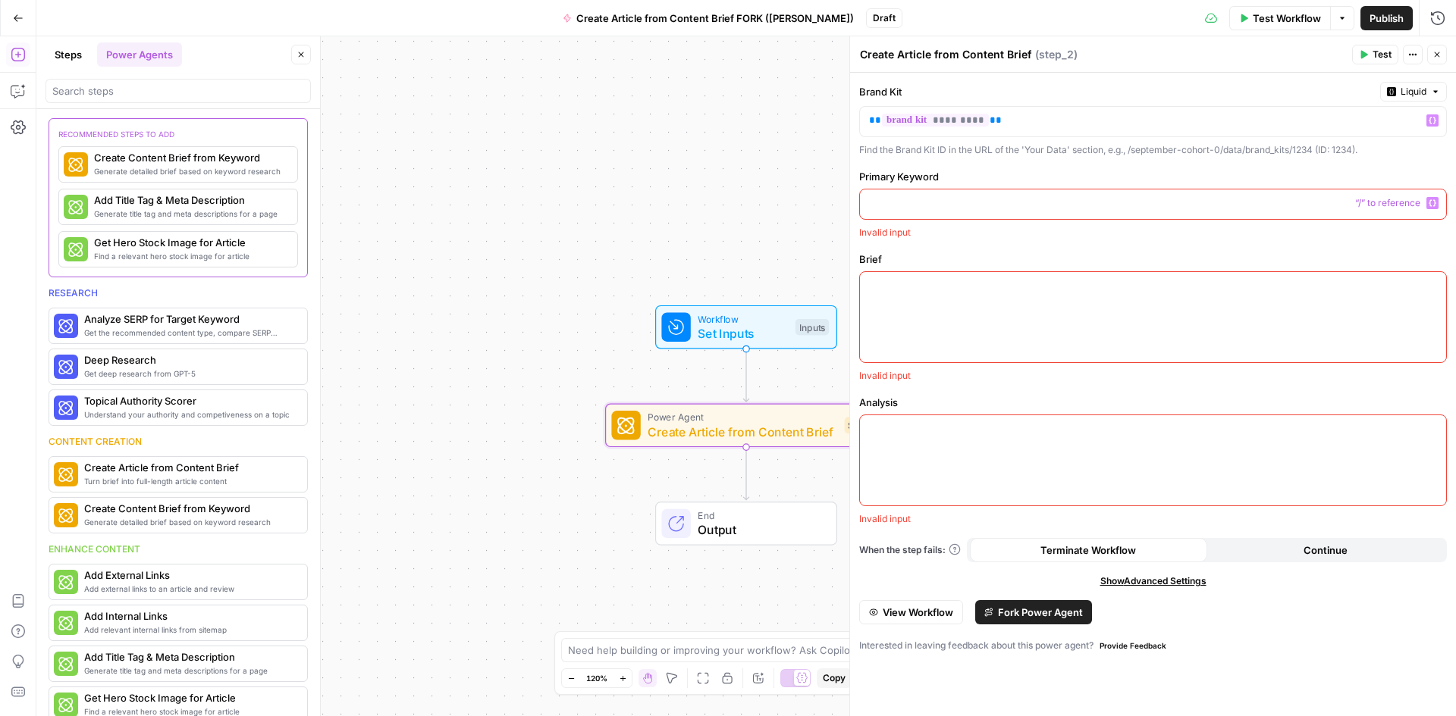
click at [936, 212] on div at bounding box center [1153, 205] width 586 height 30
click at [1441, 58] on icon "button" at bounding box center [1436, 54] width 9 height 9
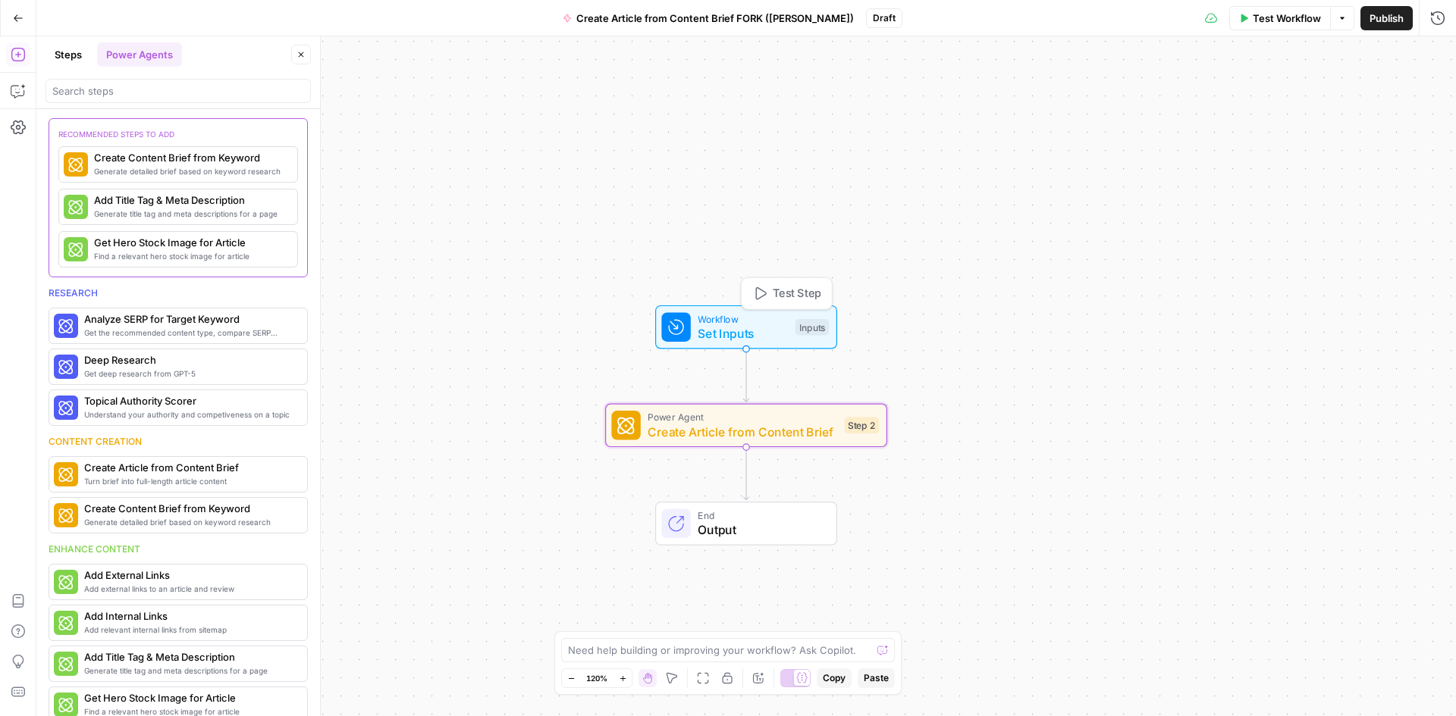
click at [760, 325] on span "Set Inputs" at bounding box center [743, 334] width 90 height 18
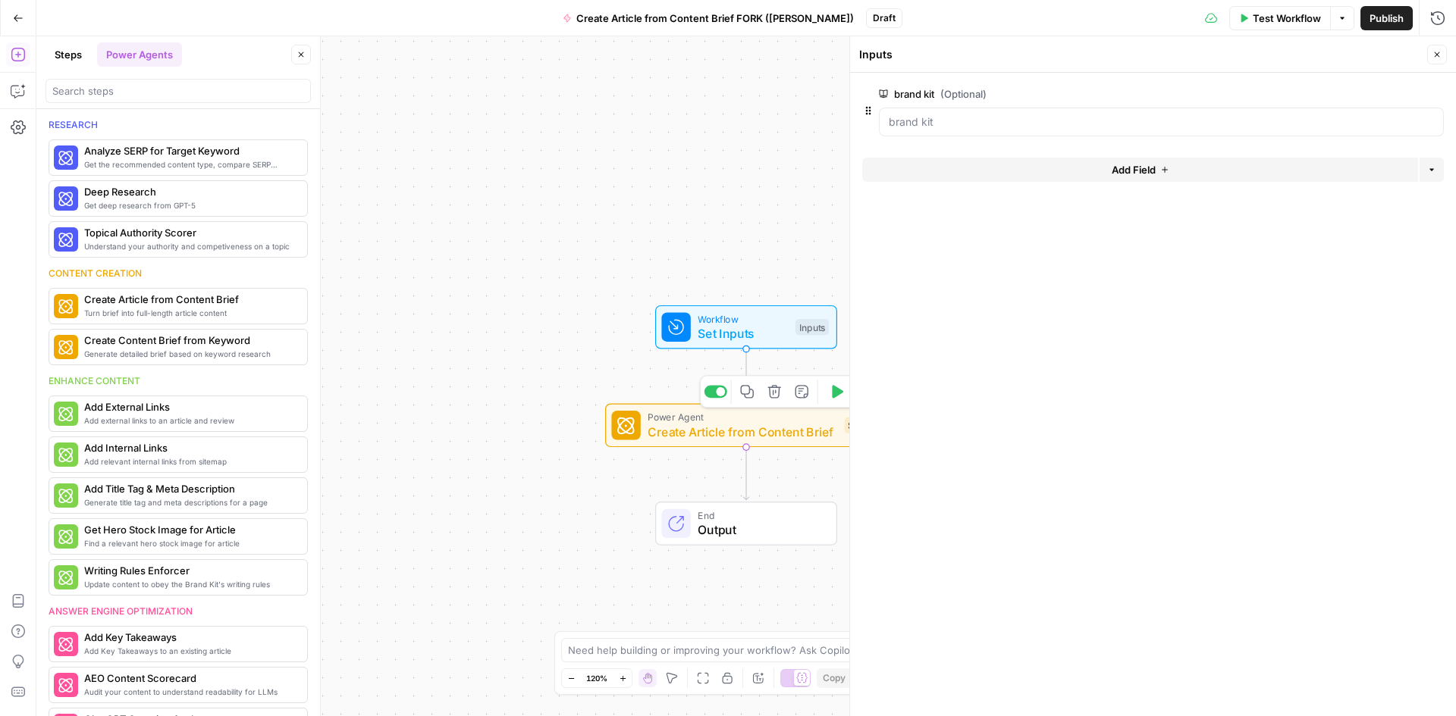
click at [775, 434] on span "Create Article from Content Brief" at bounding box center [742, 432] width 190 height 18
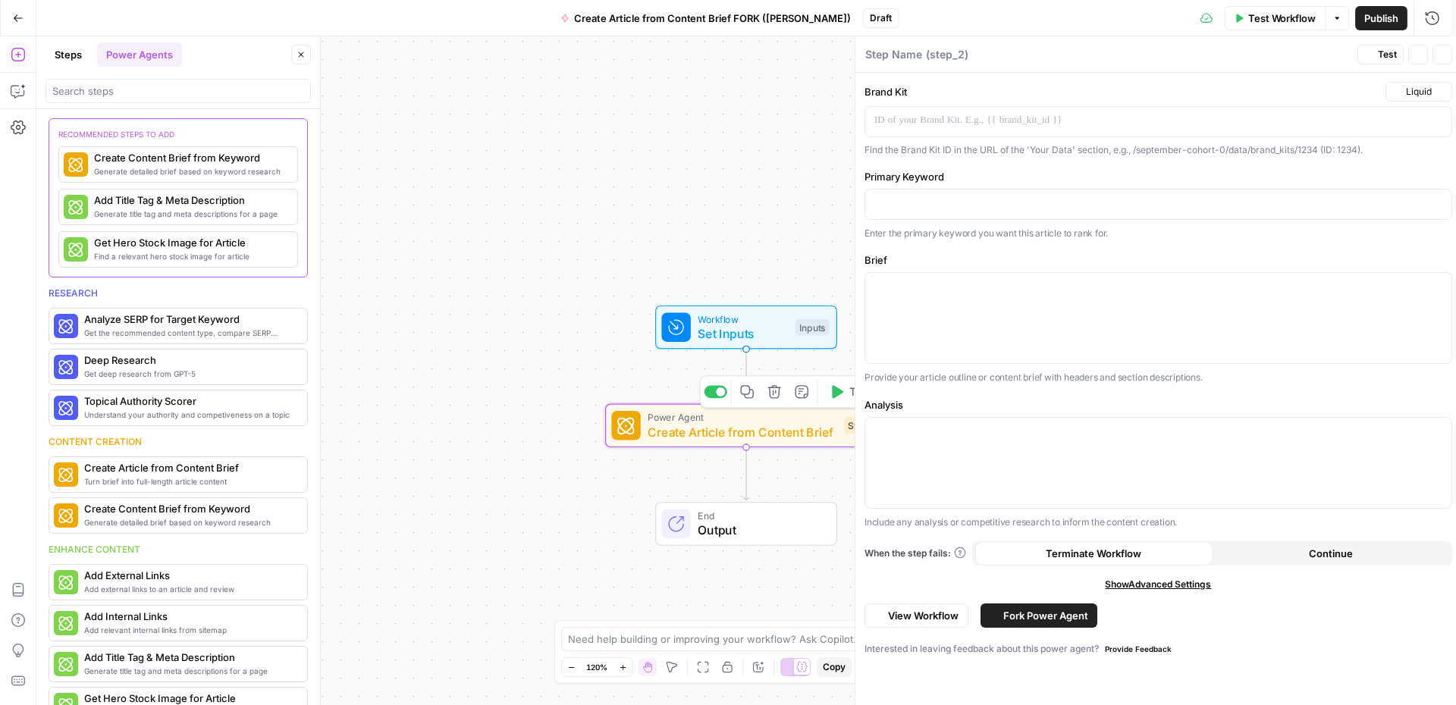
type textarea "Create Article from Content Brief"
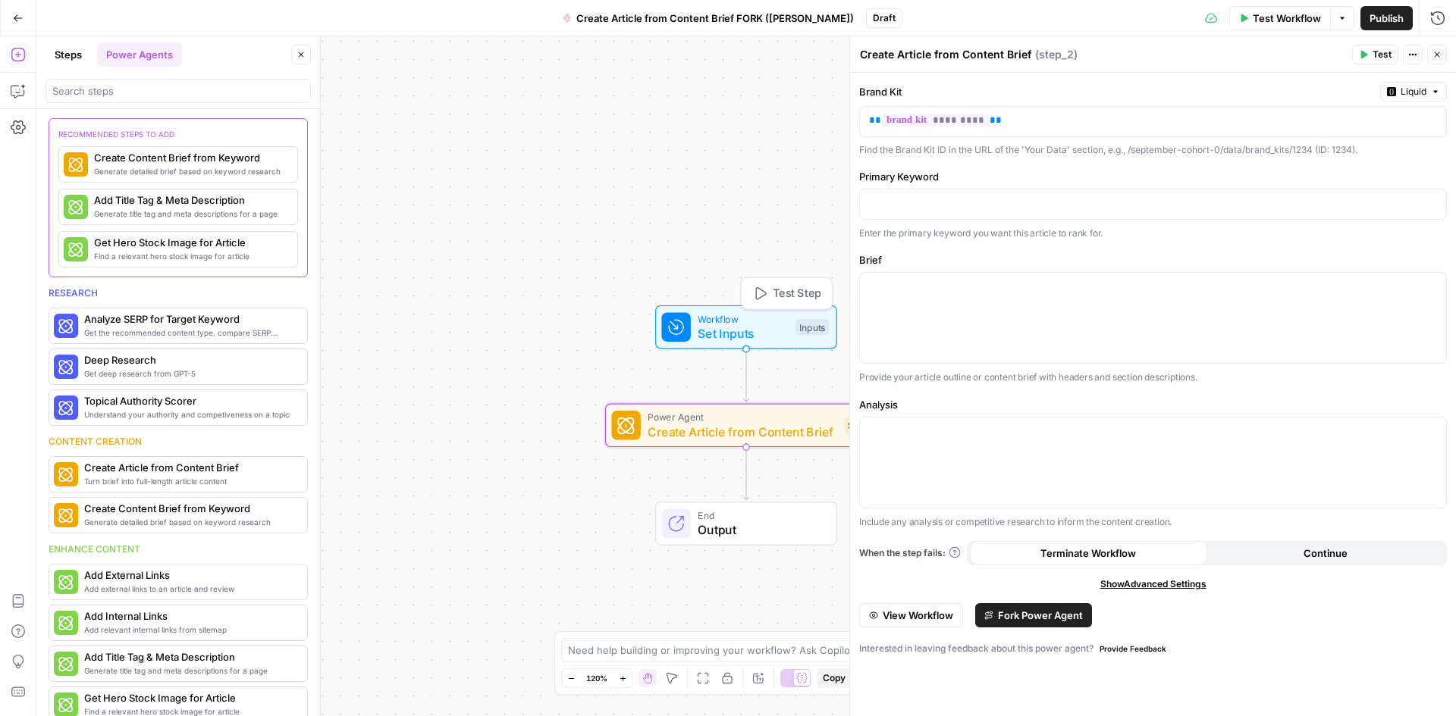
click at [772, 326] on span "Set Inputs" at bounding box center [743, 334] width 90 height 18
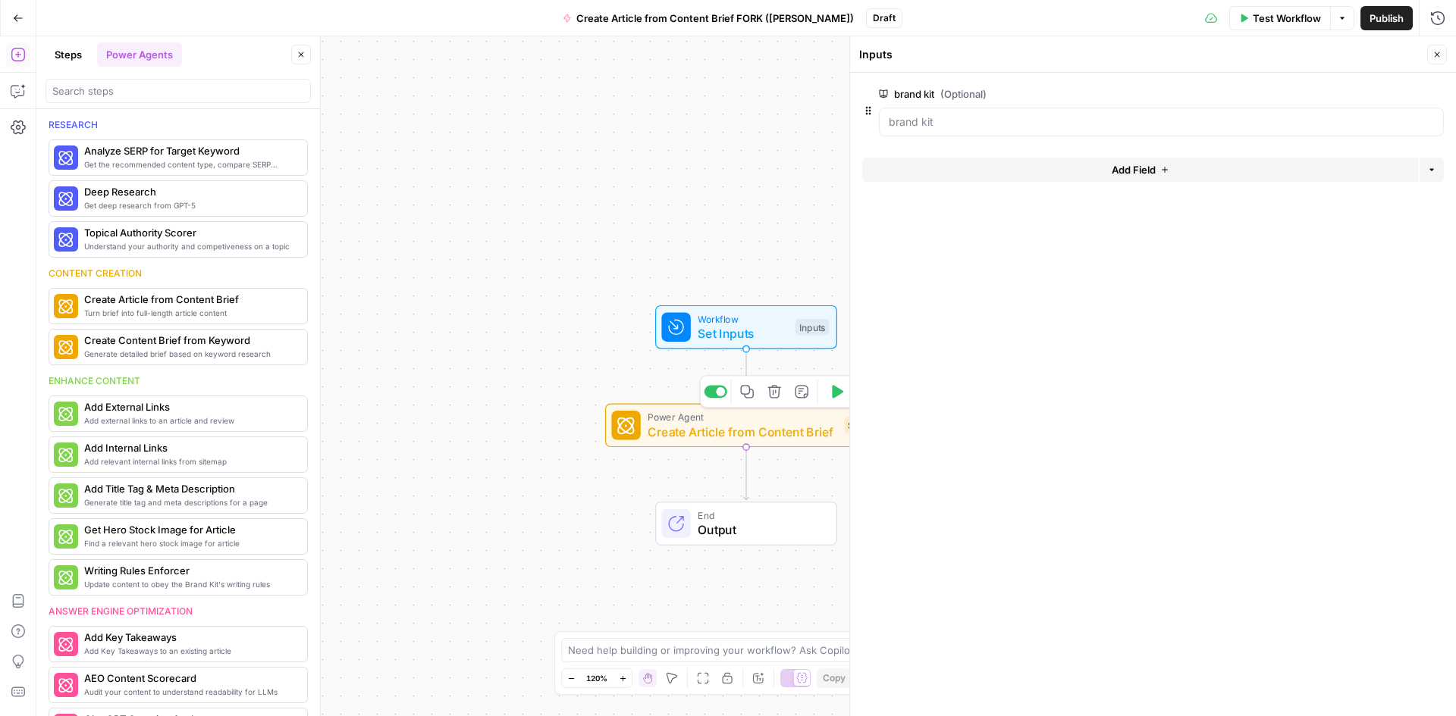
click at [738, 436] on span "Create Article from Content Brief" at bounding box center [742, 432] width 190 height 18
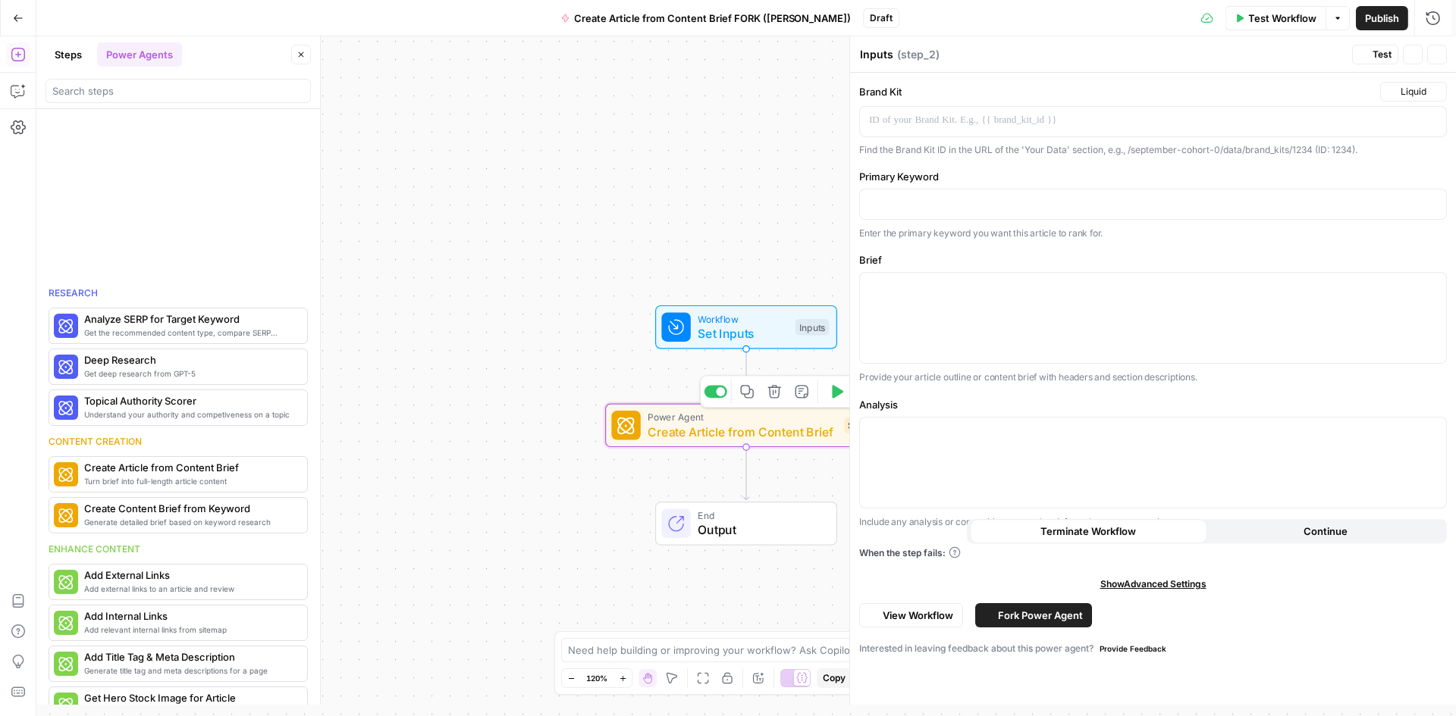
type textarea "Create Article from Content Brief"
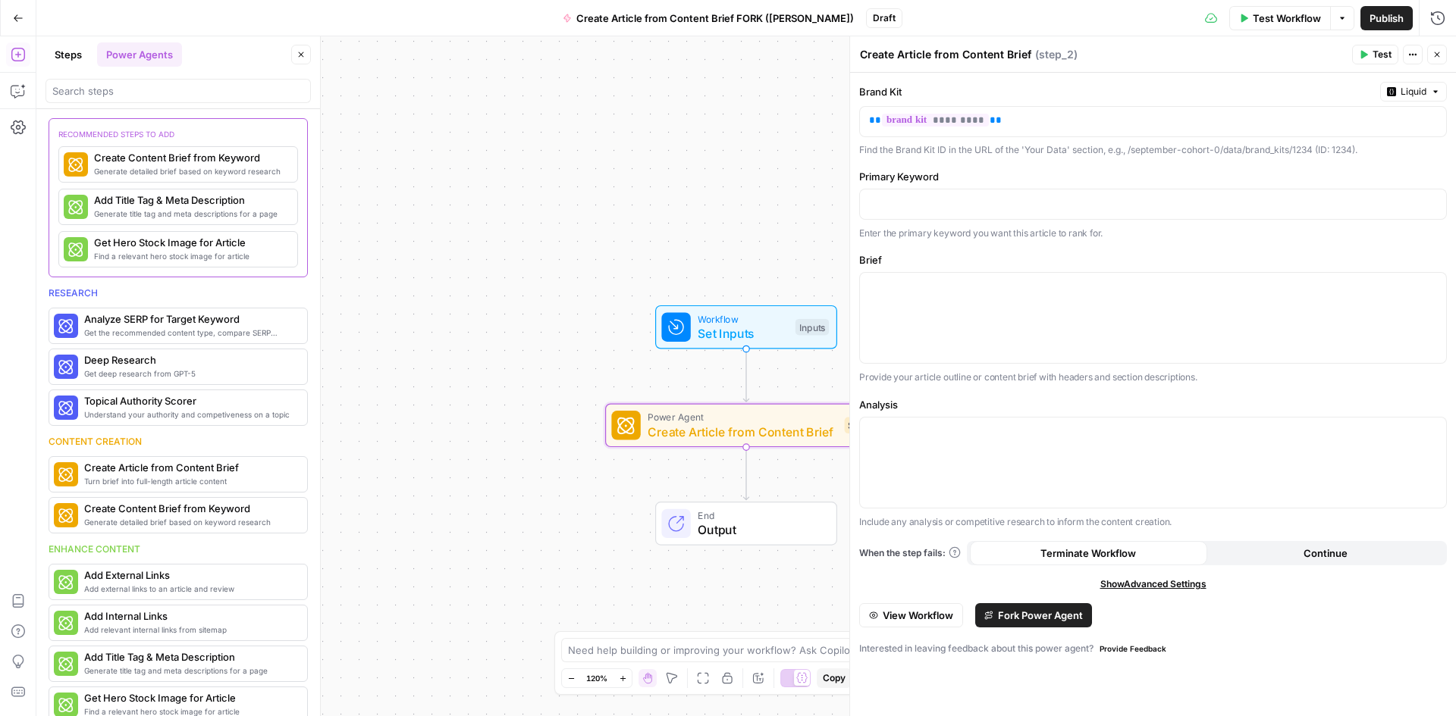
click at [1438, 59] on button "Close" at bounding box center [1437, 55] width 20 height 20
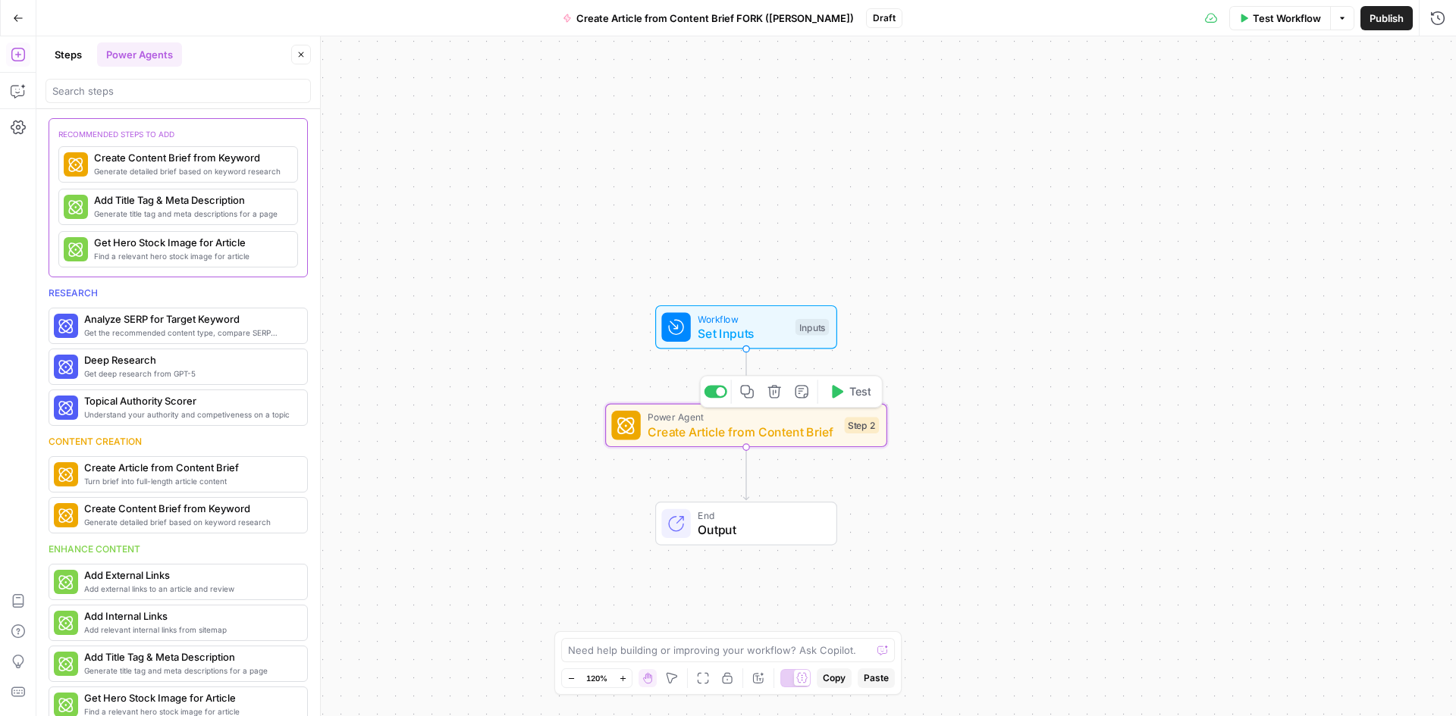
click at [795, 437] on span "Create Article from Content Brief" at bounding box center [742, 432] width 190 height 18
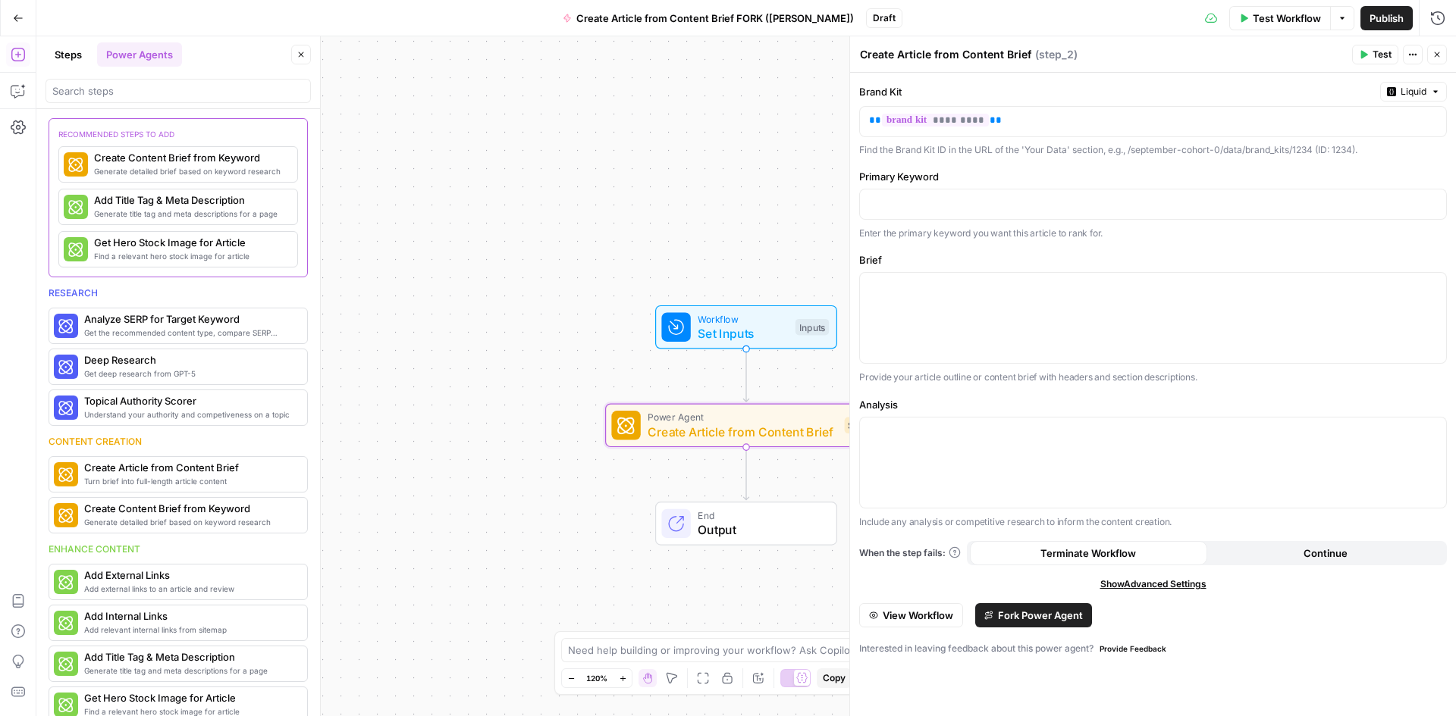
click at [1039, 624] on button "Fork Power Agent" at bounding box center [1033, 616] width 117 height 24
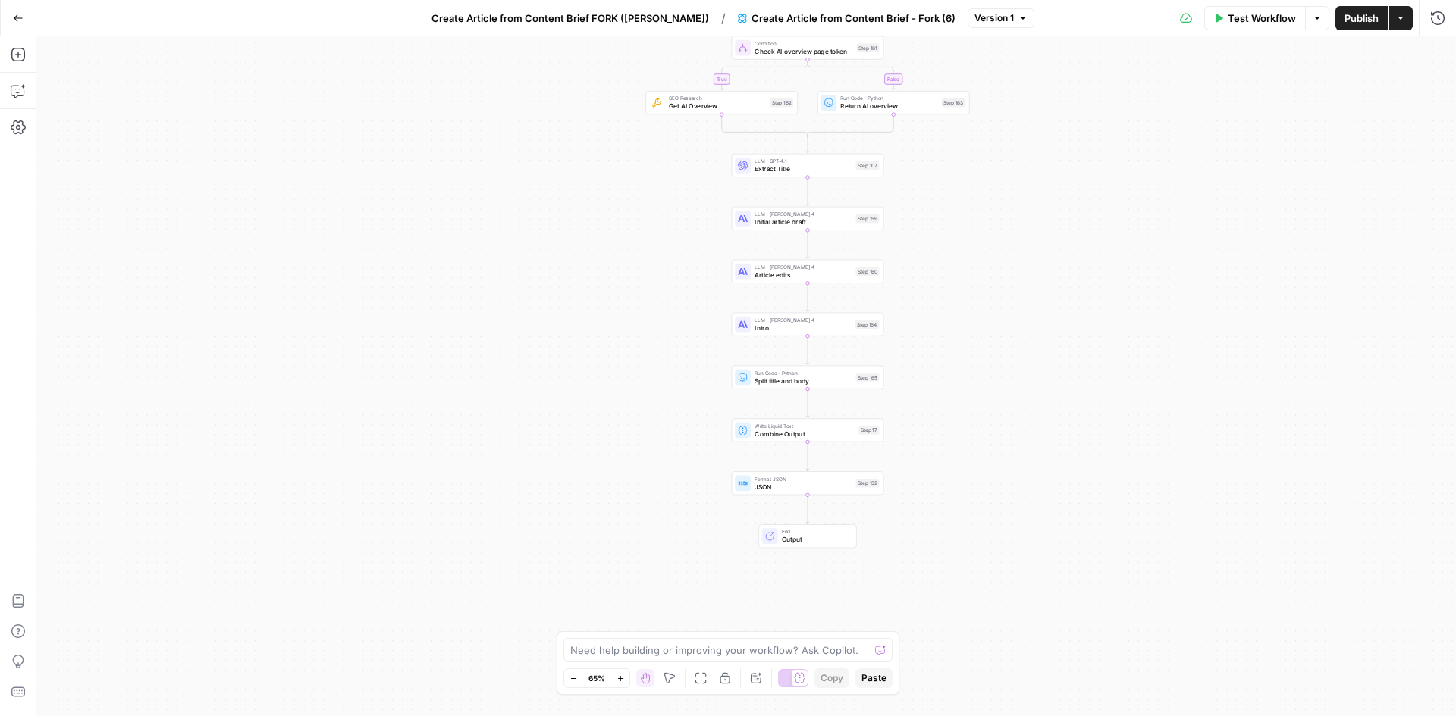
drag, startPoint x: 926, startPoint y: 489, endPoint x: 987, endPoint y: 352, distance: 150.3
click at [987, 352] on div "true false Workflow Set Inputs Inputs Google Search Google Search Step 139 Cond…" at bounding box center [745, 376] width 1419 height 680
click at [807, 458] on icon "Edge from step_17 to step_132" at bounding box center [807, 456] width 3 height 29
click at [826, 466] on span "Delete step" at bounding box center [826, 466] width 1 height 1
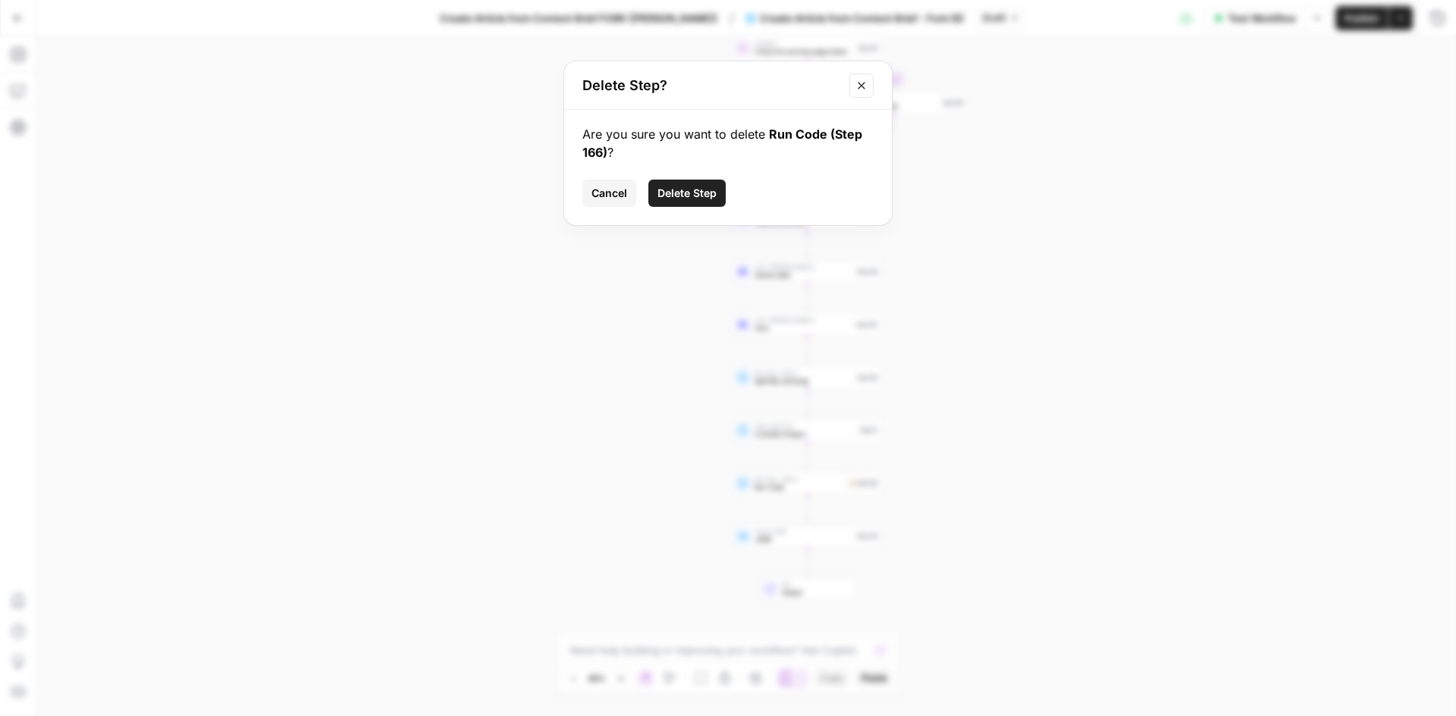
click at [659, 198] on span "Delete Step" at bounding box center [686, 193] width 59 height 15
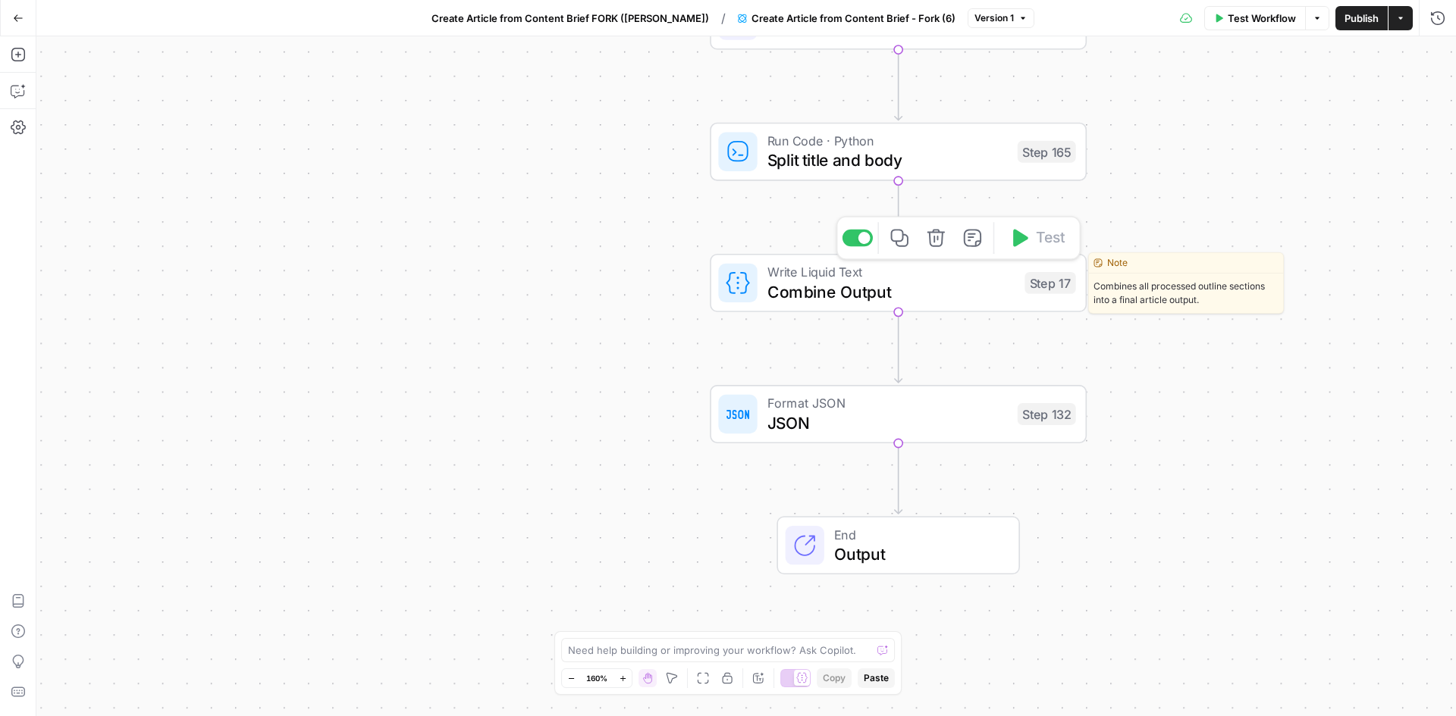
click at [942, 281] on span "Combine Output" at bounding box center [891, 292] width 248 height 24
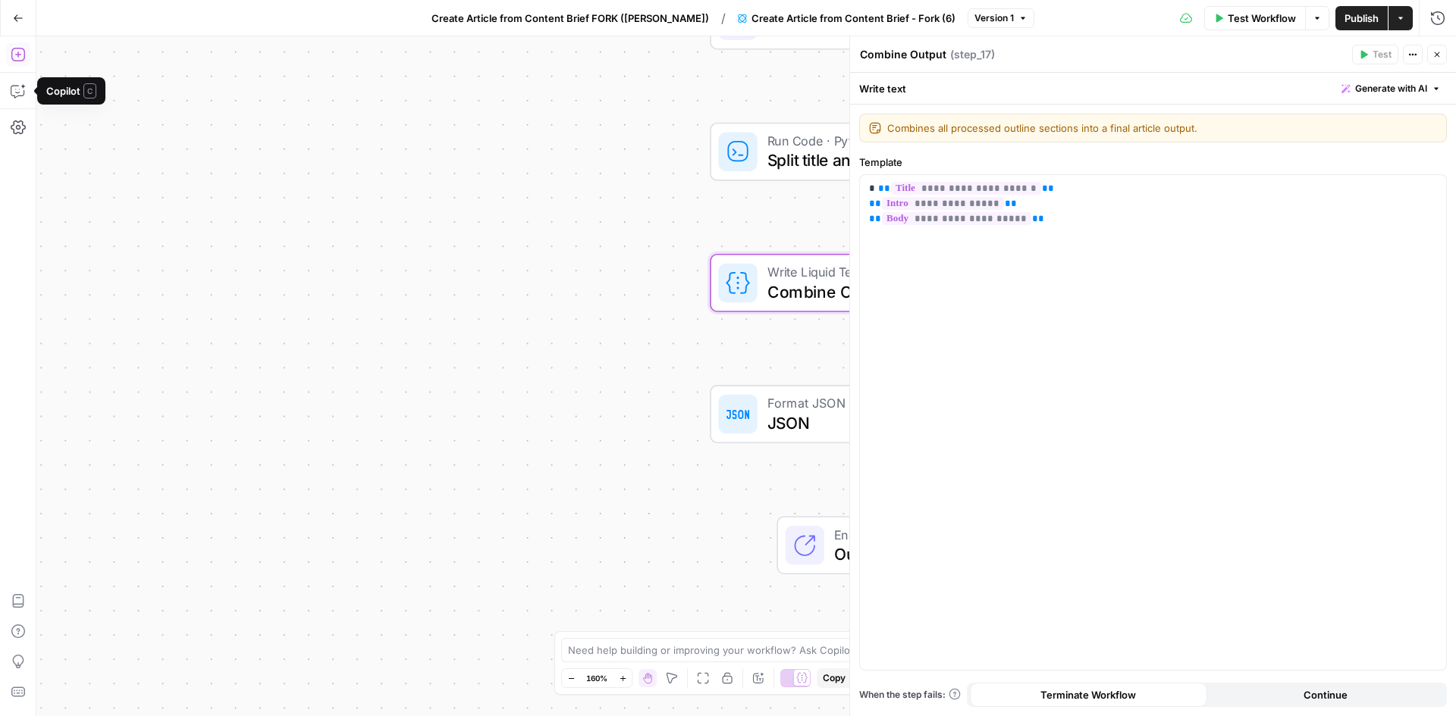
click at [14, 58] on icon "button" at bounding box center [18, 54] width 15 height 15
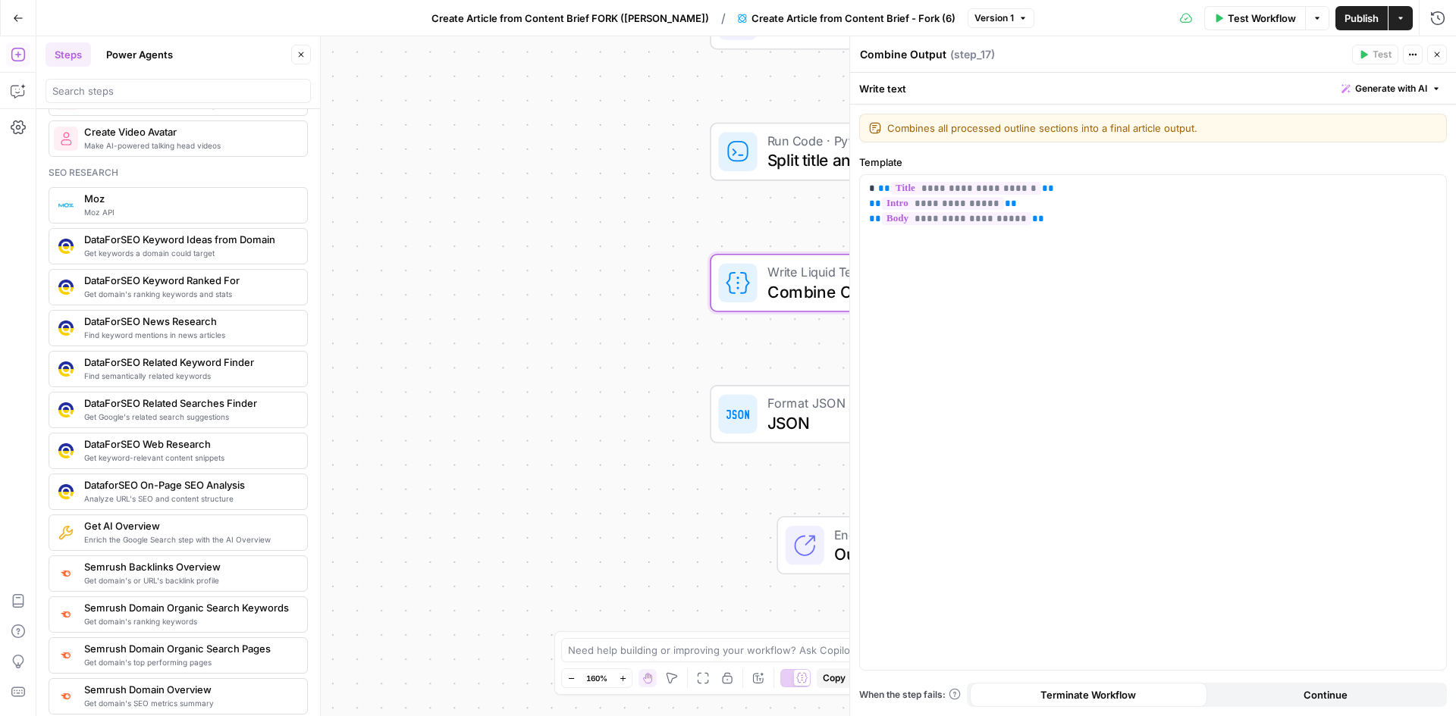
scroll to position [1137, 0]
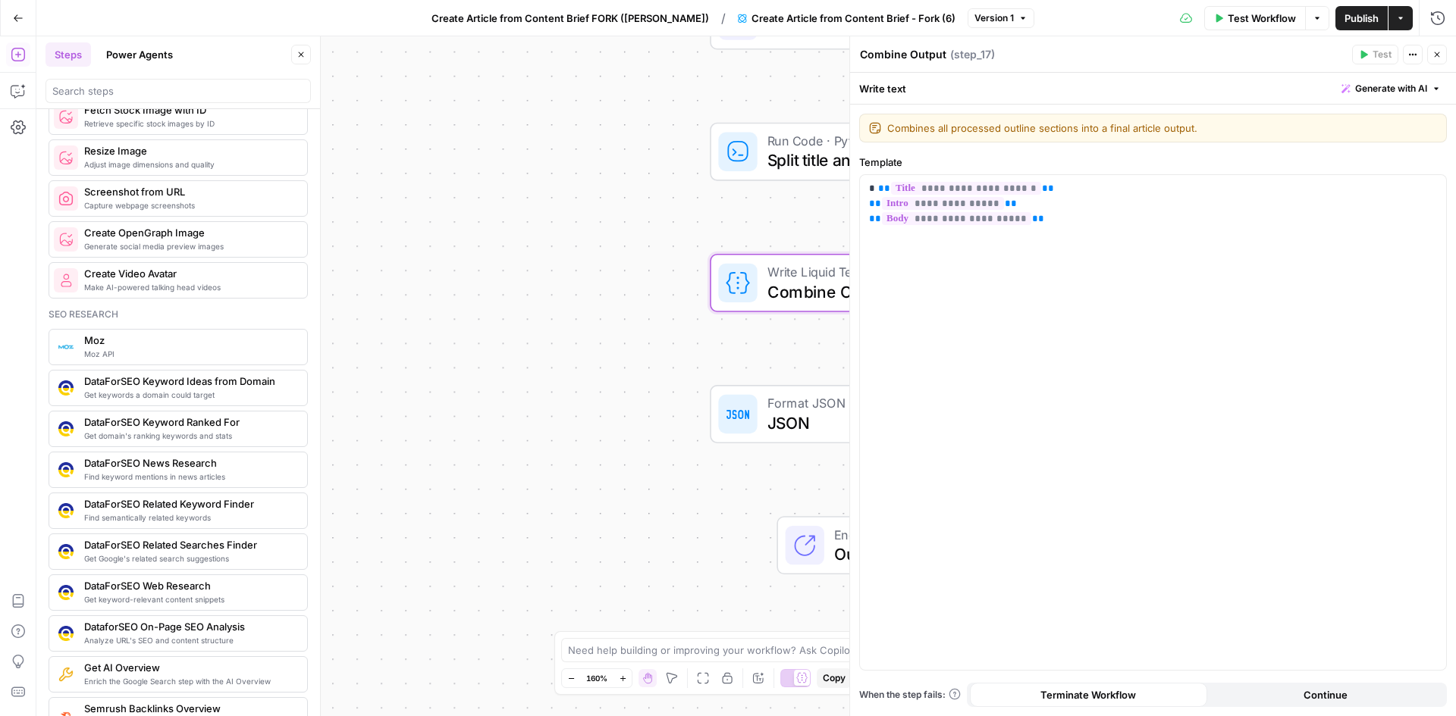
click at [114, 59] on button "Power Agents" at bounding box center [139, 54] width 85 height 24
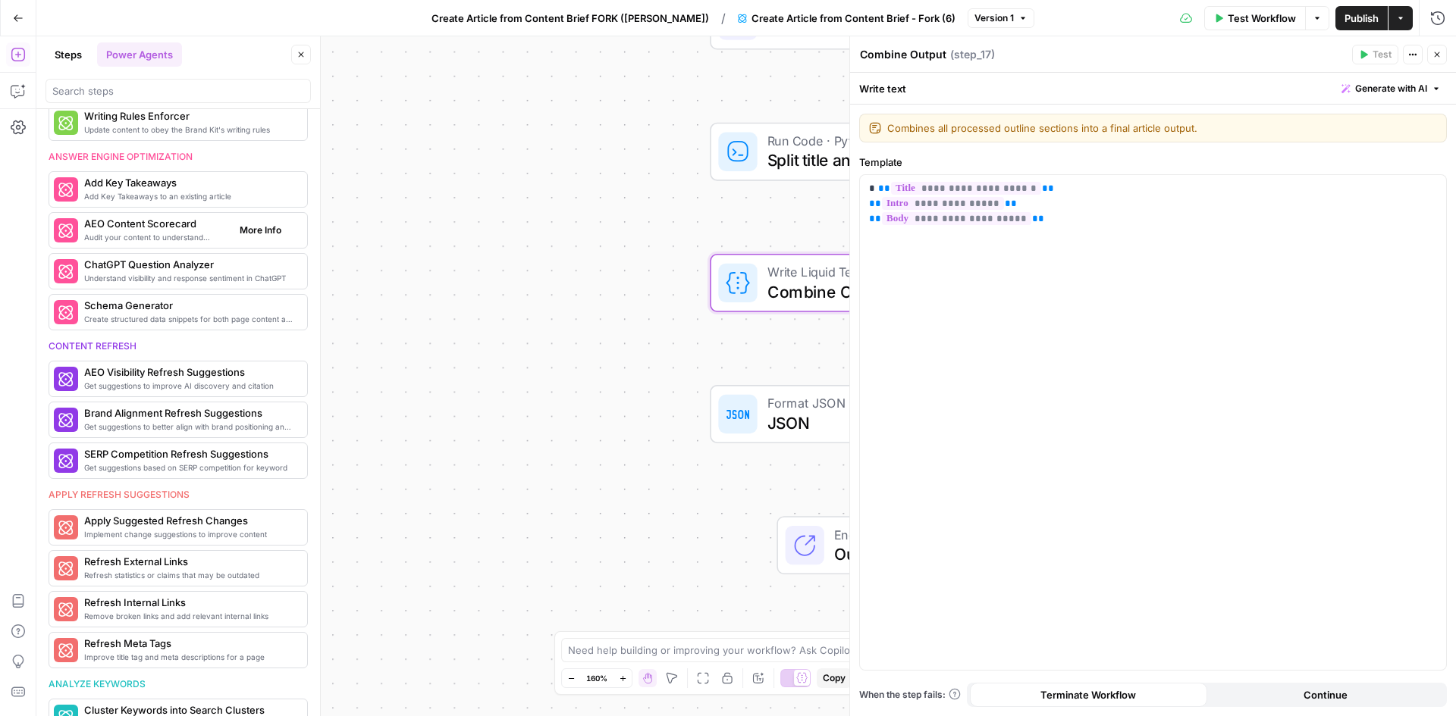
scroll to position [76, 0]
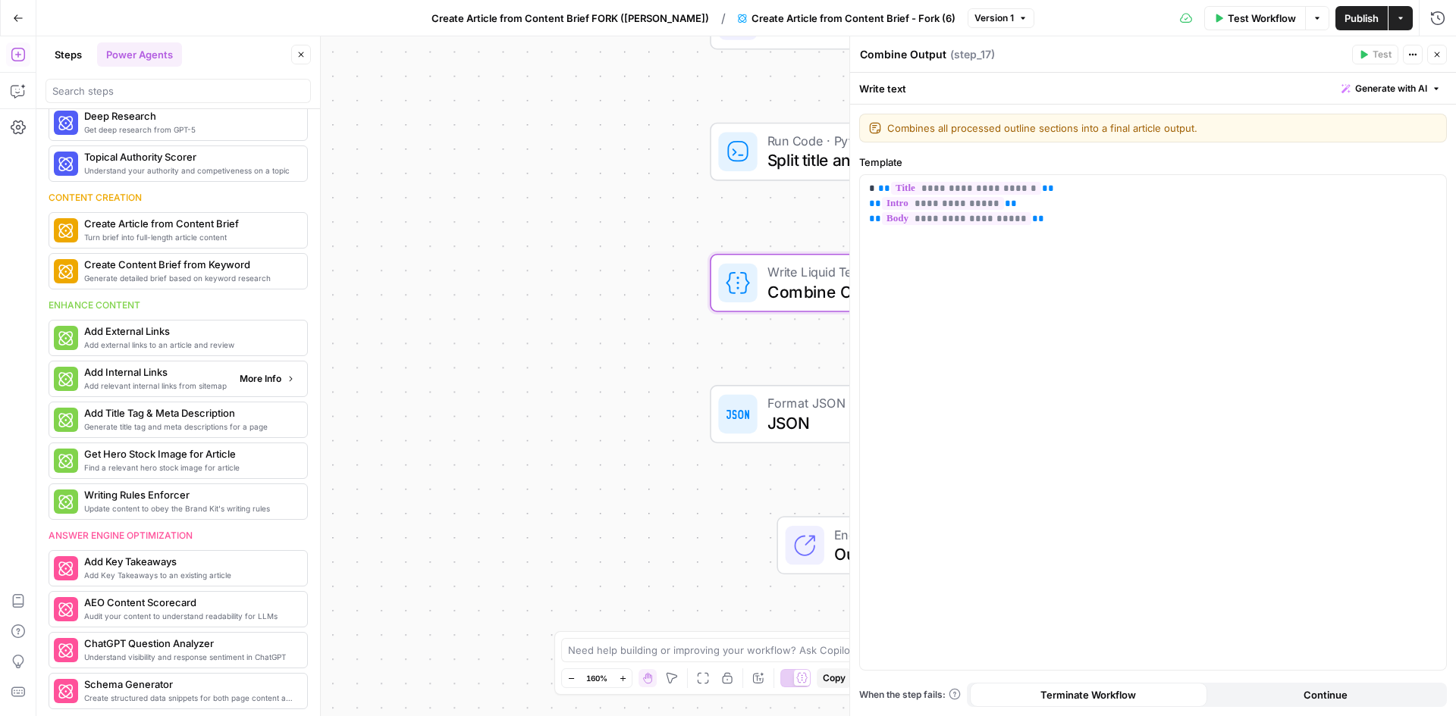
click at [175, 385] on span "Add relevant internal links from sitemap" at bounding box center [155, 386] width 143 height 12
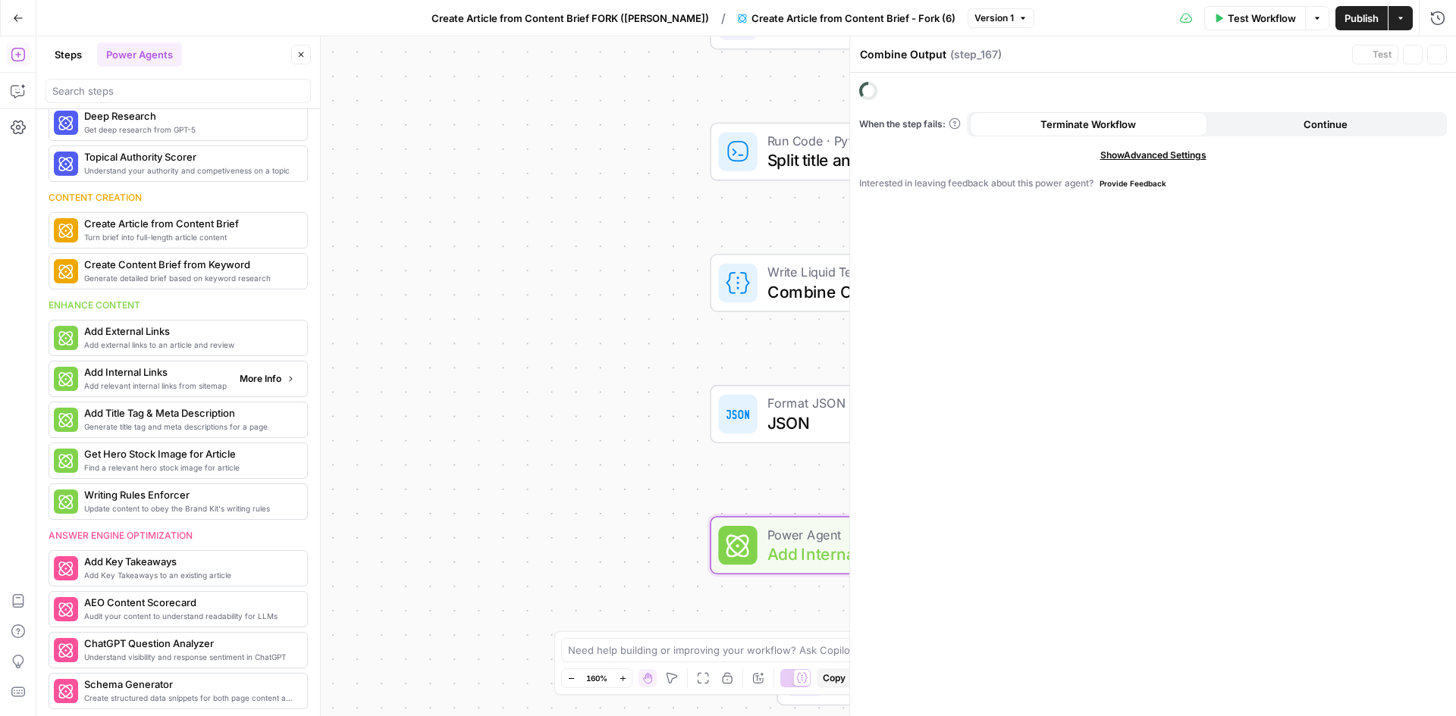
type textarea "Add Internal Links"
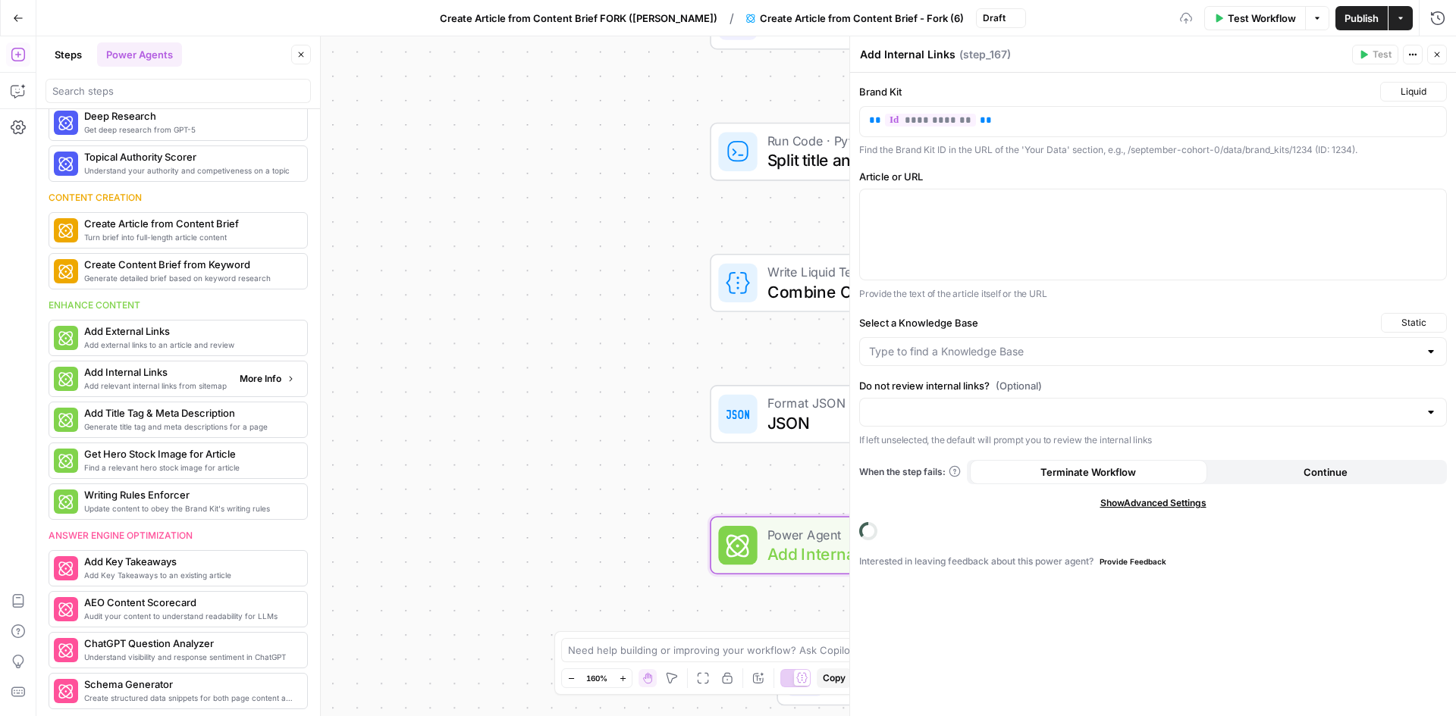
scroll to position [159, 0]
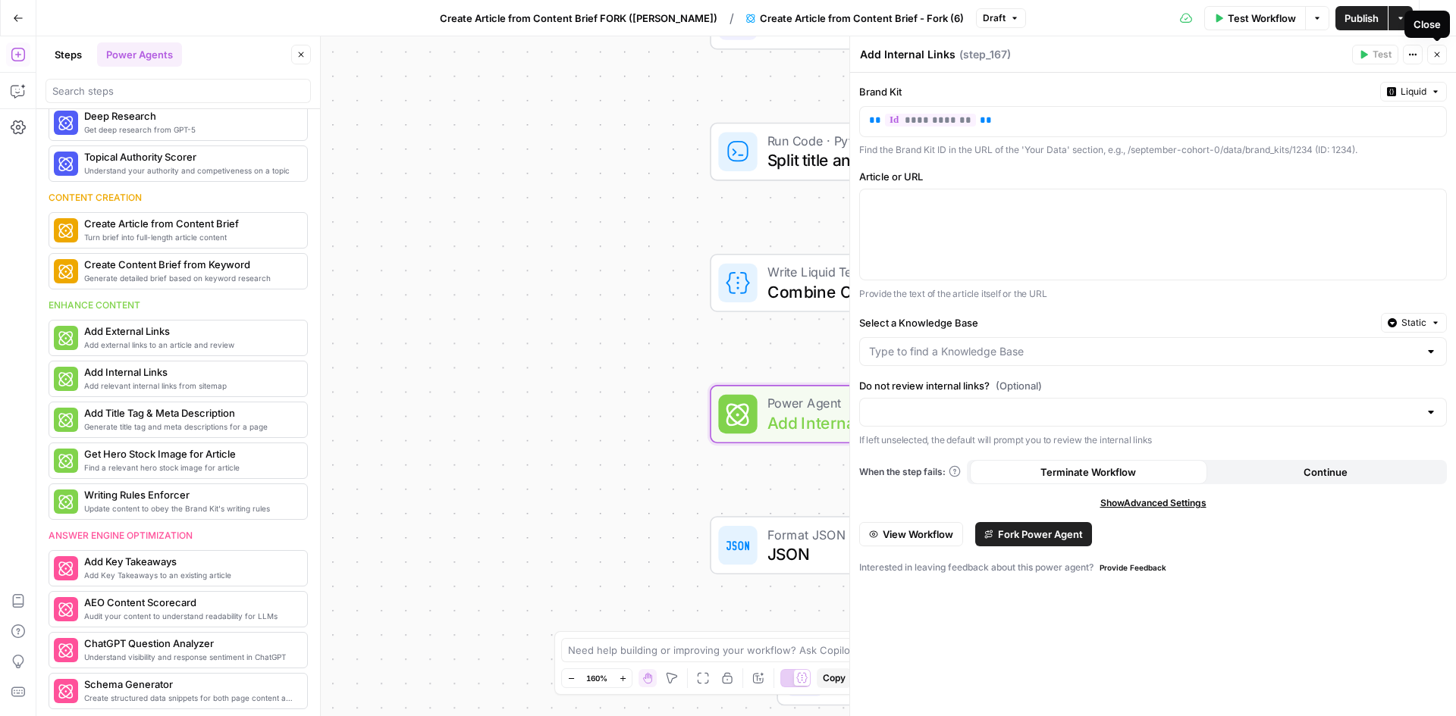
click at [1438, 55] on icon "button" at bounding box center [1436, 54] width 5 height 5
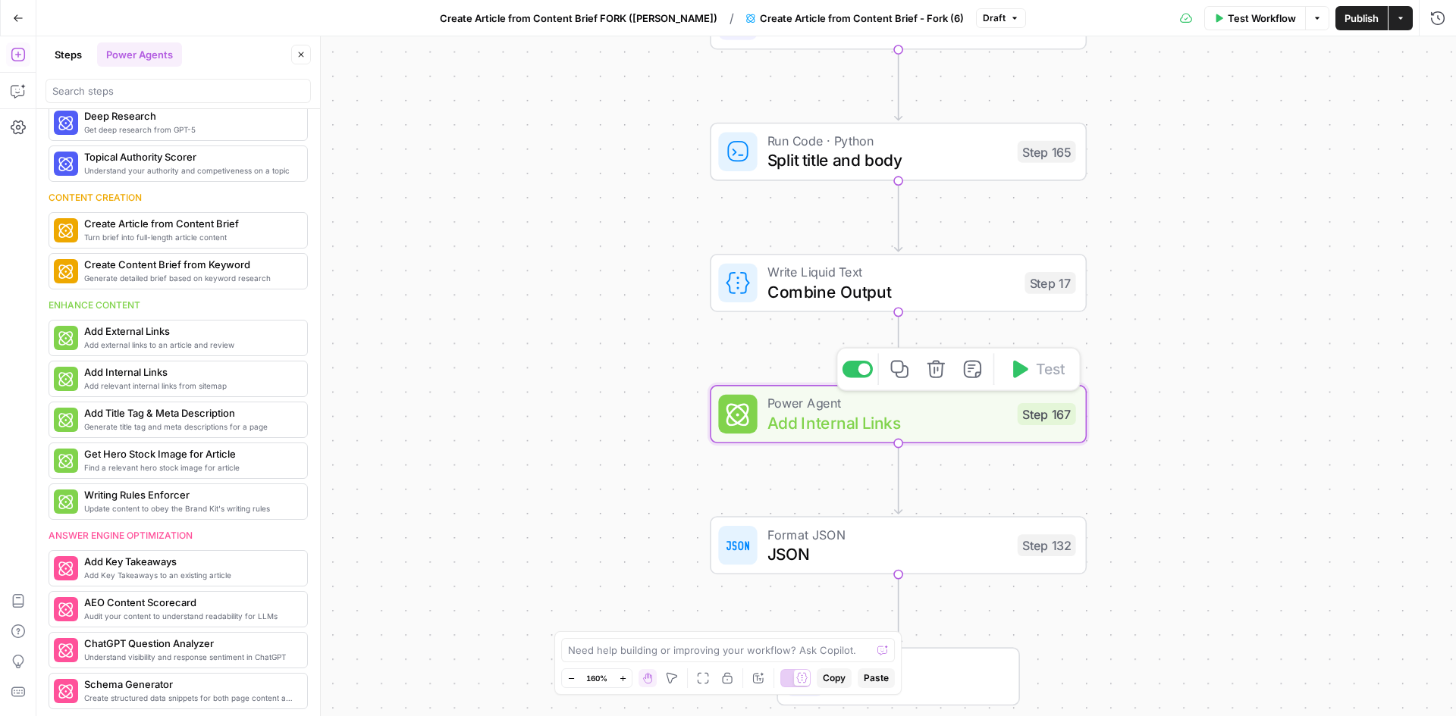
click at [927, 421] on span "Add Internal Links" at bounding box center [887, 423] width 240 height 24
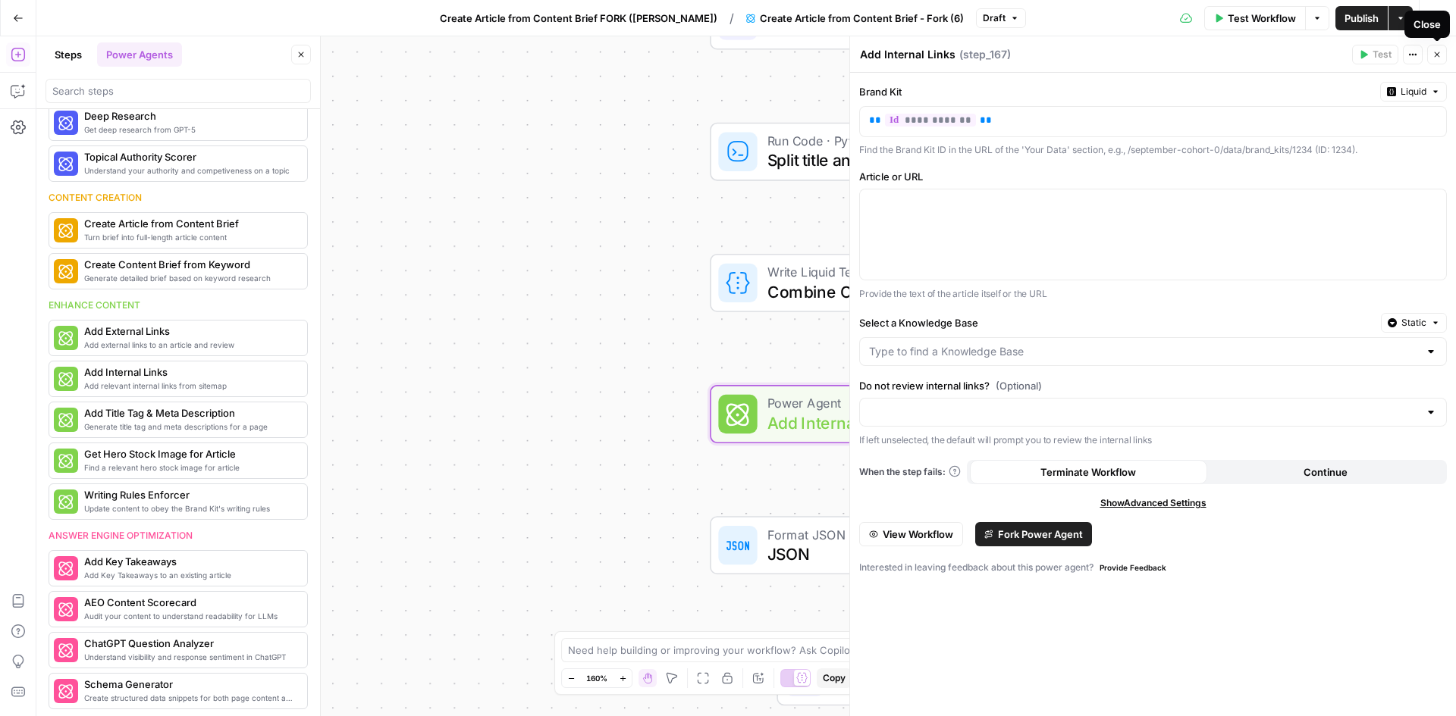
click at [1430, 57] on button "Close" at bounding box center [1437, 55] width 20 height 20
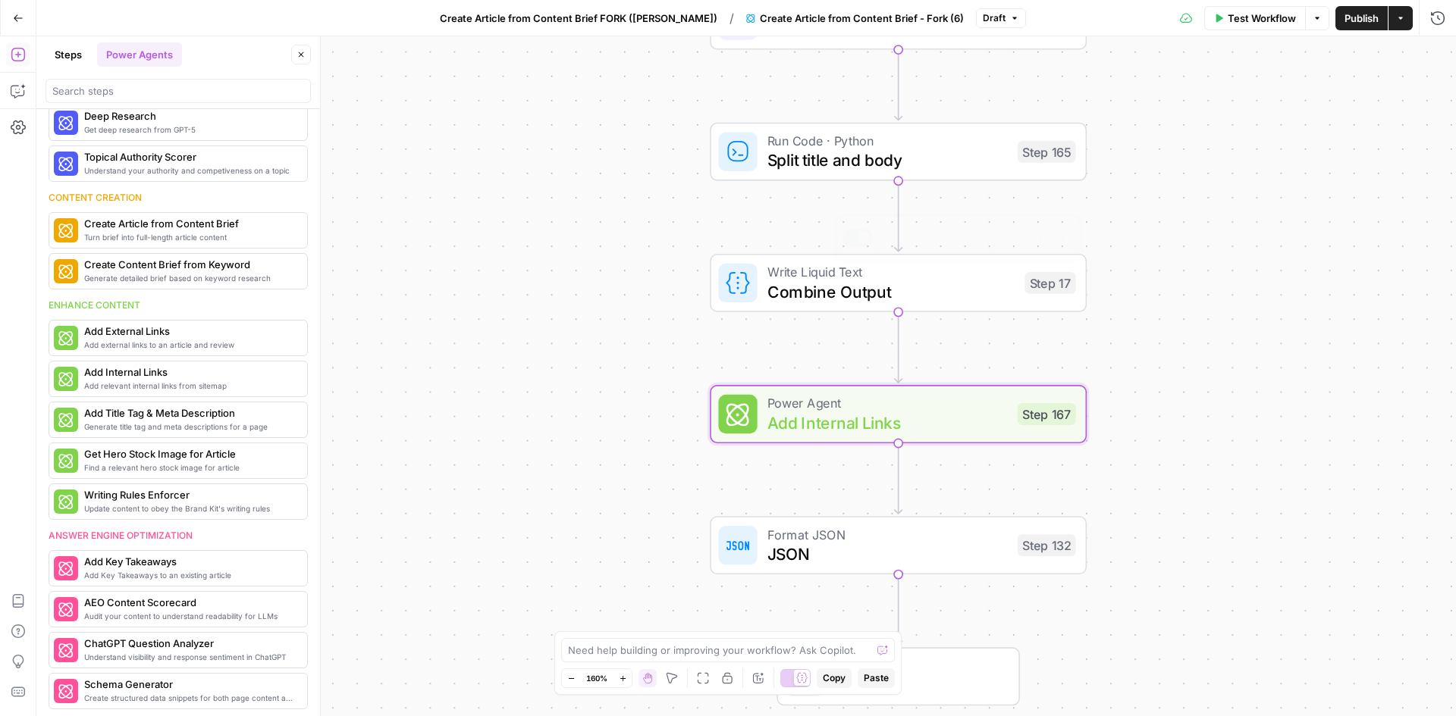
click at [960, 431] on span "Add Internal Links" at bounding box center [887, 423] width 240 height 24
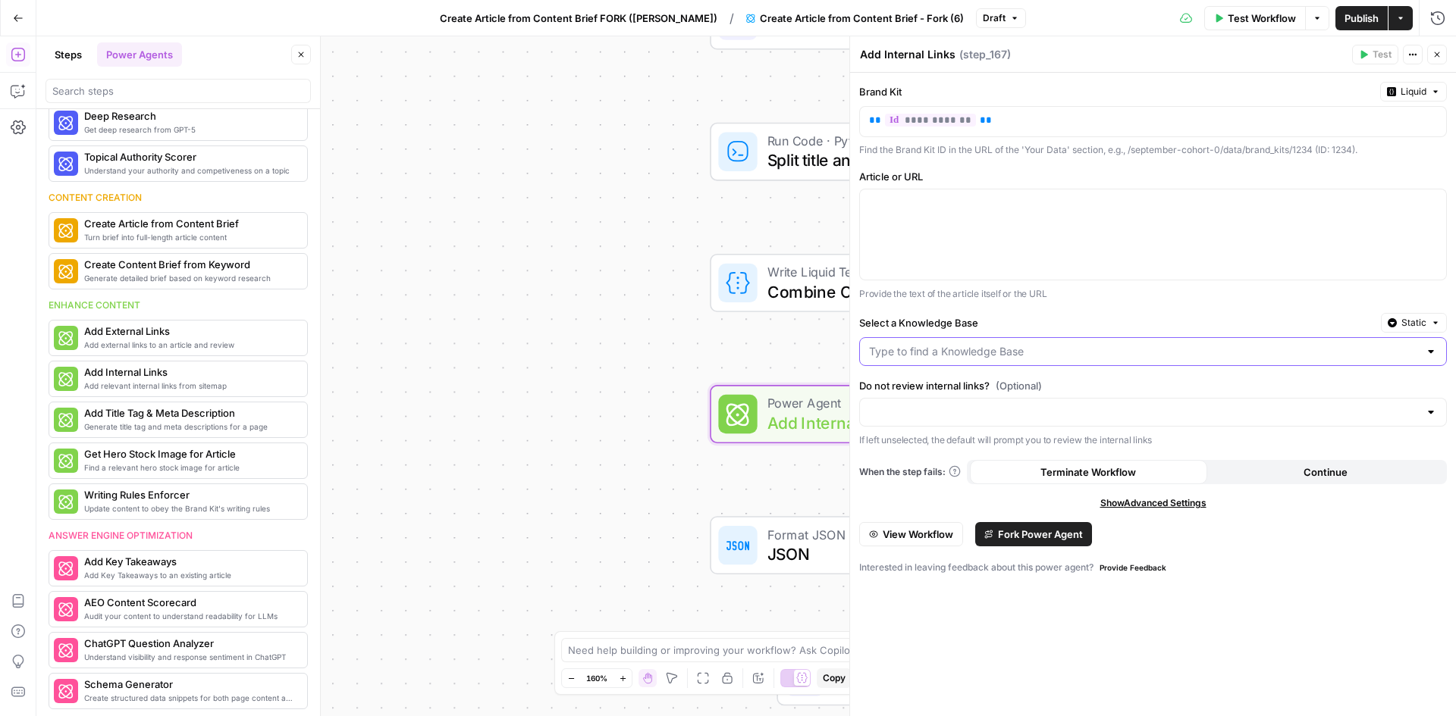
click at [1412, 345] on input "Select a Knowledge Base" at bounding box center [1144, 351] width 550 height 15
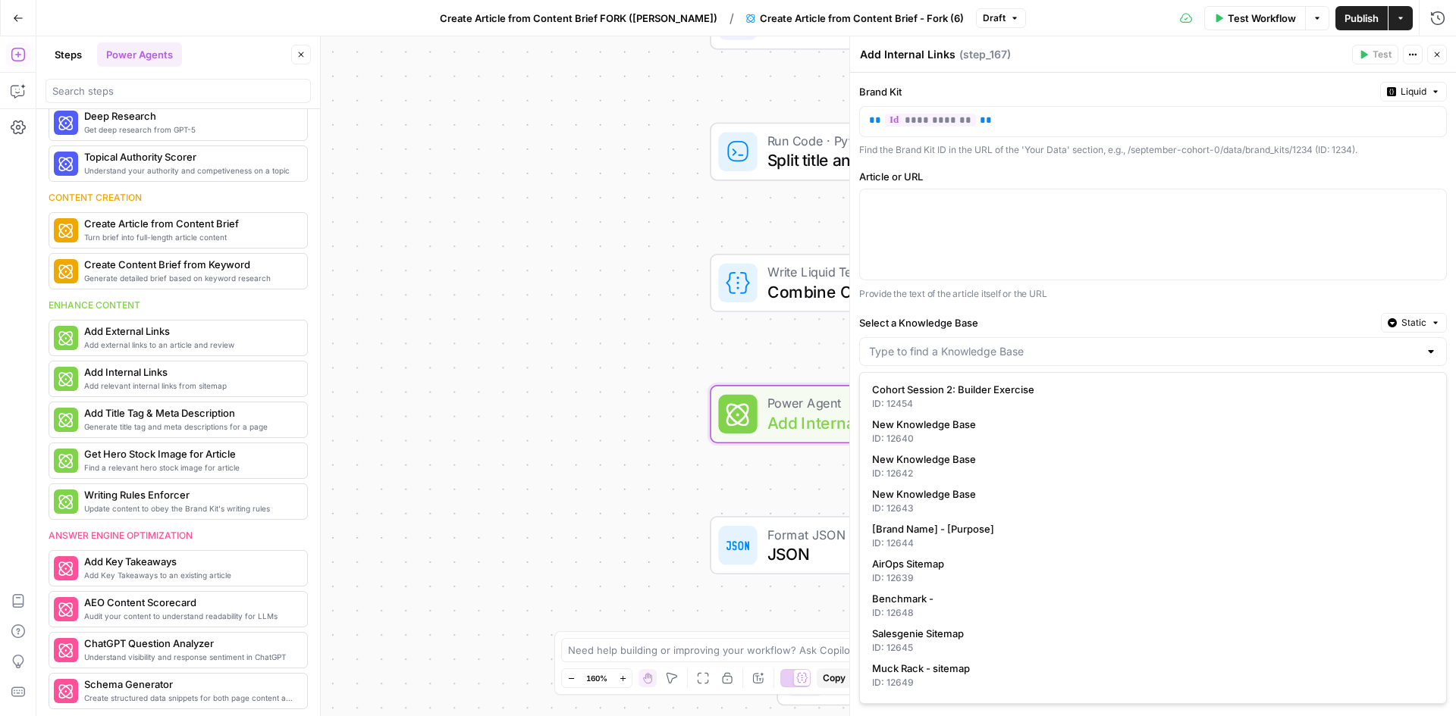
click at [1420, 321] on span "Static" at bounding box center [1413, 323] width 25 height 14
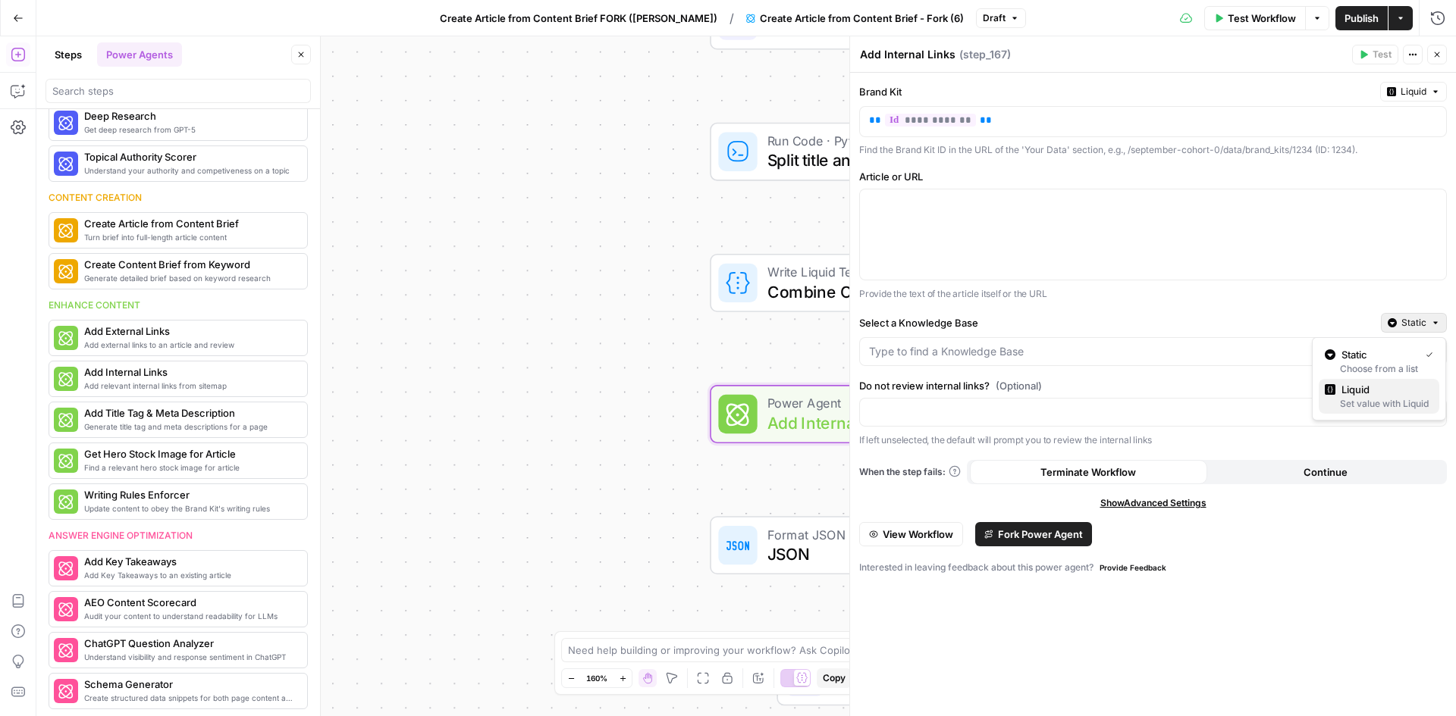
click at [1395, 393] on span "Liquid" at bounding box center [1384, 389] width 86 height 15
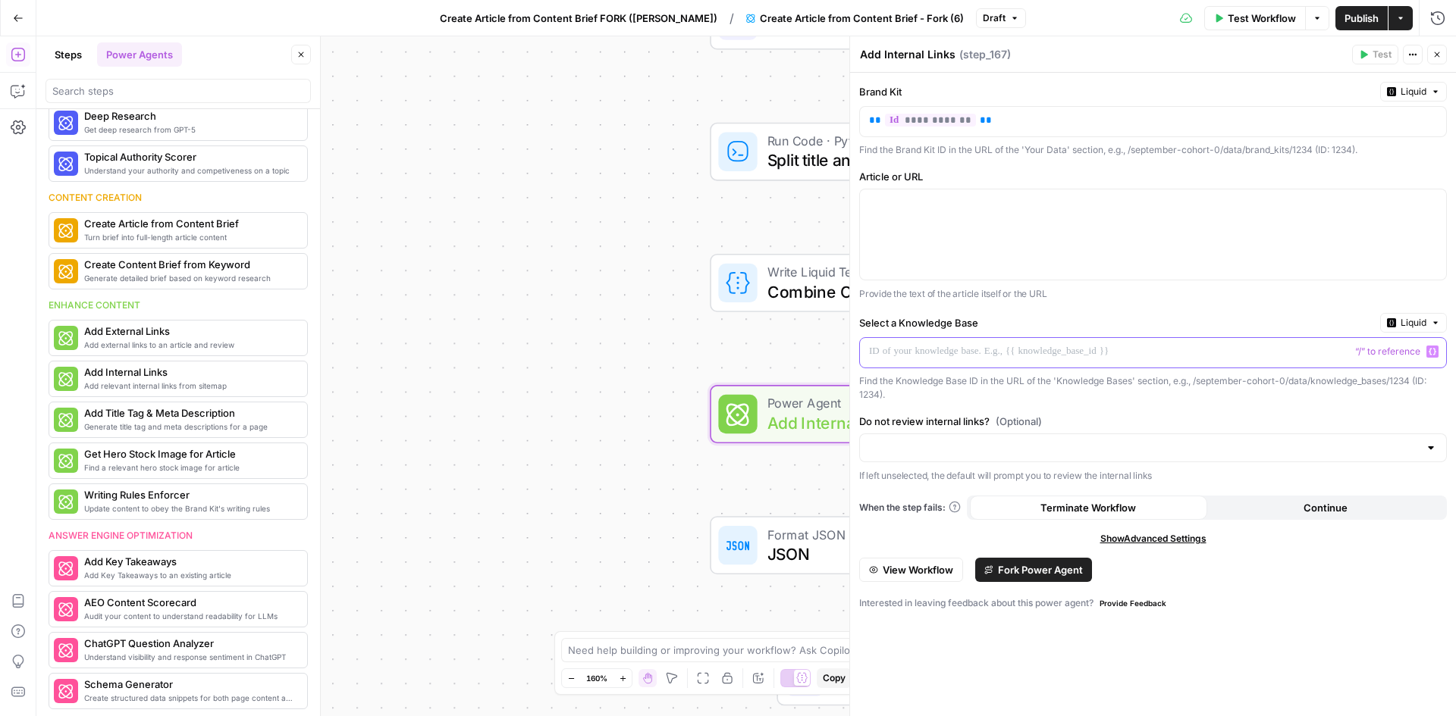
click at [1218, 355] on p at bounding box center [1141, 351] width 544 height 15
click at [1433, 356] on icon "button" at bounding box center [1432, 352] width 8 height 8
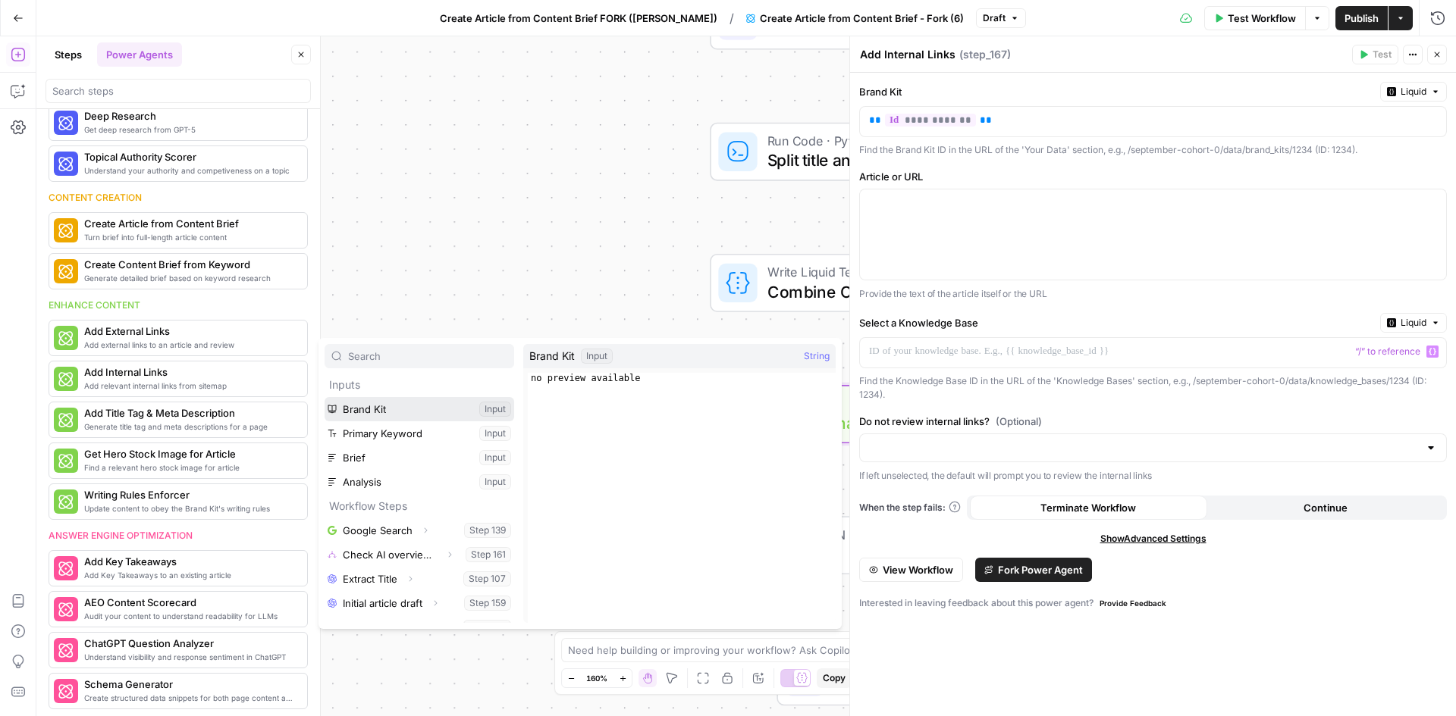
click at [375, 415] on button "Select variable Brand Kit" at bounding box center [420, 409] width 190 height 24
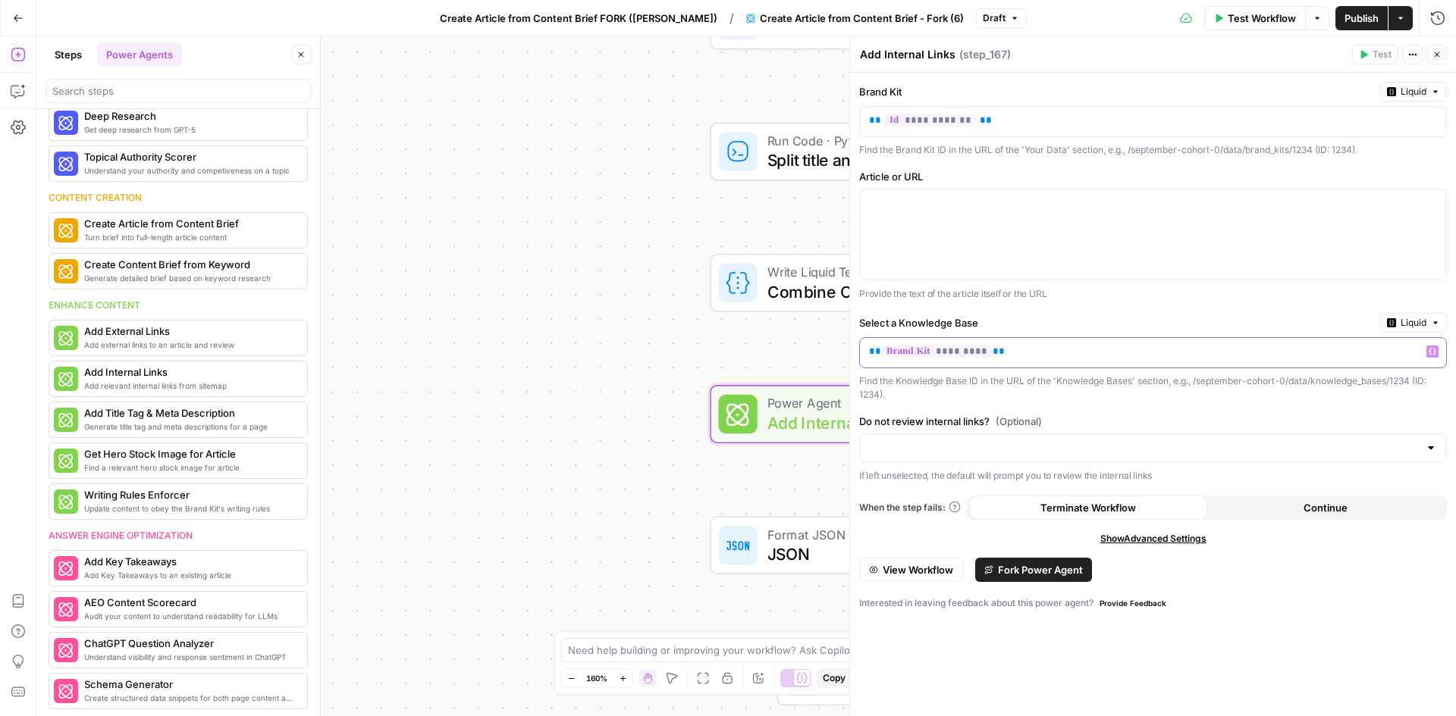
drag, startPoint x: 1008, startPoint y: 349, endPoint x: 865, endPoint y: 351, distance: 143.3
click at [865, 351] on div "** ********* **" at bounding box center [1141, 353] width 562 height 30
click at [1432, 354] on icon "button" at bounding box center [1432, 352] width 8 height 8
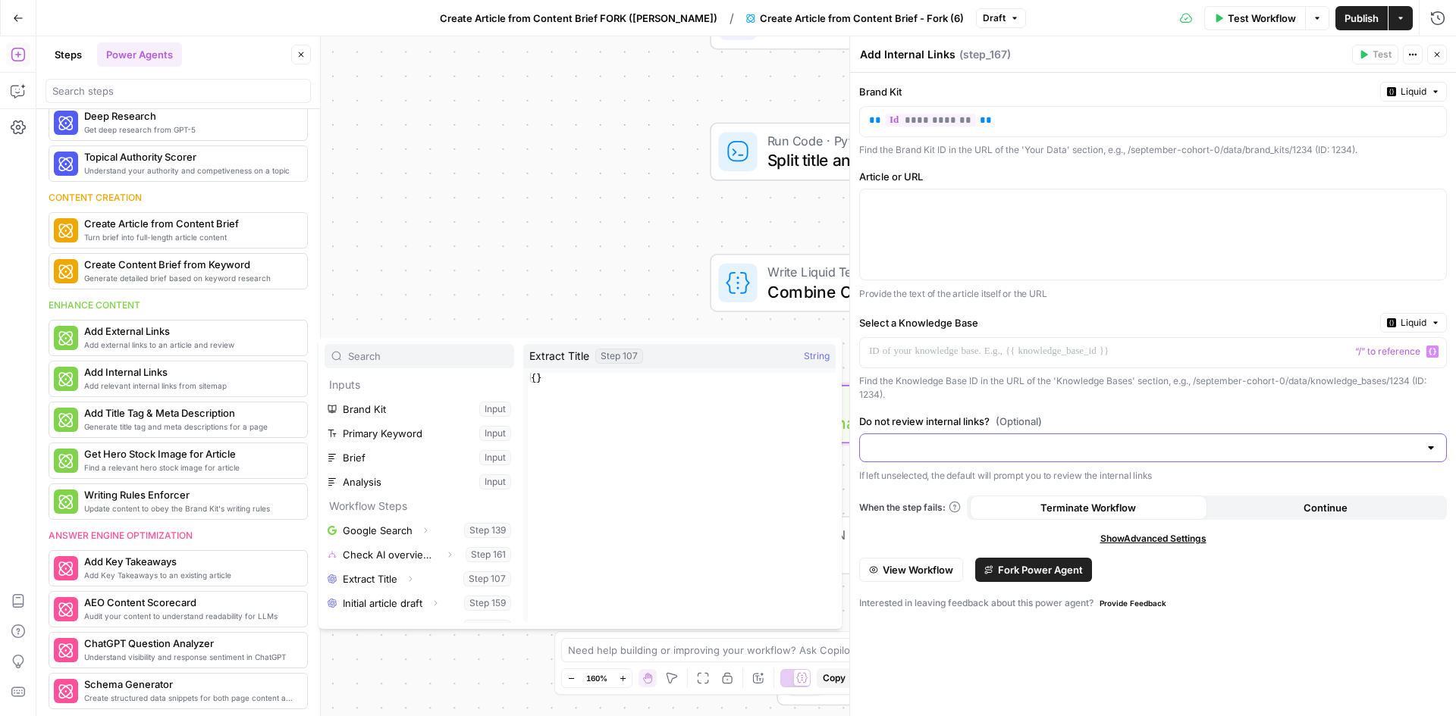
click at [1024, 441] on input "Do not review internal links? (Optional)" at bounding box center [1144, 448] width 550 height 15
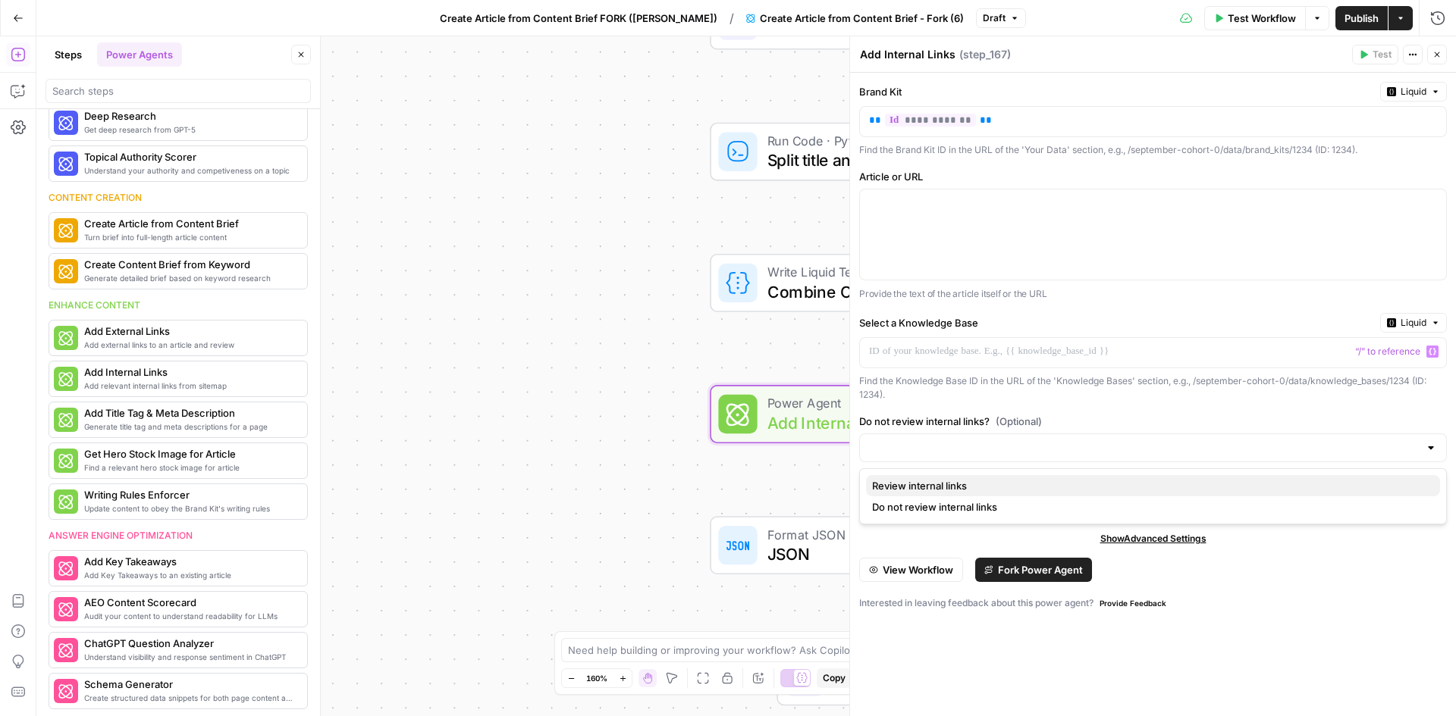
click at [982, 489] on span "Review internal links" at bounding box center [1150, 485] width 556 height 15
type input "Review internal links"
click at [1143, 356] on p at bounding box center [1141, 351] width 544 height 15
click at [1344, 589] on div "**********" at bounding box center [1153, 395] width 606 height 644
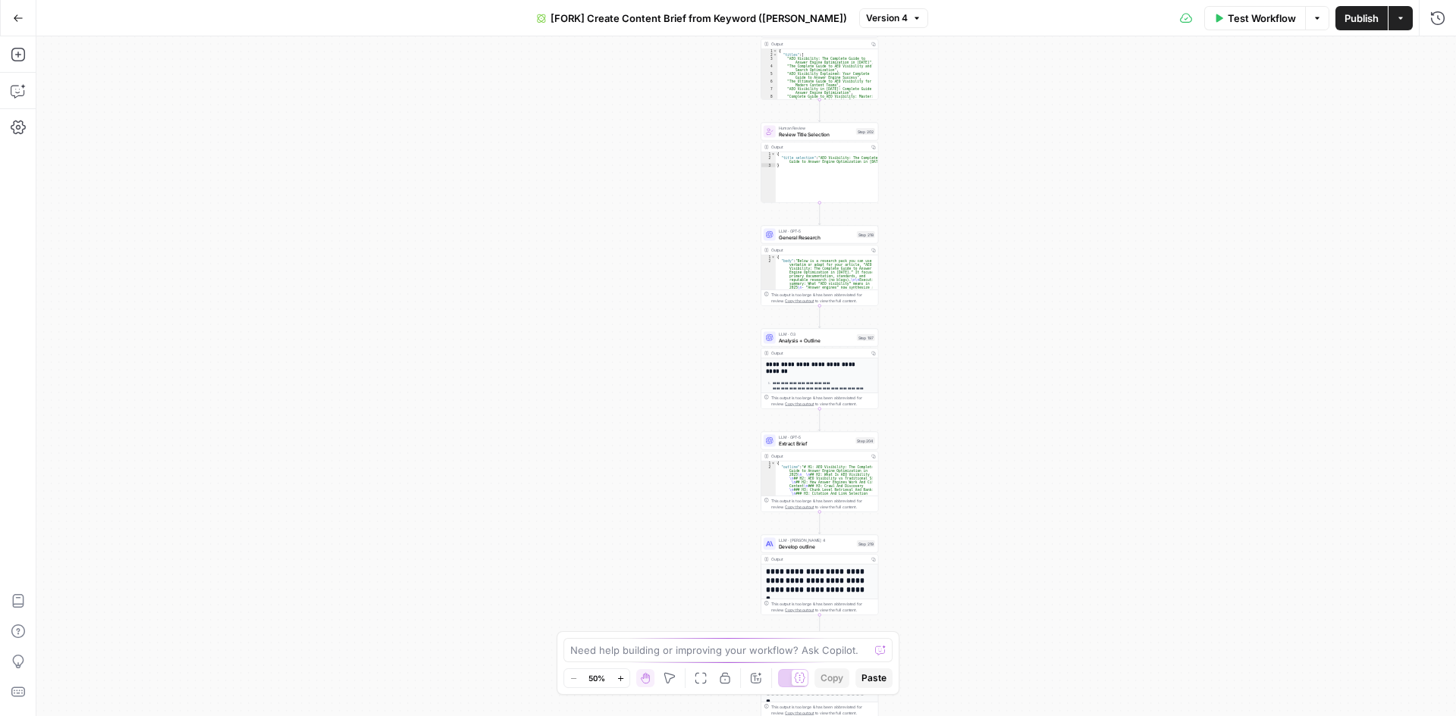
drag, startPoint x: 867, startPoint y: 558, endPoint x: 907, endPoint y: 132, distance: 428.0
click at [907, 132] on div "true false Workflow Set Inputs Inputs Google Search Perform Google Search Step …" at bounding box center [745, 376] width 1419 height 680
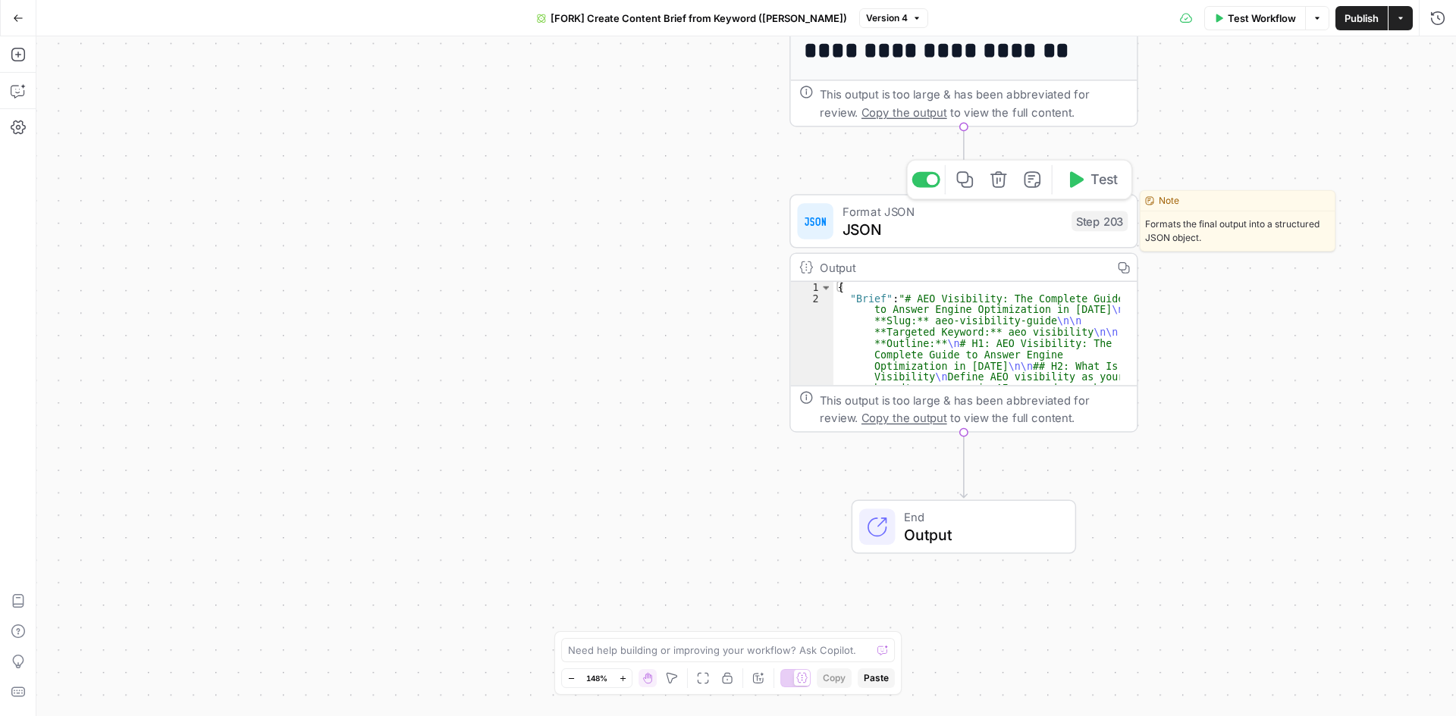
click at [954, 240] on span "JSON" at bounding box center [952, 229] width 221 height 23
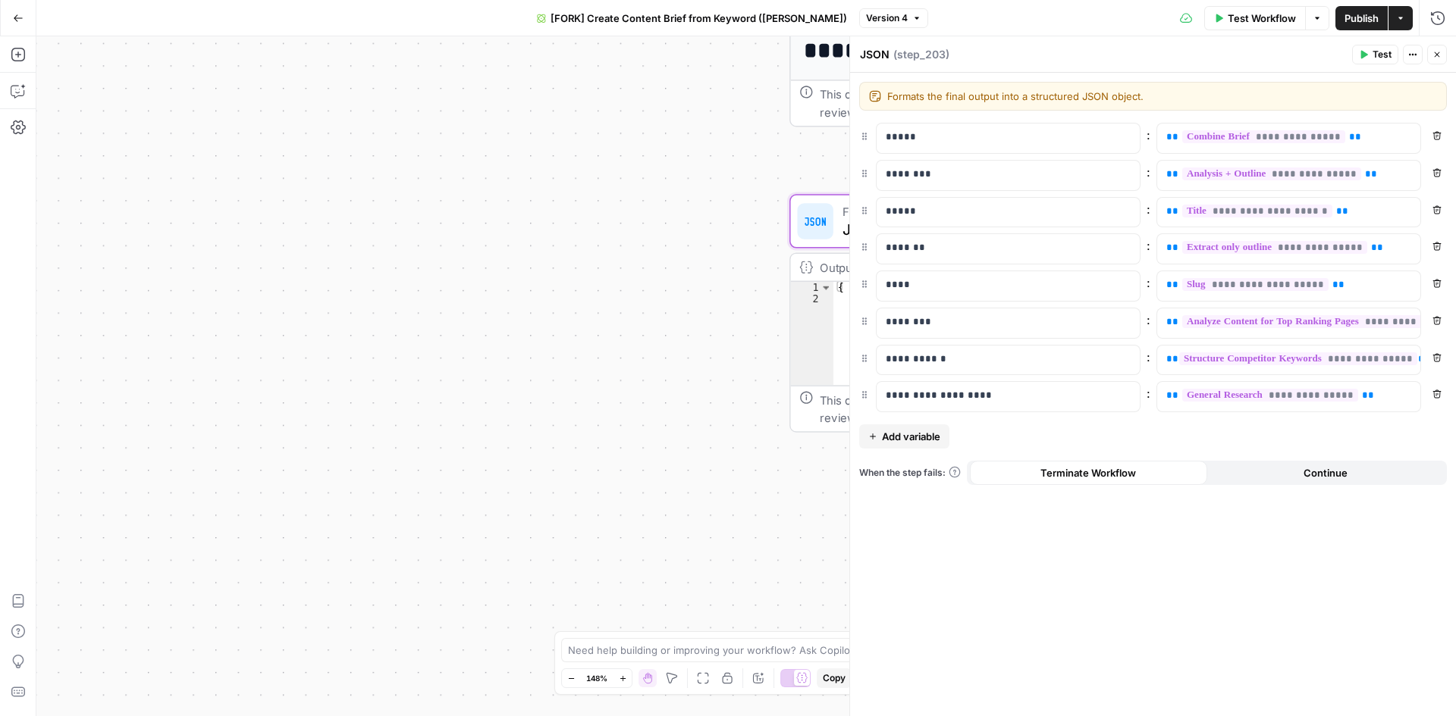
click at [1436, 55] on icon "button" at bounding box center [1436, 54] width 9 height 9
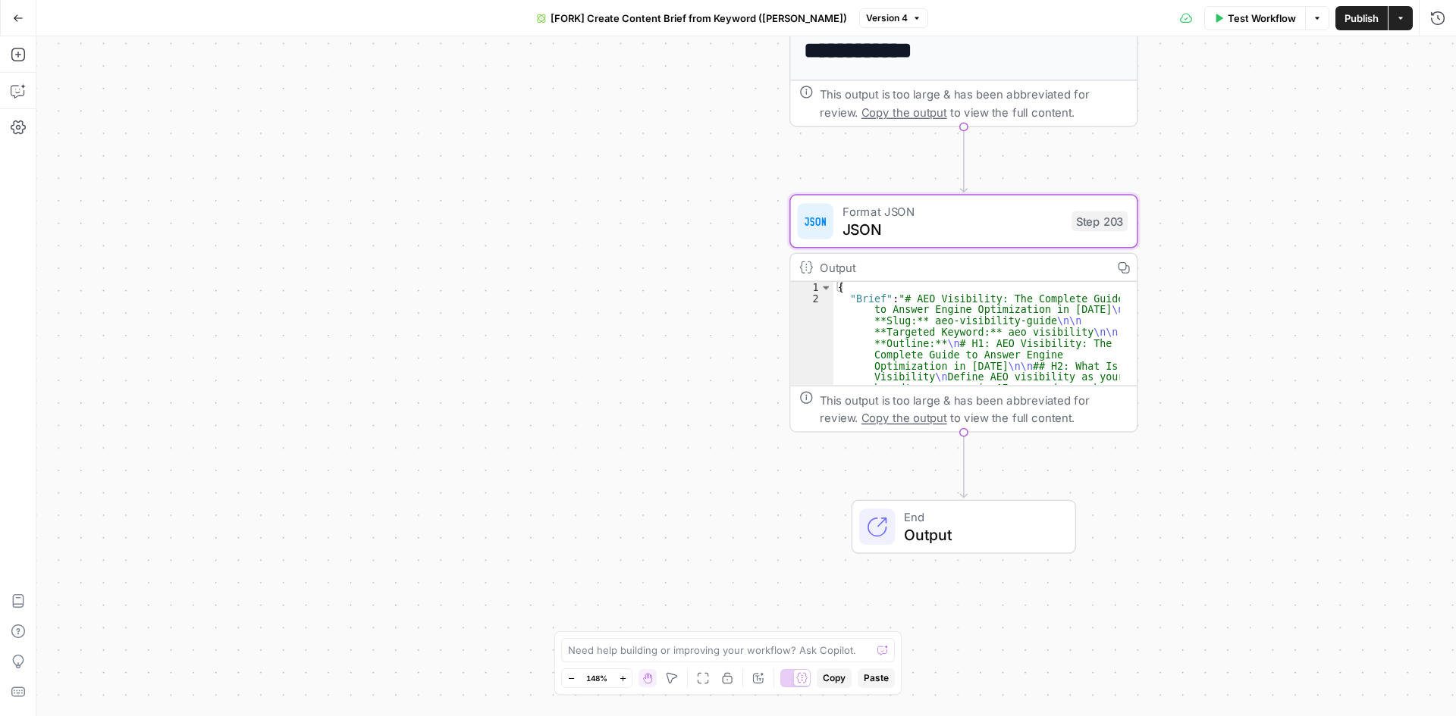
click at [933, 529] on span "Output" at bounding box center [980, 535] width 153 height 23
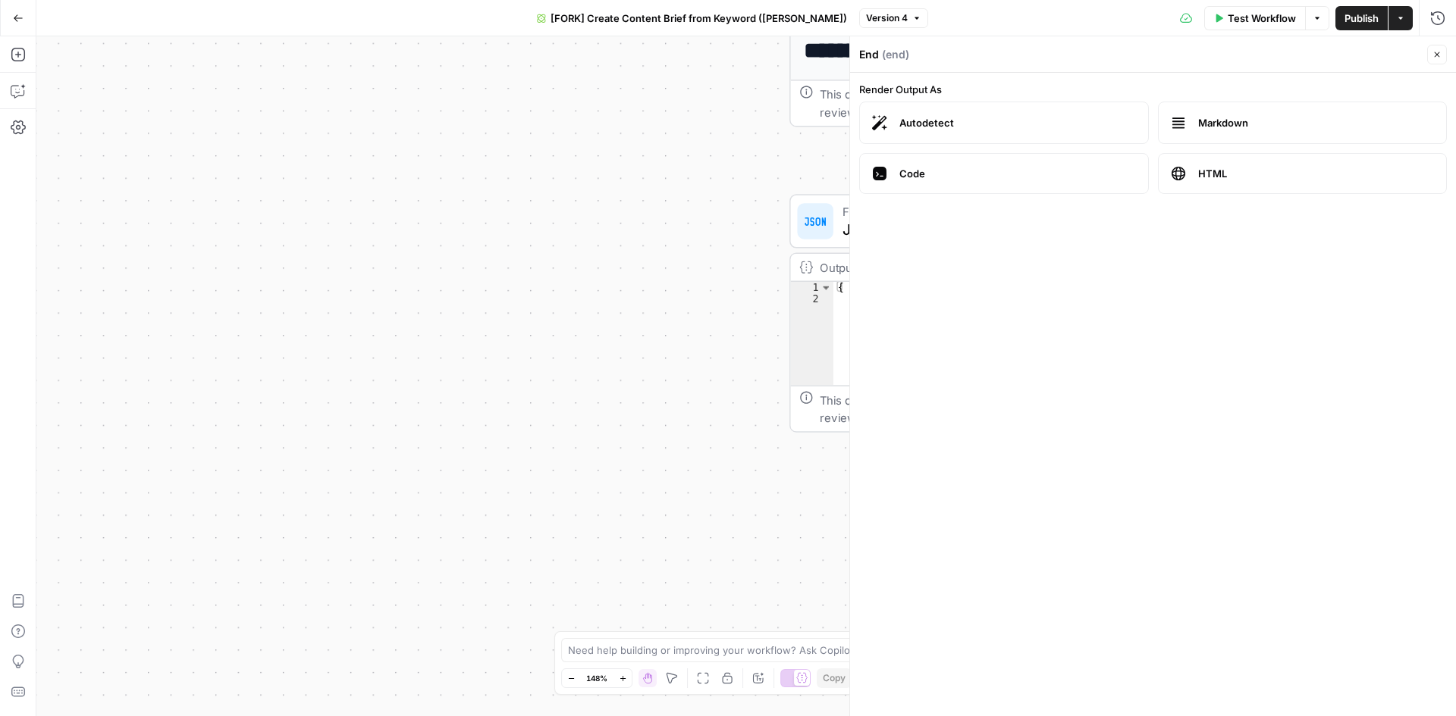
click at [1433, 55] on icon "button" at bounding box center [1436, 54] width 9 height 9
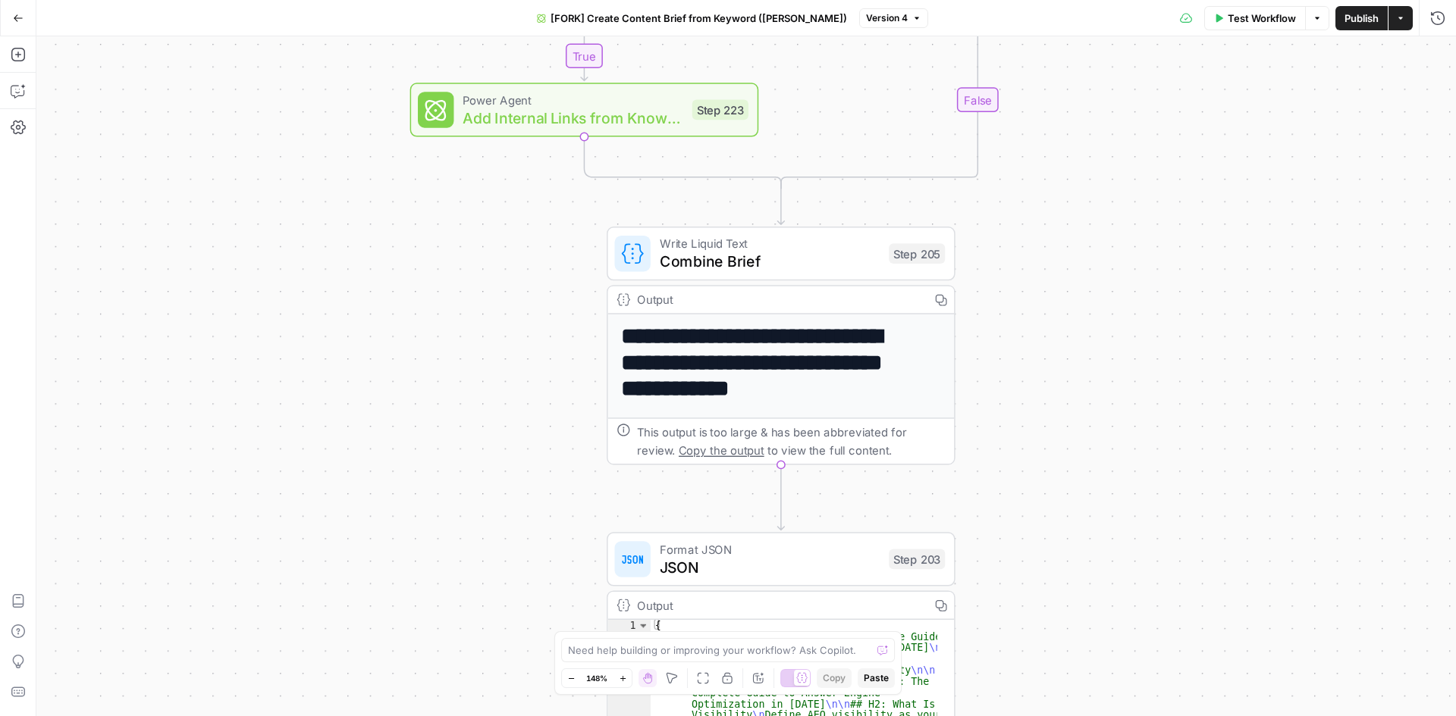
drag, startPoint x: 1285, startPoint y: 143, endPoint x: 1103, endPoint y: 528, distance: 426.0
click at [1103, 528] on div "true false Workflow Set Inputs Inputs Google Search Perform Google Search Step …" at bounding box center [745, 376] width 1419 height 680
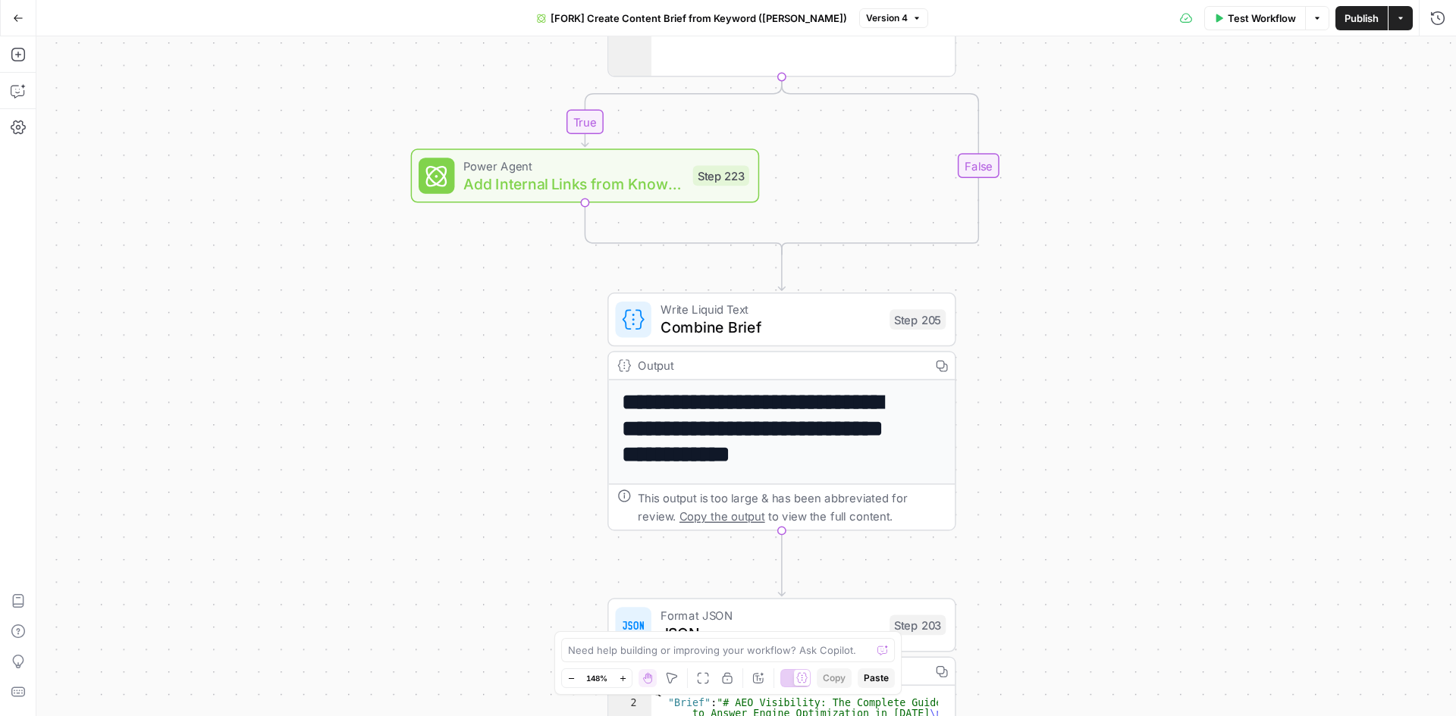
drag, startPoint x: 1208, startPoint y: 135, endPoint x: 1223, endPoint y: 649, distance: 514.3
click at [1223, 650] on div "true false Workflow Set Inputs Inputs Google Search Perform Google Search Step …" at bounding box center [745, 376] width 1419 height 680
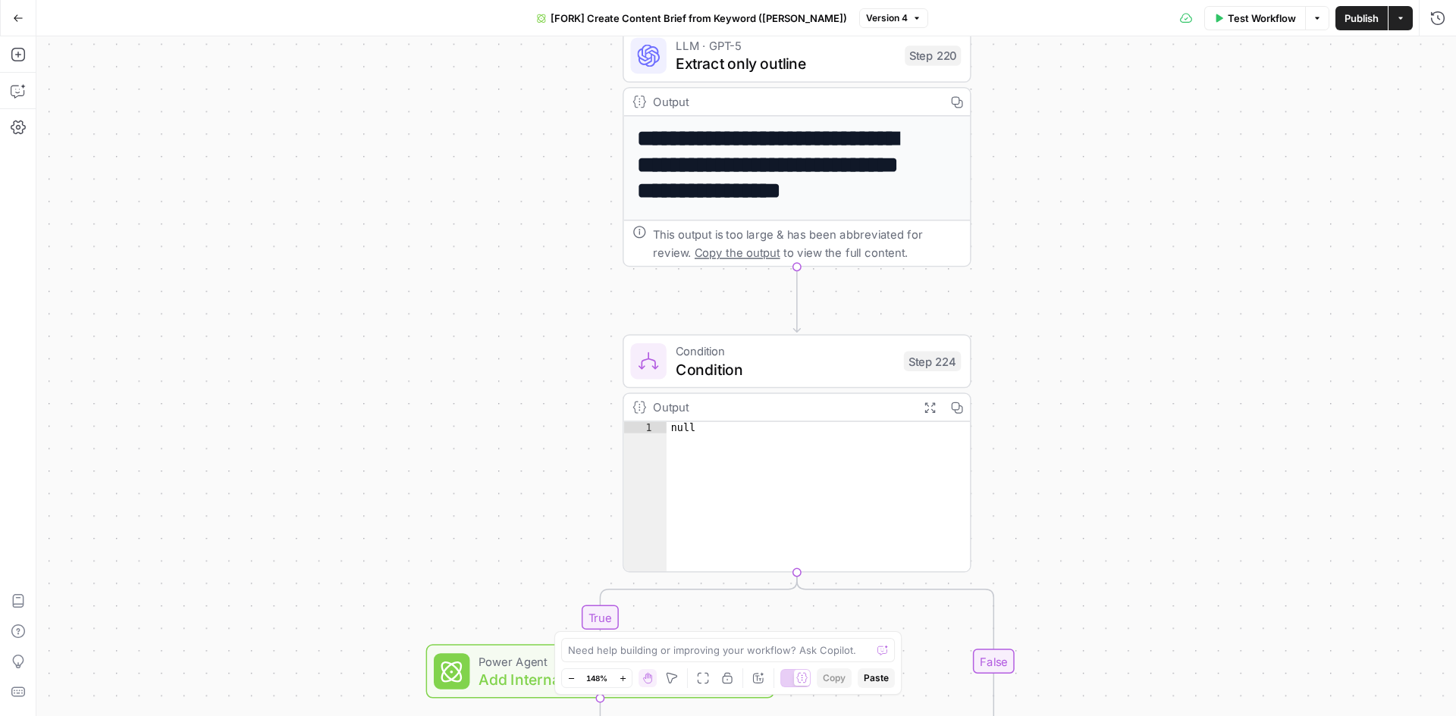
drag, startPoint x: 1155, startPoint y: 208, endPoint x: 1155, endPoint y: 663, distance: 455.7
click at [1155, 701] on div "true false Workflow Set Inputs Inputs Google Search Perform Google Search Step …" at bounding box center [745, 376] width 1419 height 680
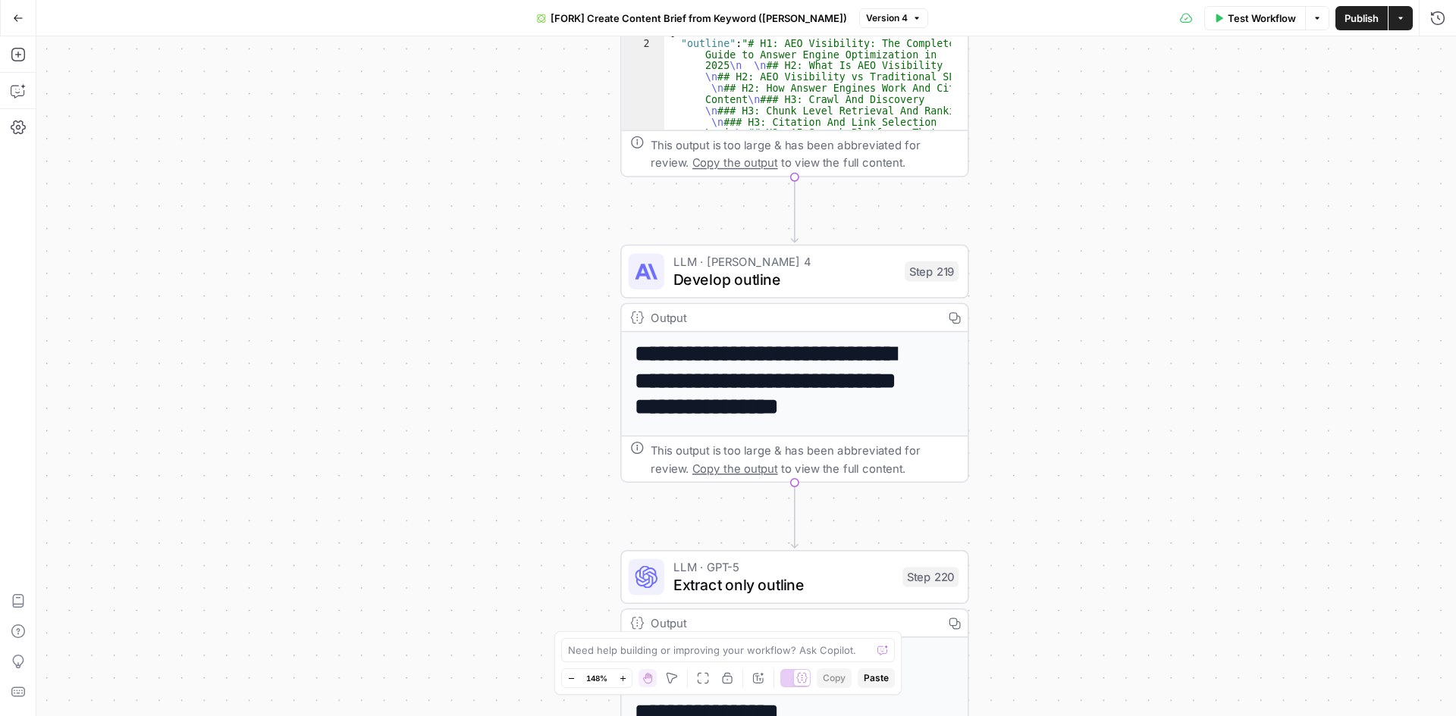
drag, startPoint x: 1128, startPoint y: 198, endPoint x: 1144, endPoint y: 660, distance: 462.8
click at [1144, 660] on div "true false Workflow Set Inputs Inputs Google Search Perform Google Search Step …" at bounding box center [745, 376] width 1419 height 680
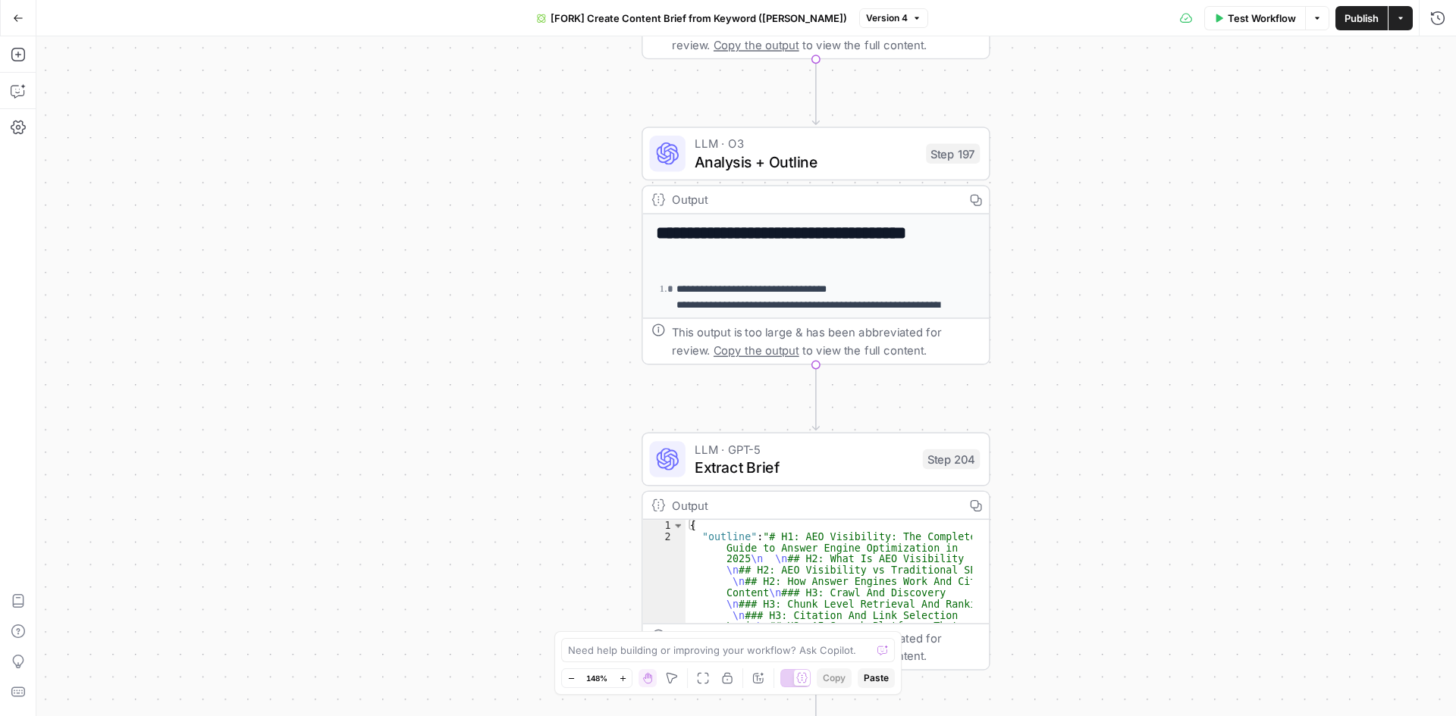
drag, startPoint x: 1150, startPoint y: 134, endPoint x: 1211, endPoint y: 517, distance: 387.7
click at [1211, 525] on div "true false Workflow Set Inputs Inputs Google Search Perform Google Search Step …" at bounding box center [745, 376] width 1419 height 680
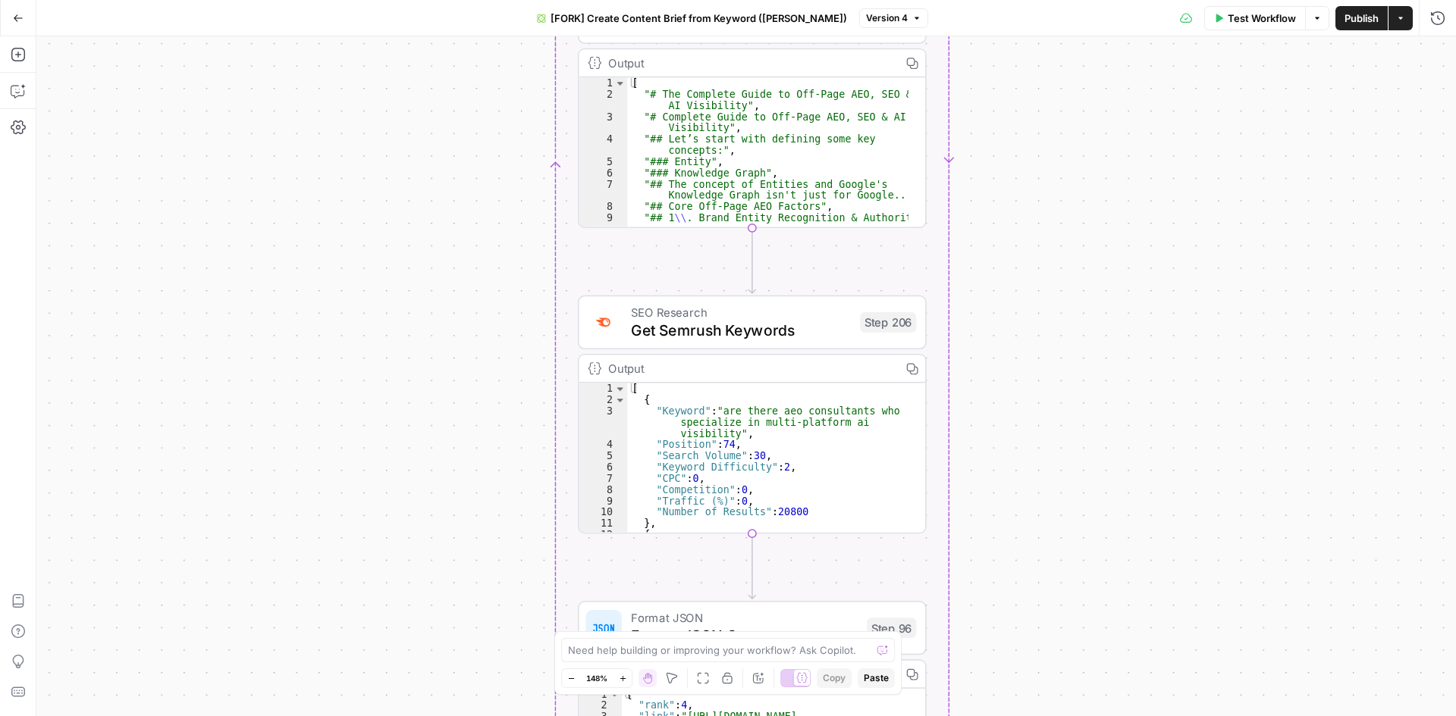
drag, startPoint x: 1241, startPoint y: 211, endPoint x: 1118, endPoint y: 548, distance: 359.1
click at [1118, 548] on div "true false Workflow Set Inputs Inputs Google Search Perform Google Search Step …" at bounding box center [745, 376] width 1419 height 680
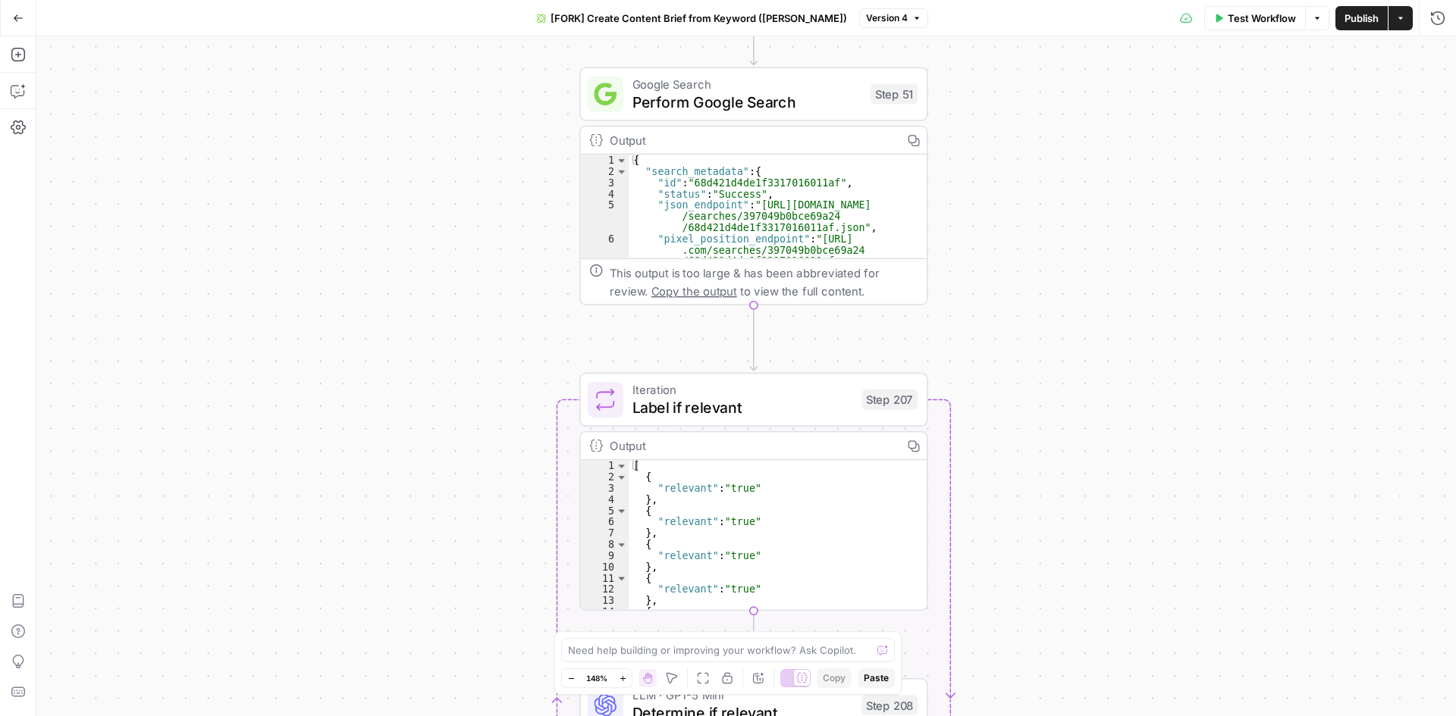
click at [13, 24] on button "Go Back" at bounding box center [18, 18] width 27 height 27
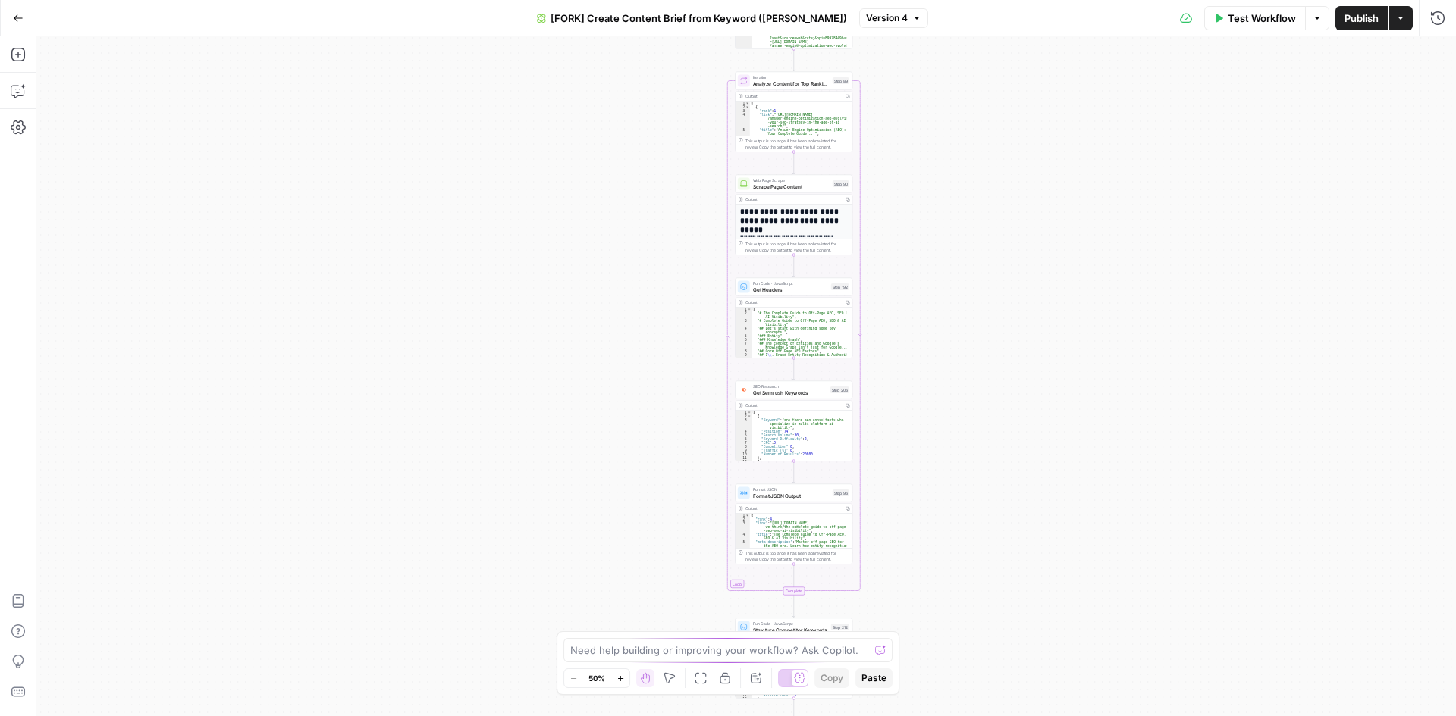
drag, startPoint x: 1036, startPoint y: 213, endPoint x: 1063, endPoint y: 397, distance: 186.3
click at [1054, 621] on div "true false Workflow Set Inputs Inputs Google Search Perform Google Search Step …" at bounding box center [745, 376] width 1419 height 680
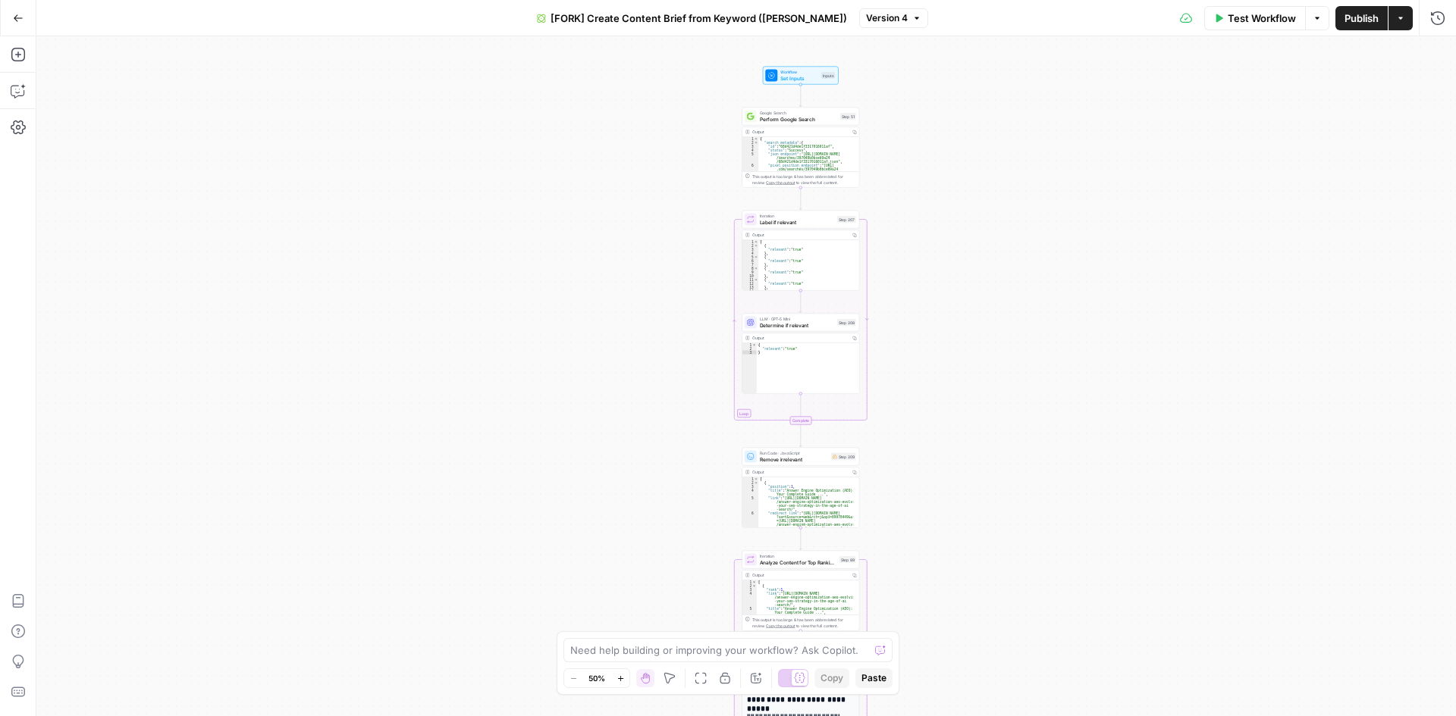
drag, startPoint x: 1031, startPoint y: 216, endPoint x: 1011, endPoint y: 292, distance: 78.3
click at [1037, 699] on div "true false Workflow Set Inputs Inputs Google Search Perform Google Search Step …" at bounding box center [745, 376] width 1419 height 680
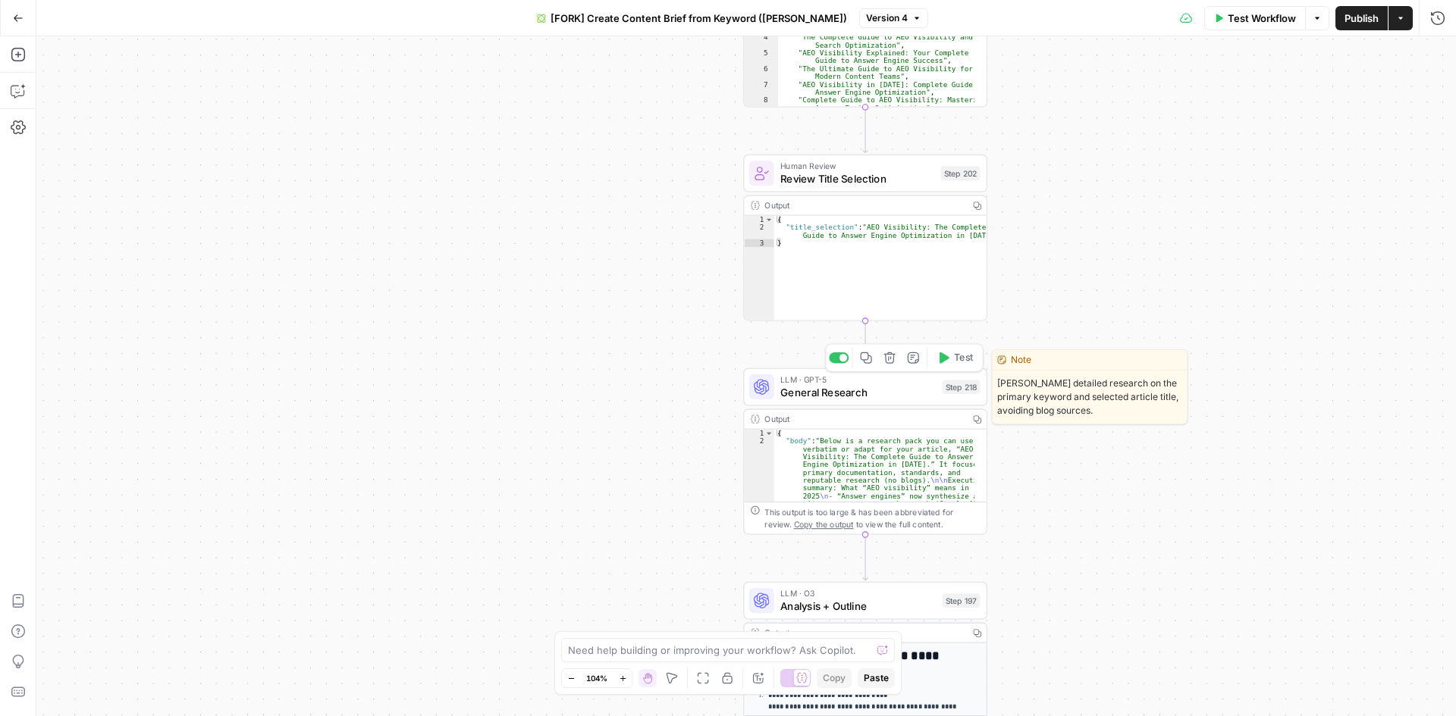
click at [896, 390] on span "General Research" at bounding box center [857, 392] width 155 height 16
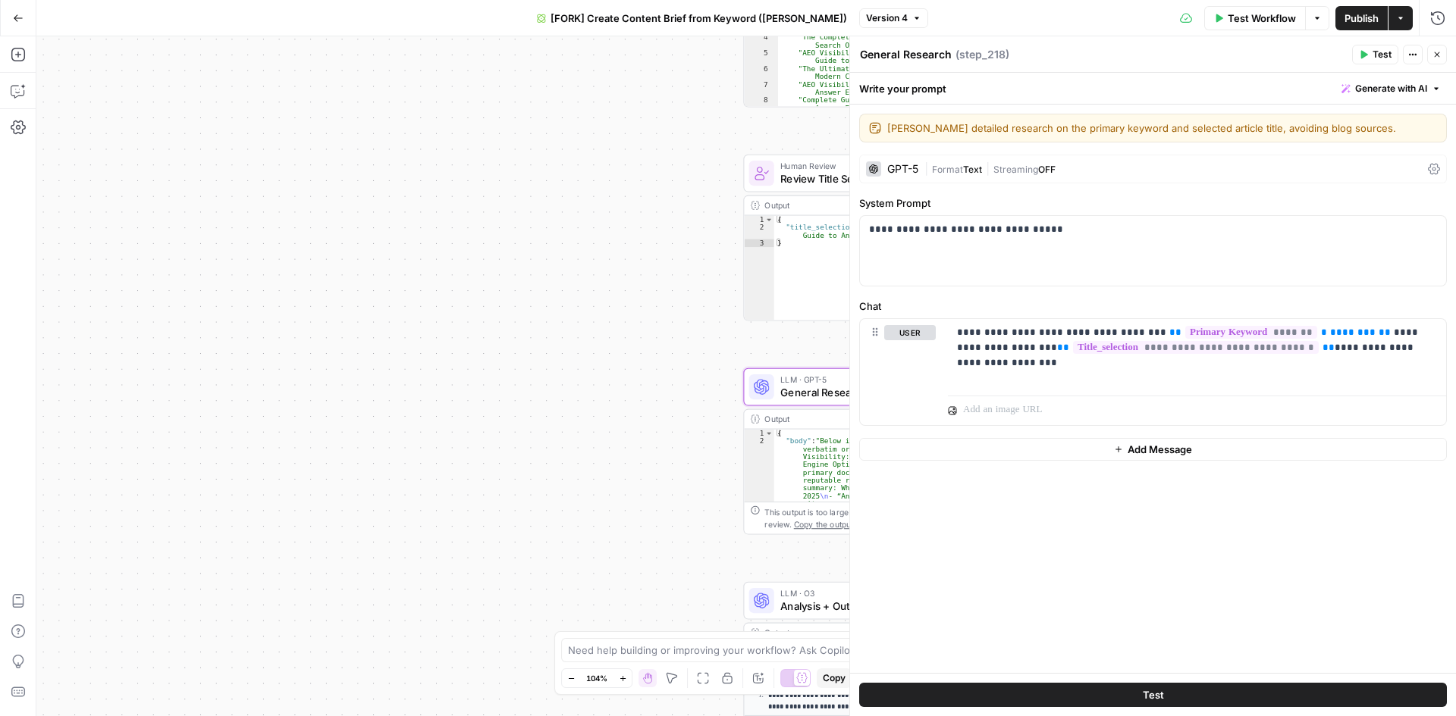
click at [1437, 49] on button "Close" at bounding box center [1437, 55] width 20 height 20
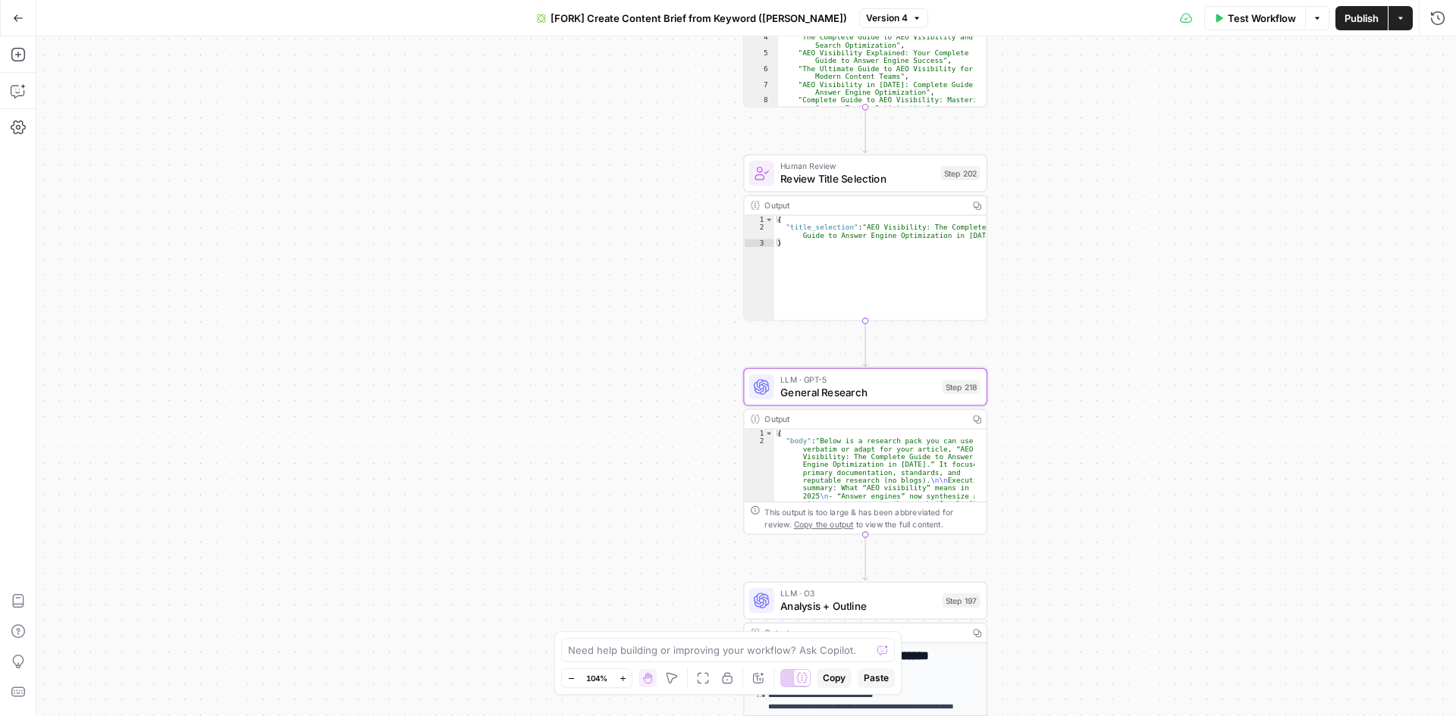
scroll to position [136, 0]
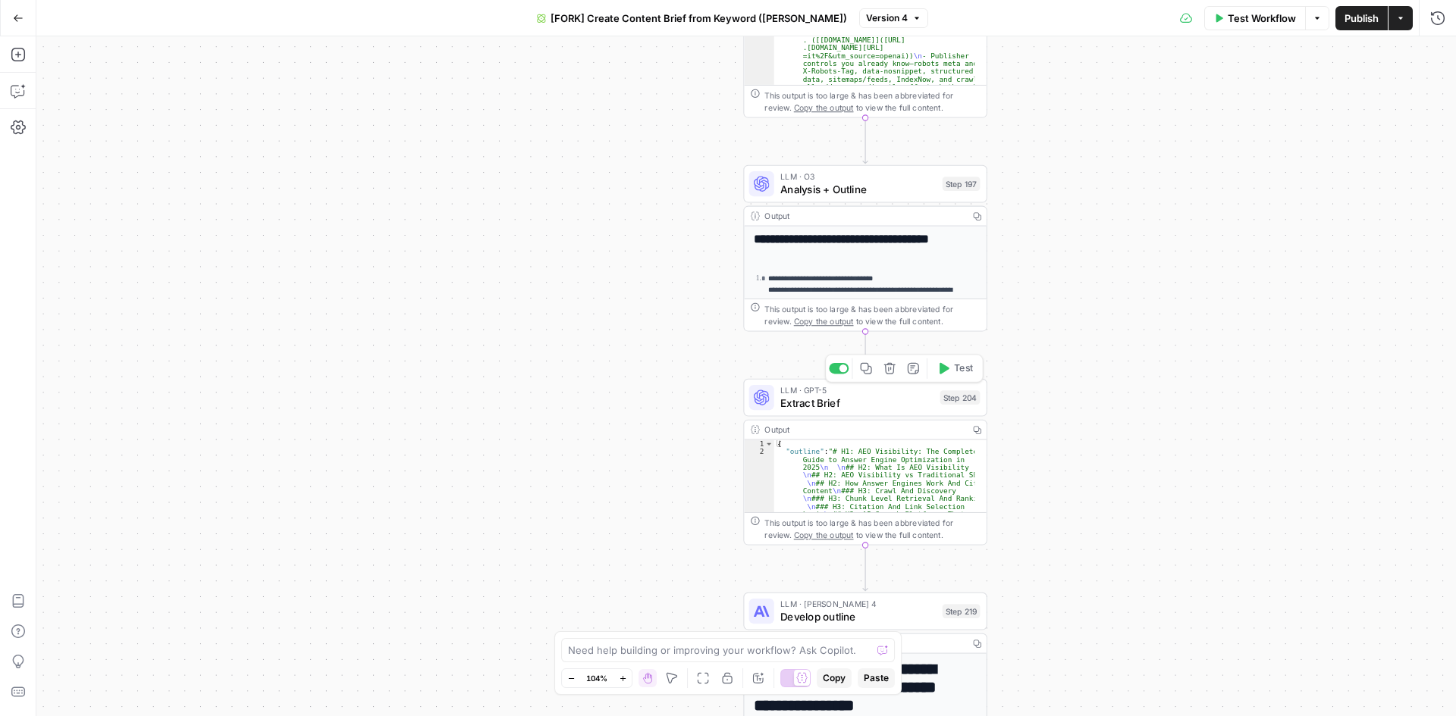
click at [886, 403] on span "Extract Brief" at bounding box center [856, 403] width 153 height 16
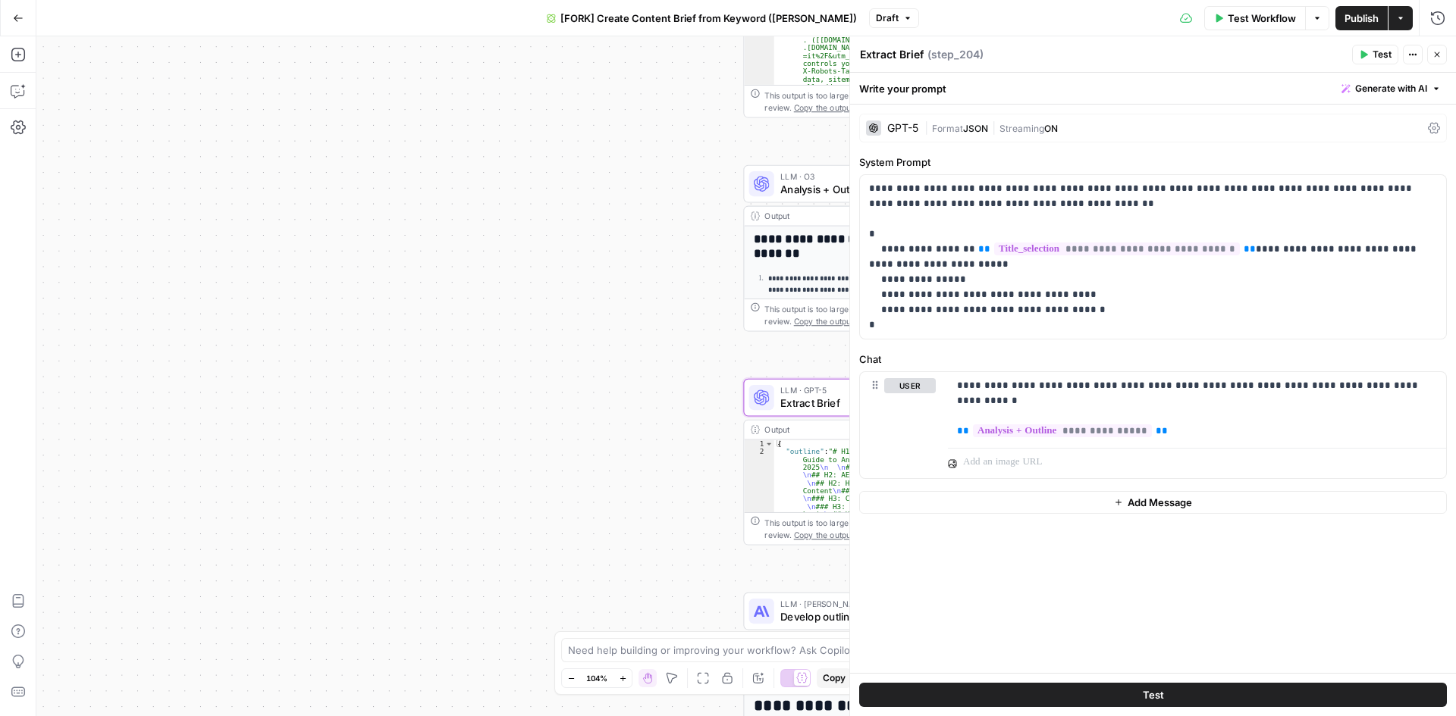
click at [1434, 51] on icon "button" at bounding box center [1436, 54] width 9 height 9
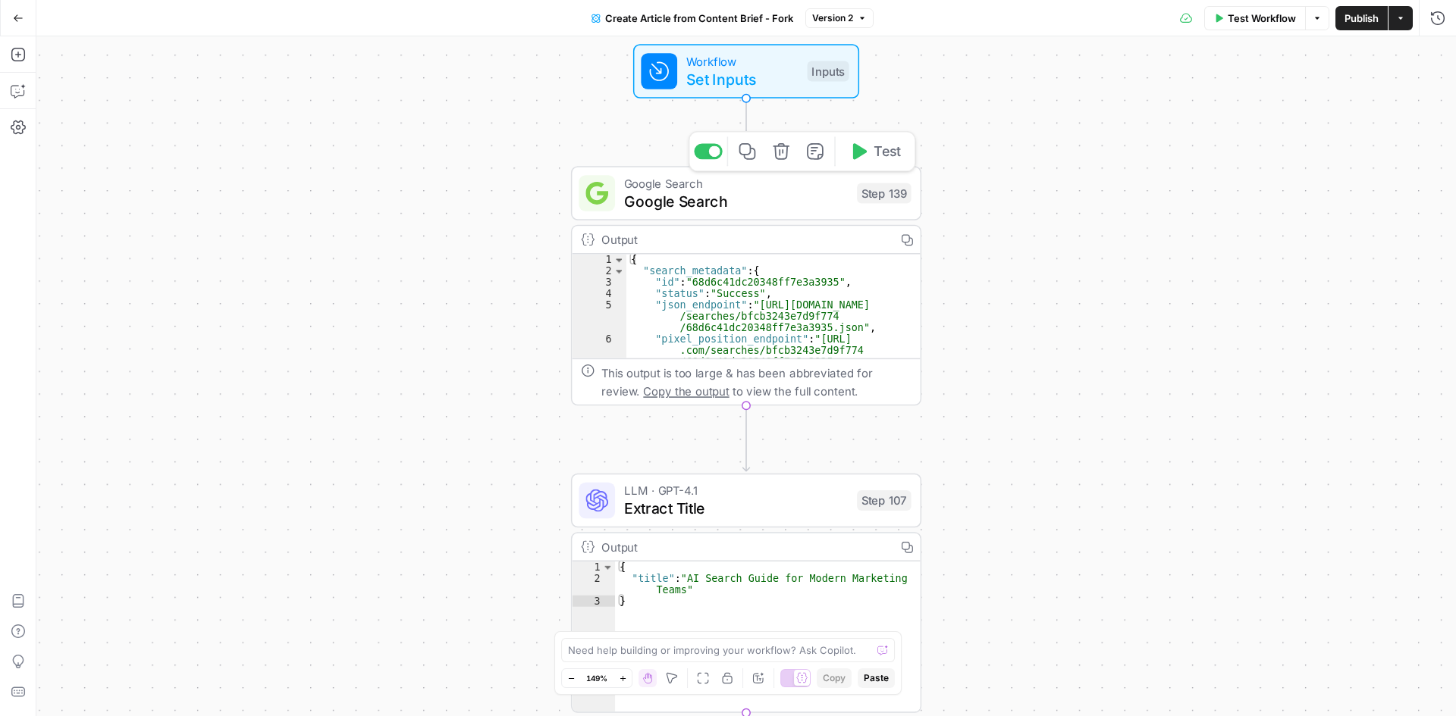
click at [746, 202] on span "Google Search" at bounding box center [736, 201] width 224 height 23
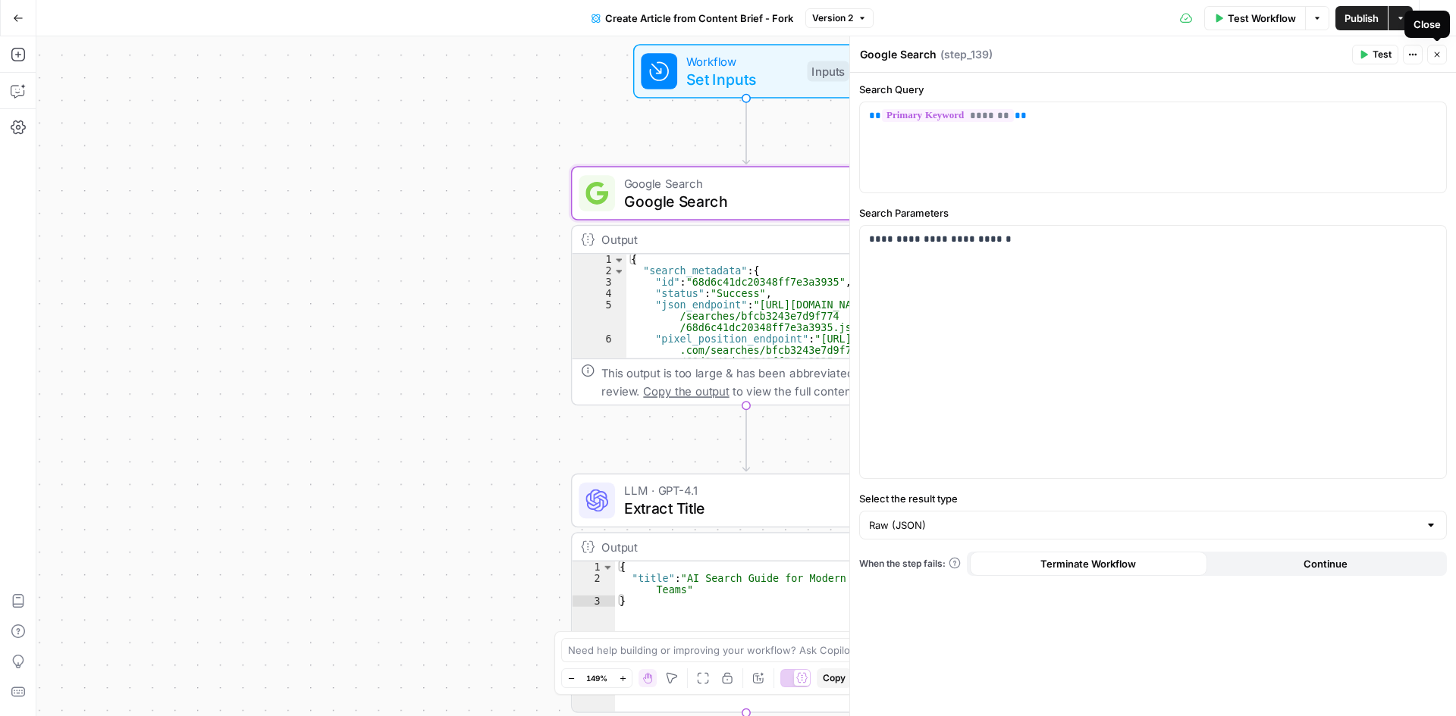
click at [1431, 56] on button "Close" at bounding box center [1437, 55] width 20 height 20
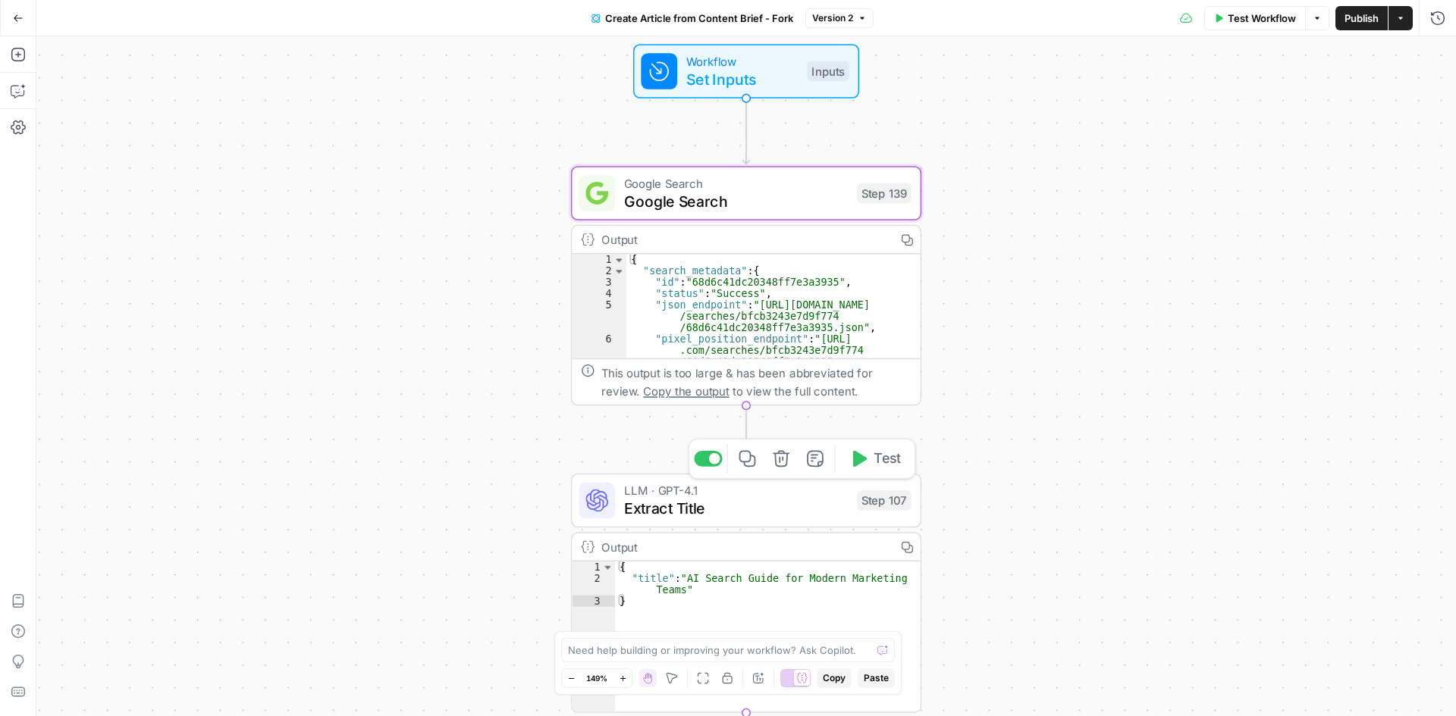
click at [722, 501] on span "Extract Title" at bounding box center [736, 508] width 224 height 23
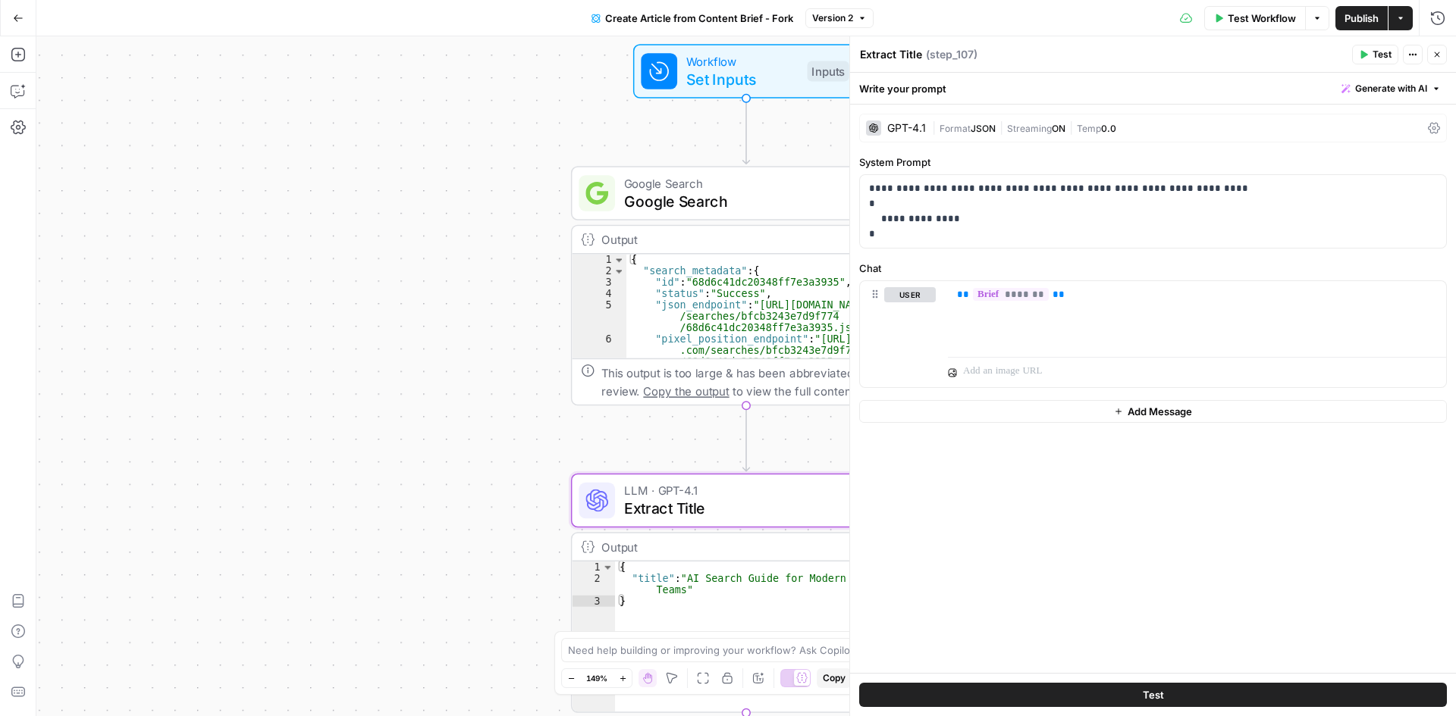
click at [1441, 49] on button "Close" at bounding box center [1437, 55] width 20 height 20
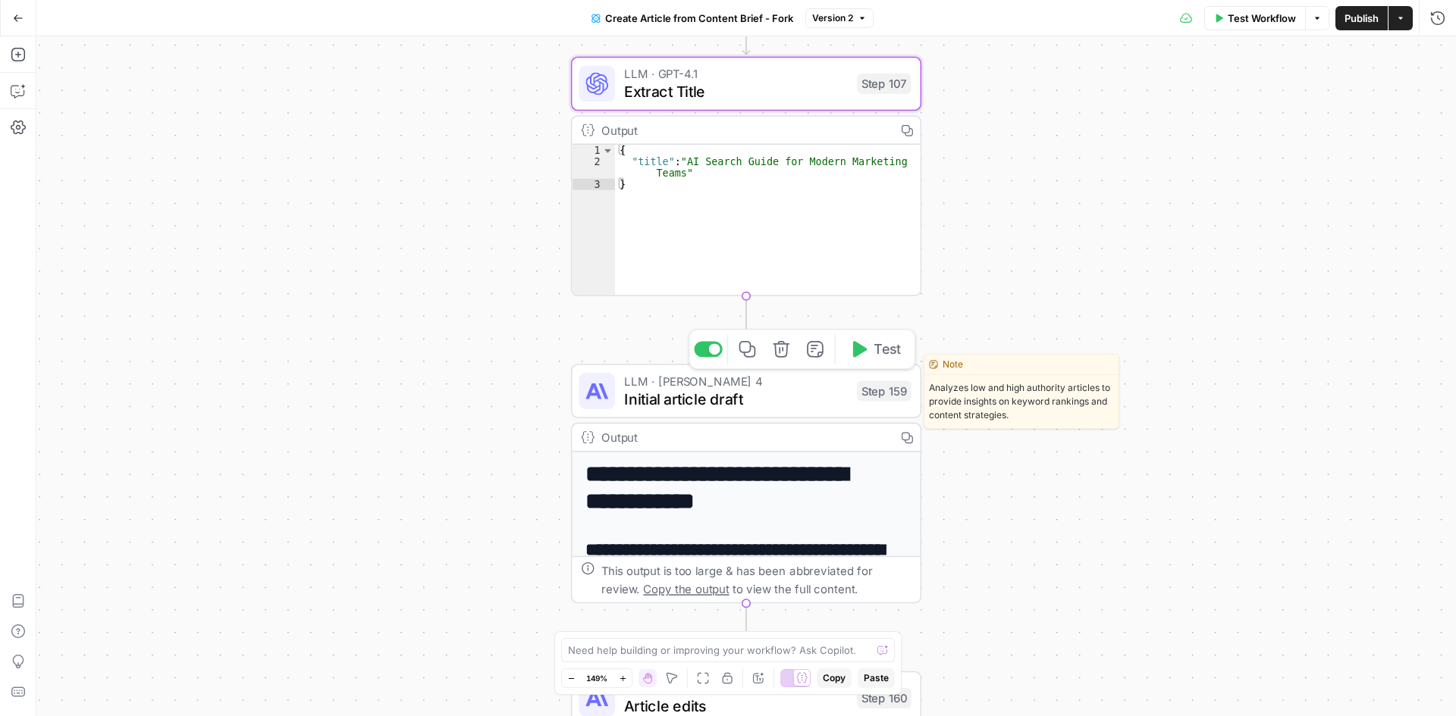
click at [777, 398] on span "Initial article draft" at bounding box center [736, 399] width 224 height 23
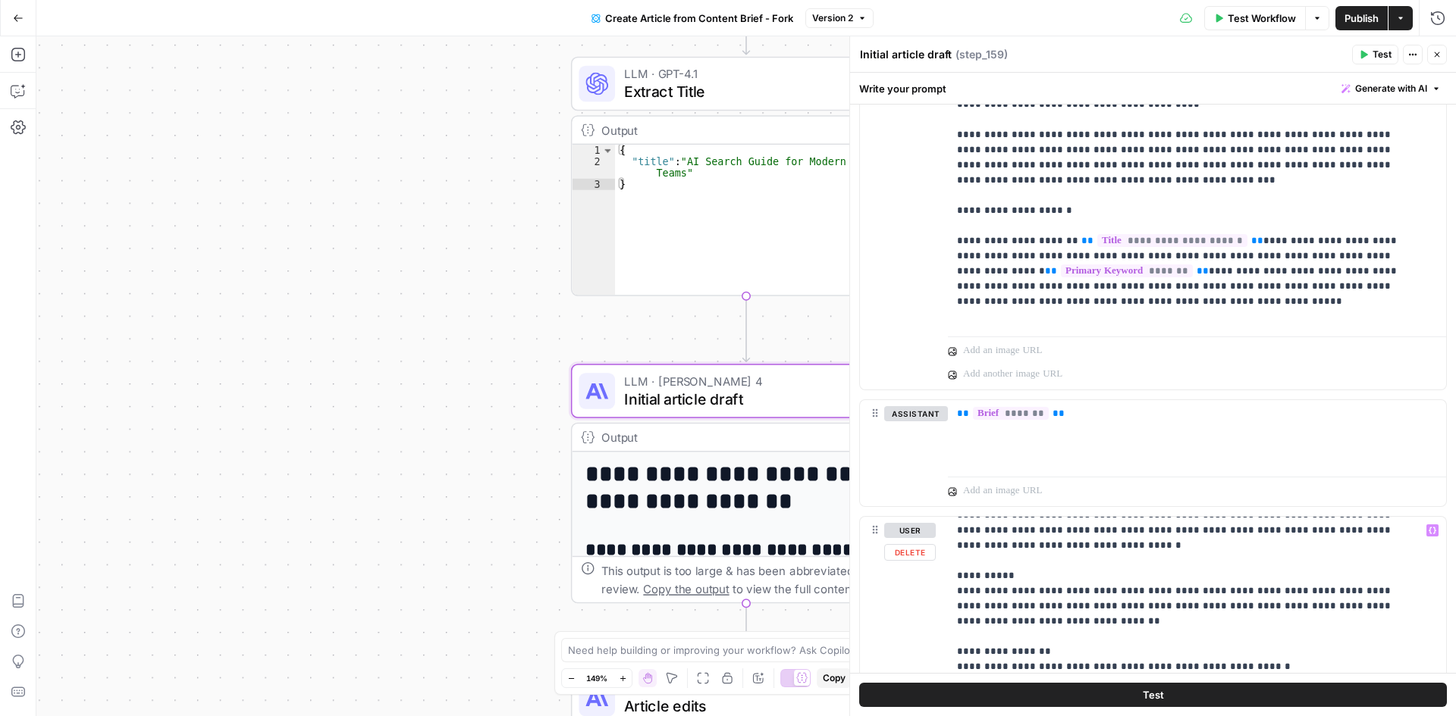
scroll to position [152, 0]
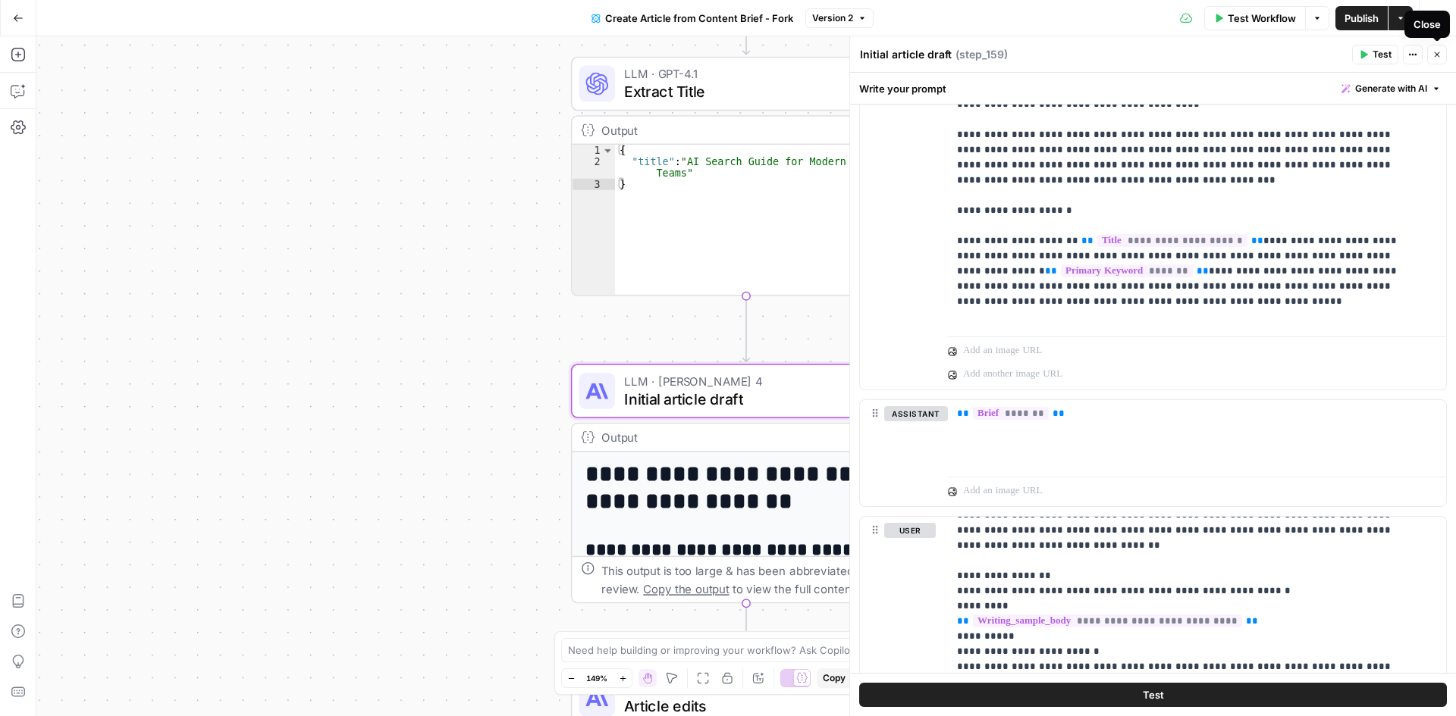
click at [1439, 52] on icon "button" at bounding box center [1436, 54] width 9 height 9
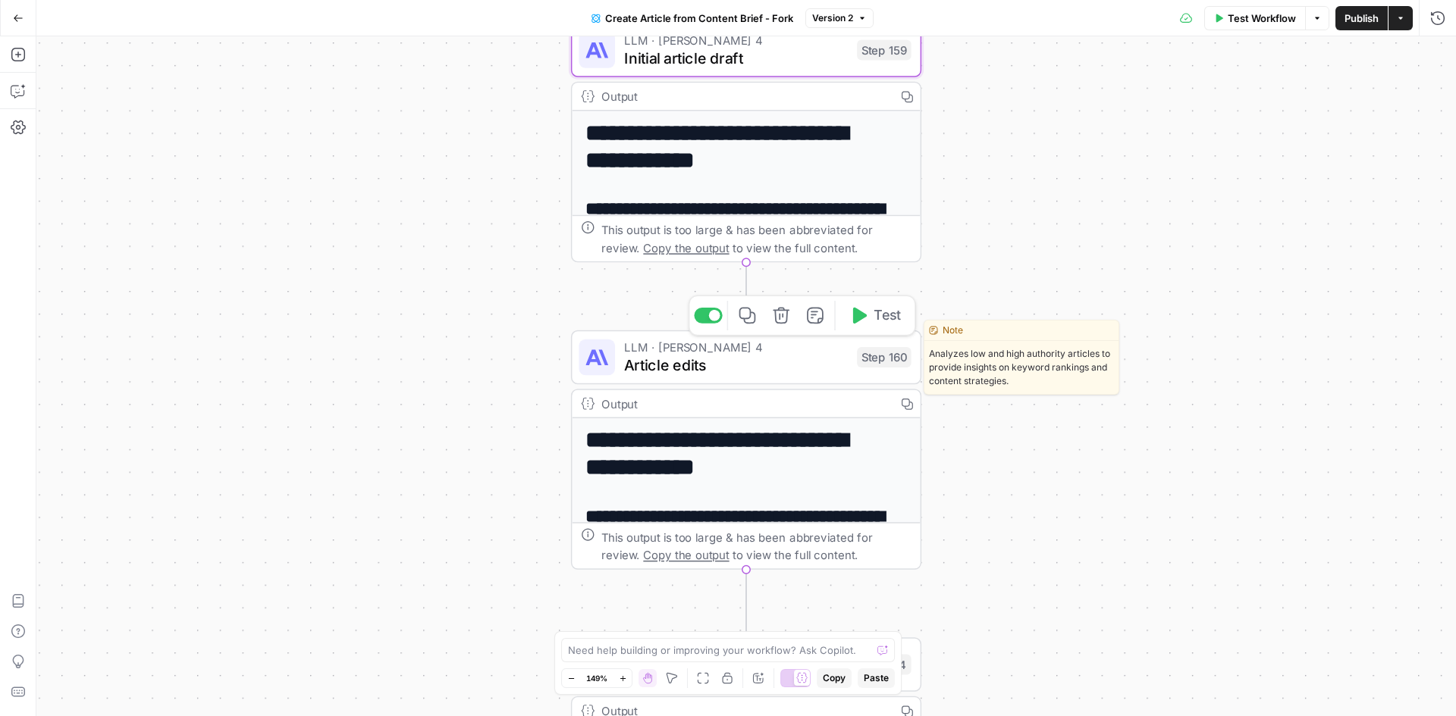
click at [787, 372] on span "Article edits" at bounding box center [736, 365] width 224 height 23
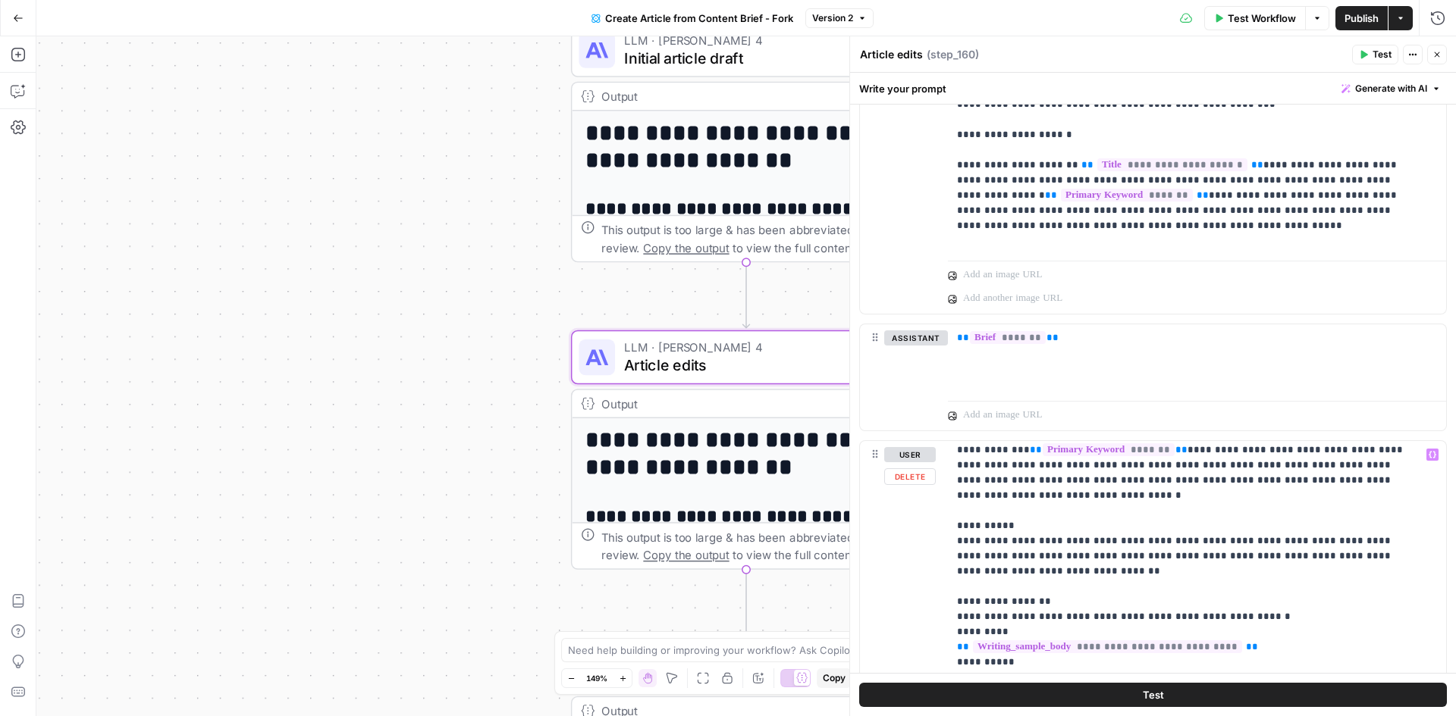
scroll to position [76, 0]
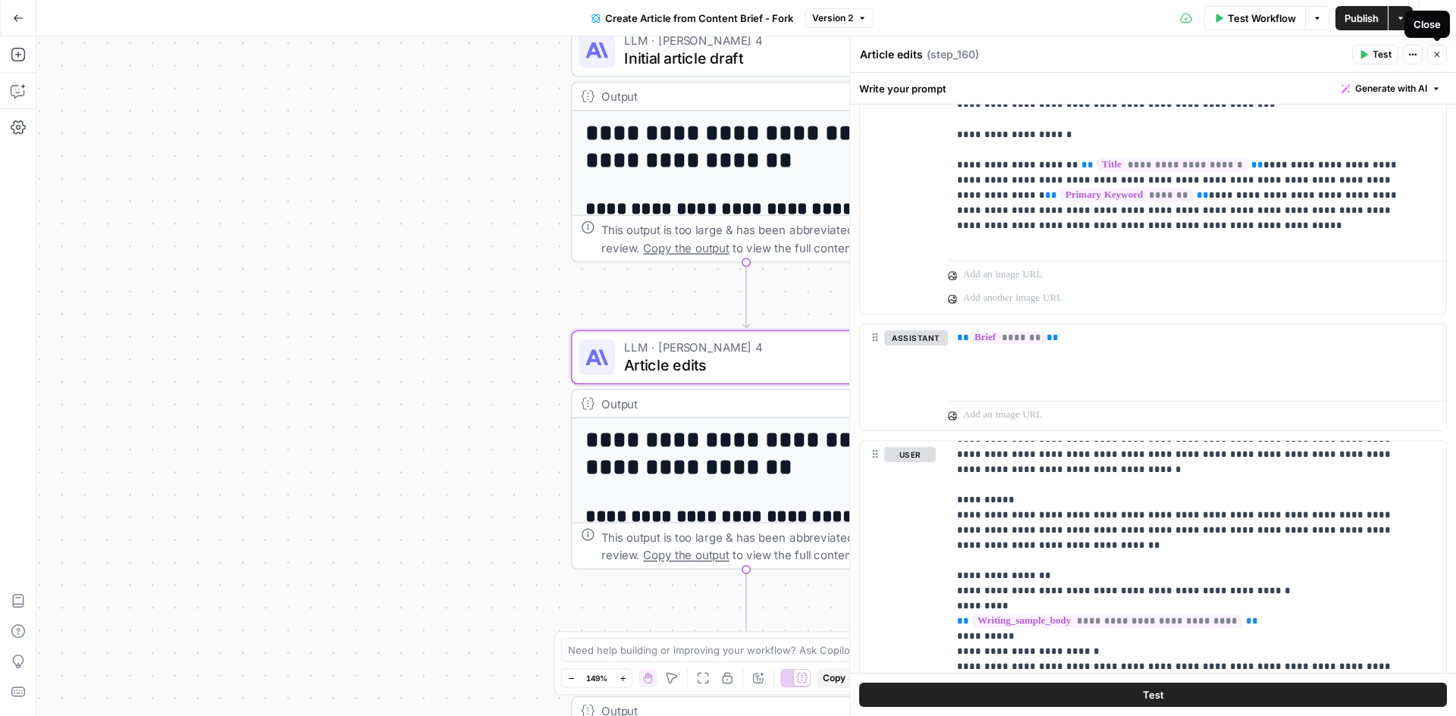
click at [1440, 63] on button "Close" at bounding box center [1437, 55] width 20 height 20
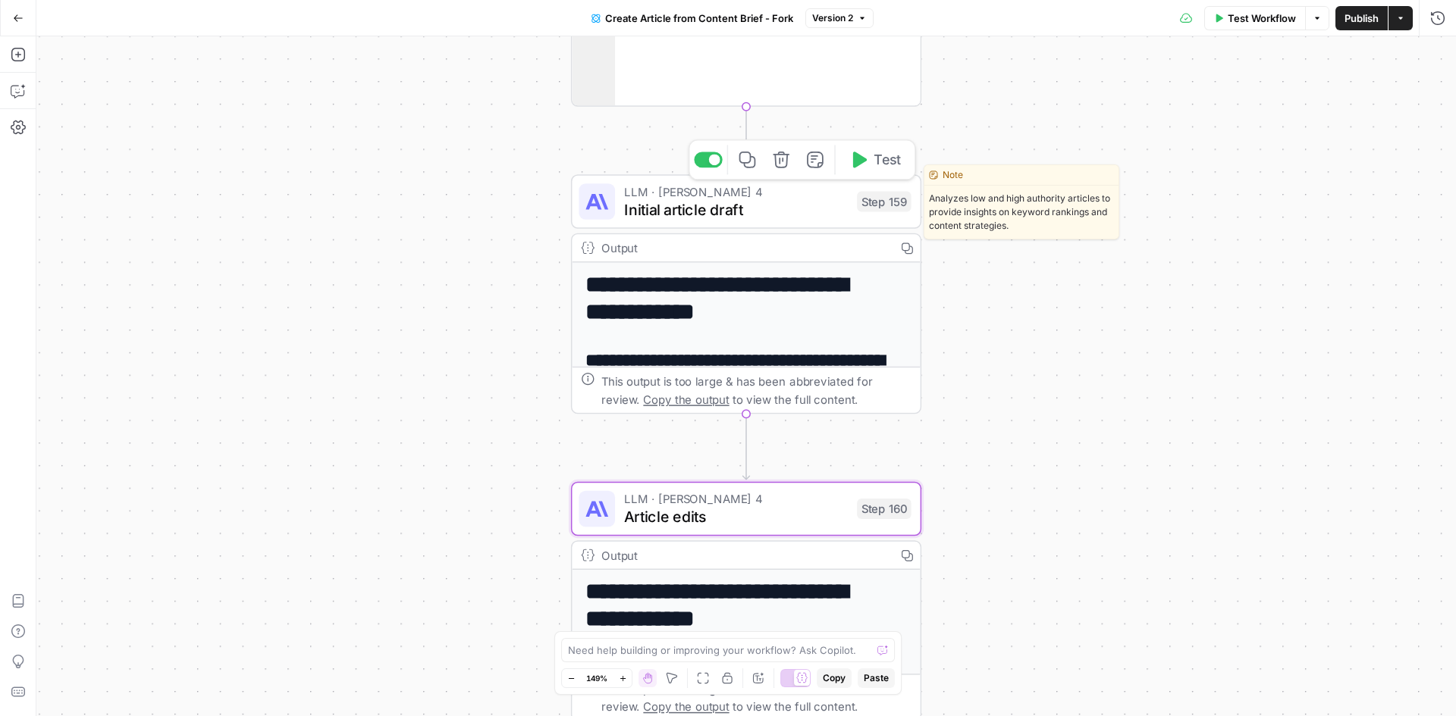
click at [810, 203] on span "Initial article draft" at bounding box center [736, 210] width 224 height 23
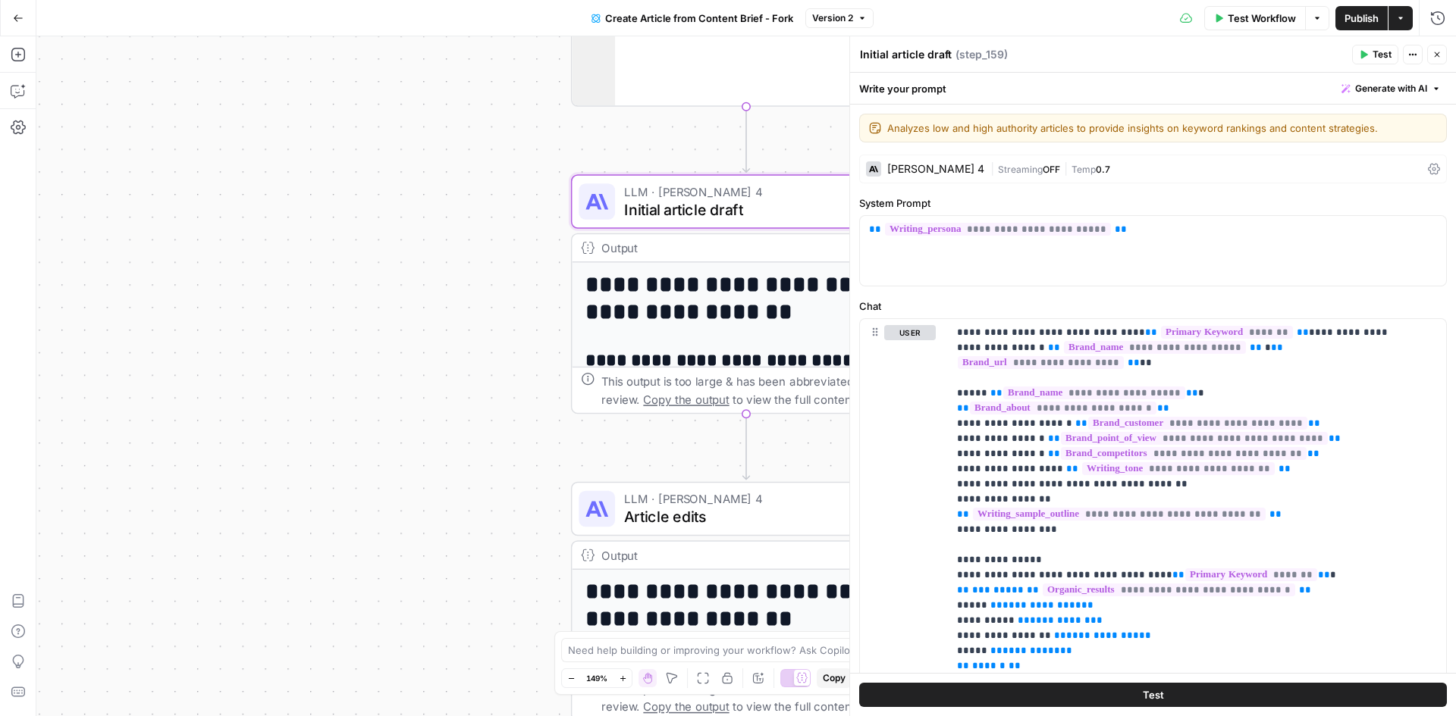
click at [1434, 55] on icon "button" at bounding box center [1436, 54] width 9 height 9
